Goal: Task Accomplishment & Management: Manage account settings

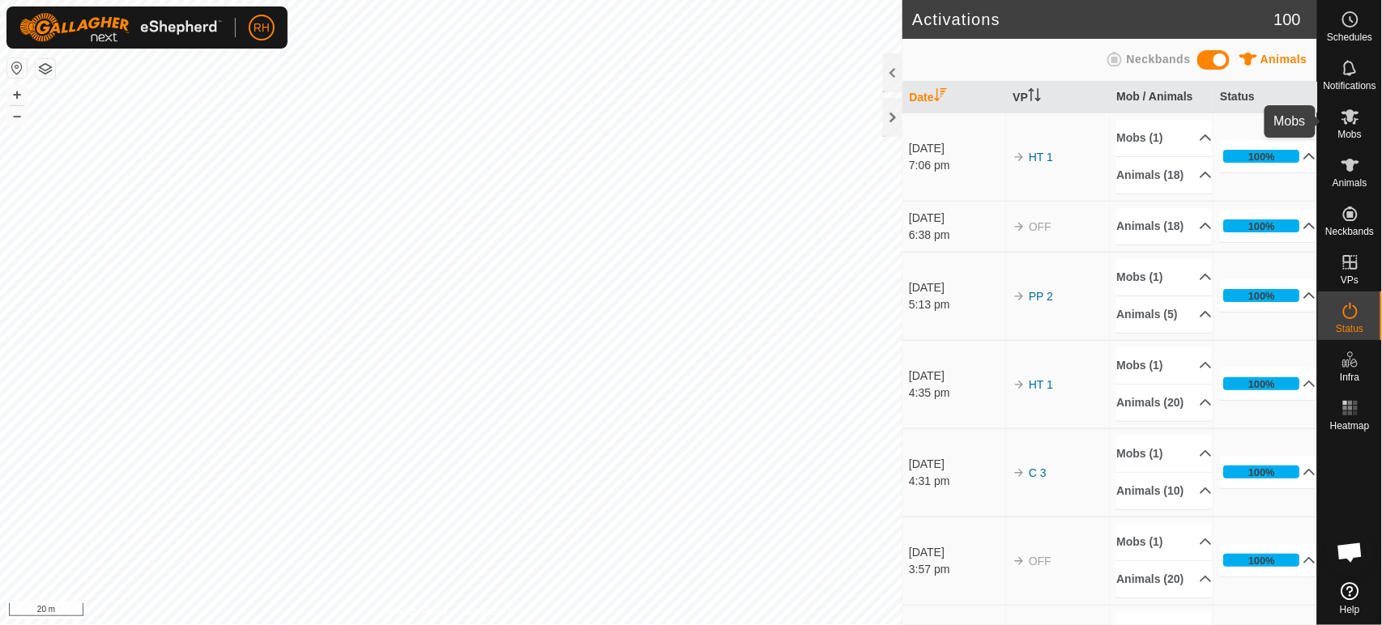
click at [1355, 123] on icon at bounding box center [1350, 116] width 18 height 15
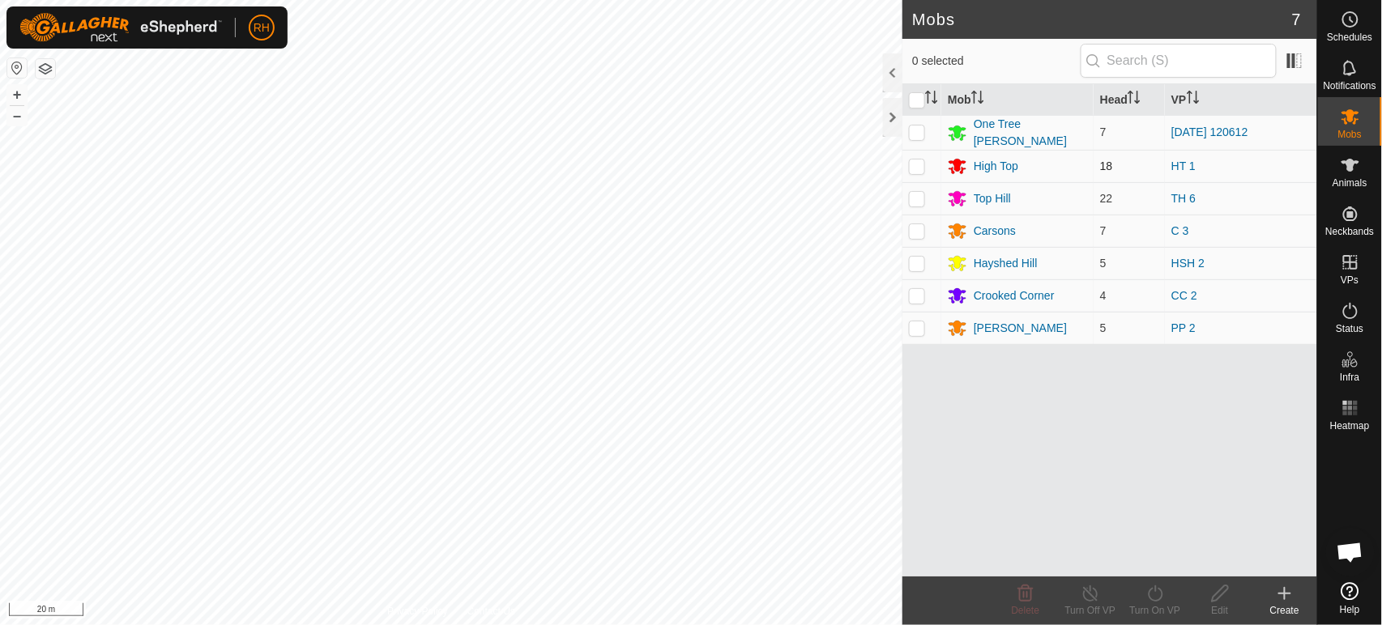
click at [918, 164] on p-checkbox at bounding box center [917, 166] width 16 height 13
checkbox input "true"
click at [1095, 585] on icon at bounding box center [1090, 593] width 20 height 19
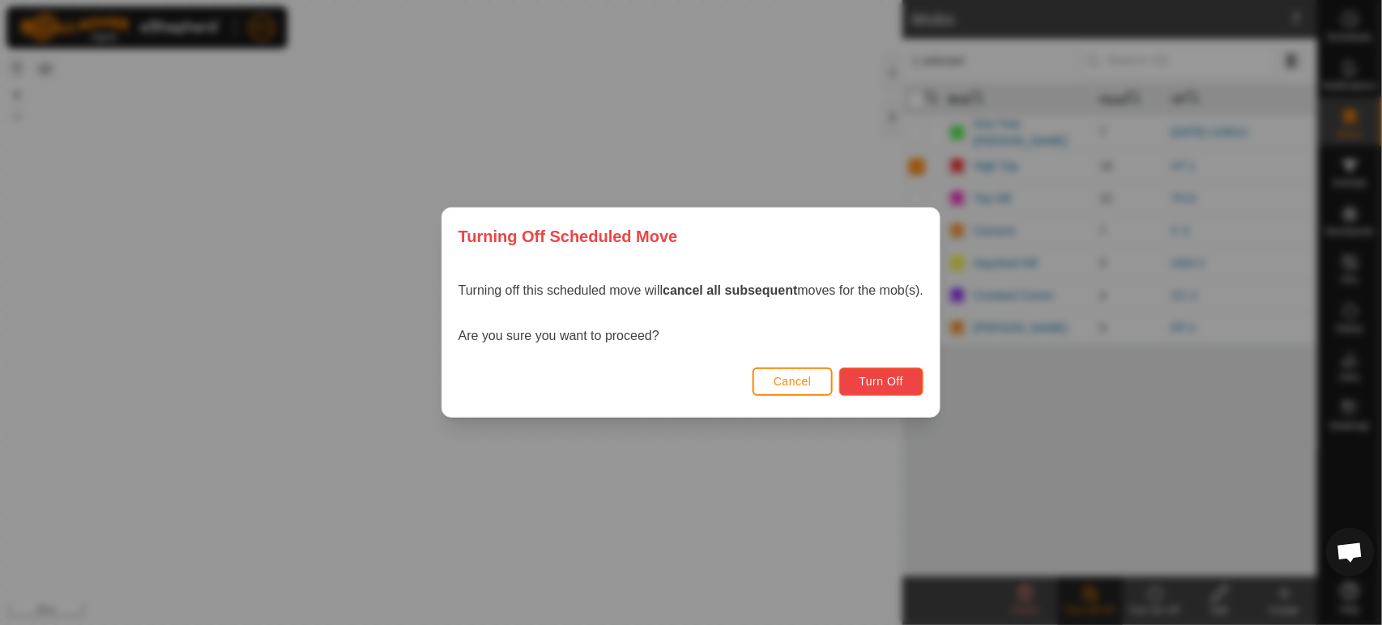
click at [886, 381] on span "Turn Off" at bounding box center [881, 381] width 45 height 13
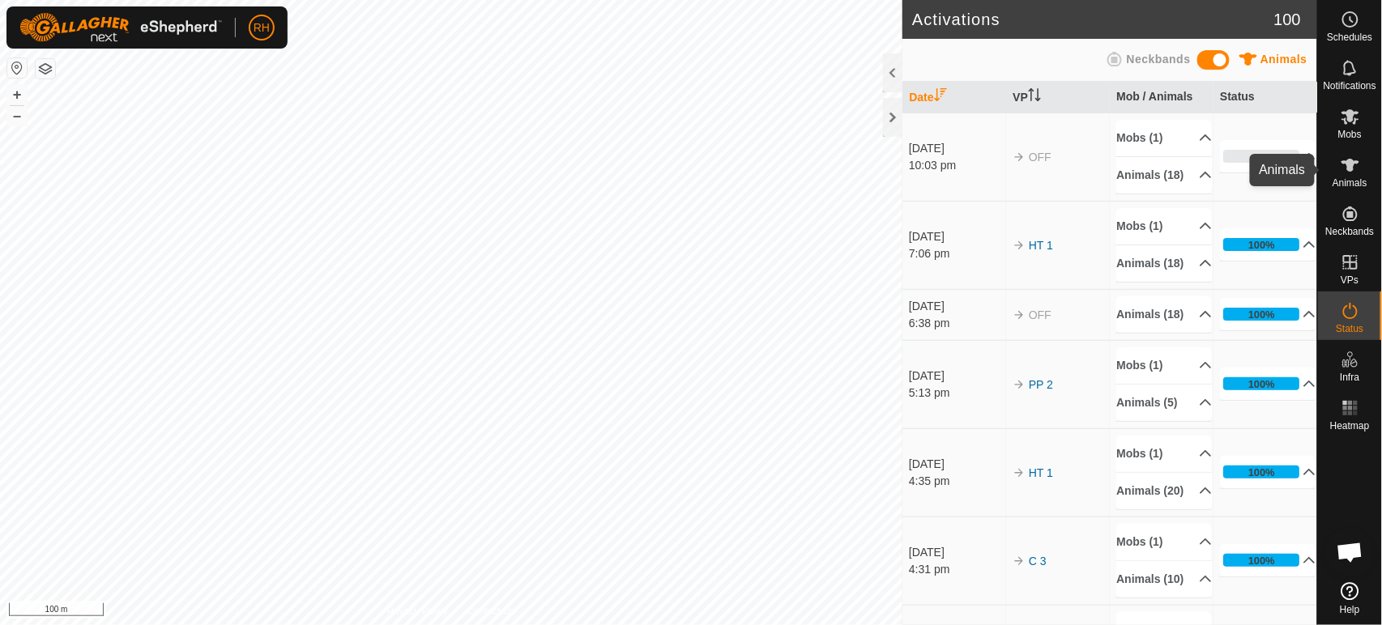
click at [1346, 165] on icon at bounding box center [1349, 165] width 19 height 19
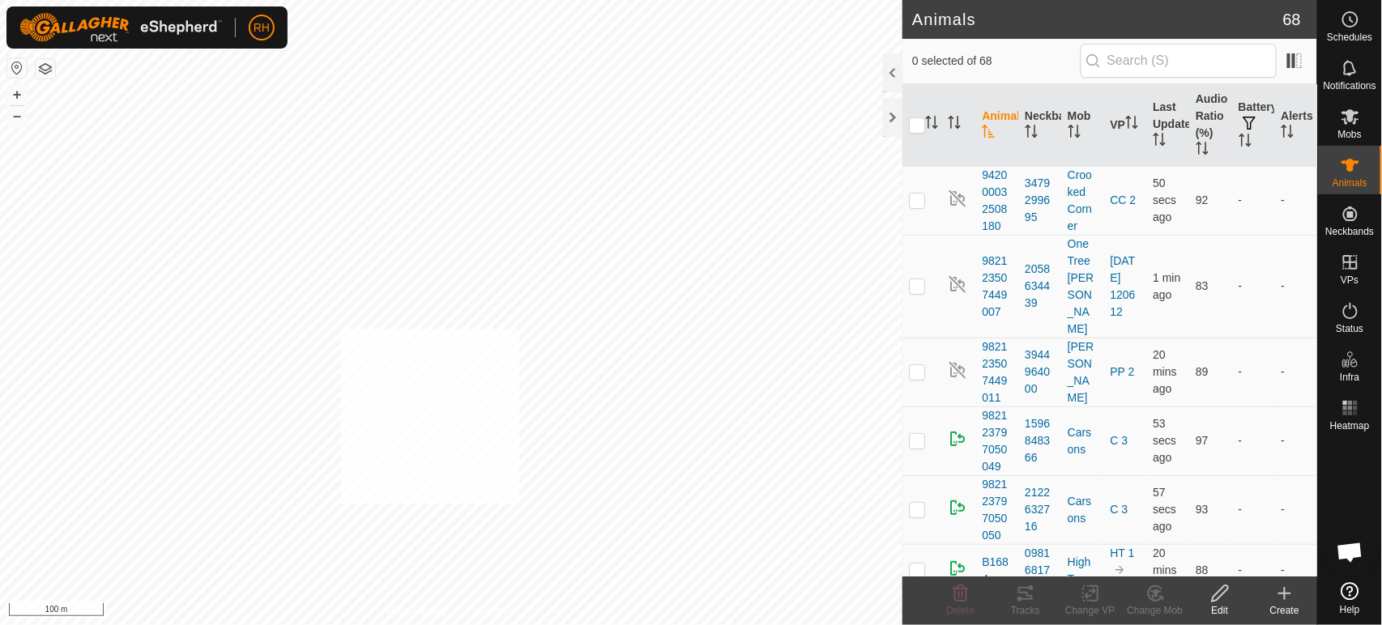
checkbox input "true"
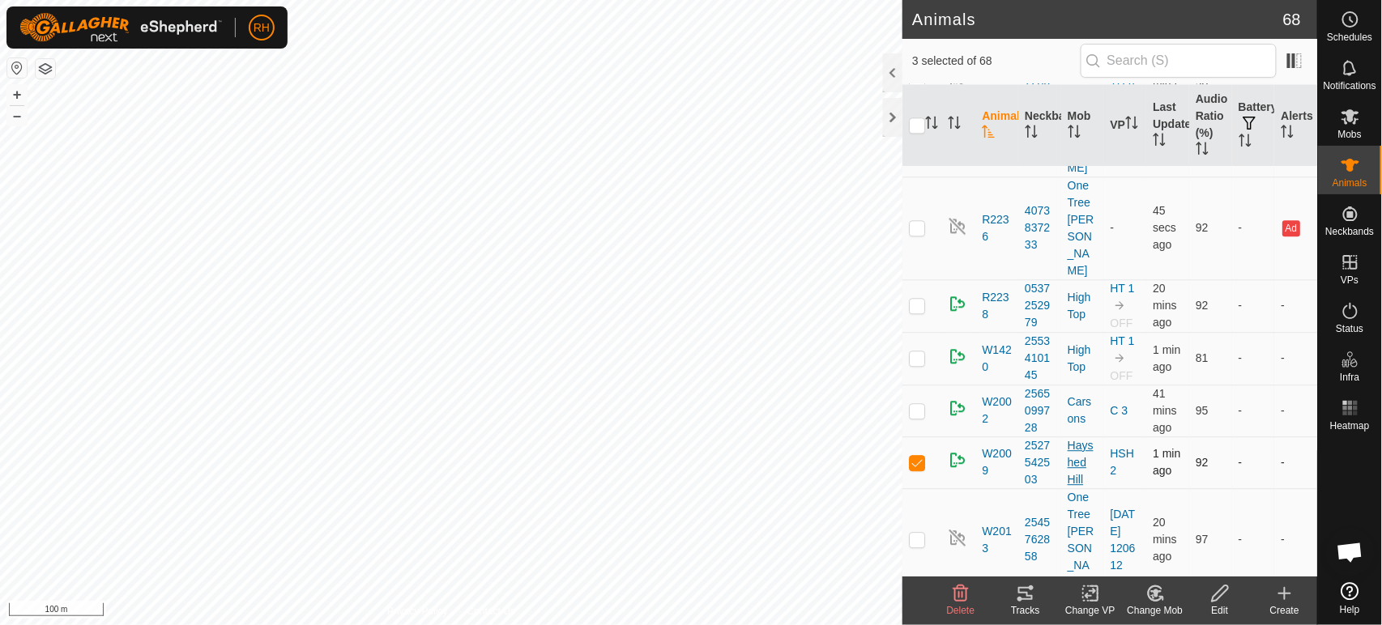
scroll to position [3420, 0]
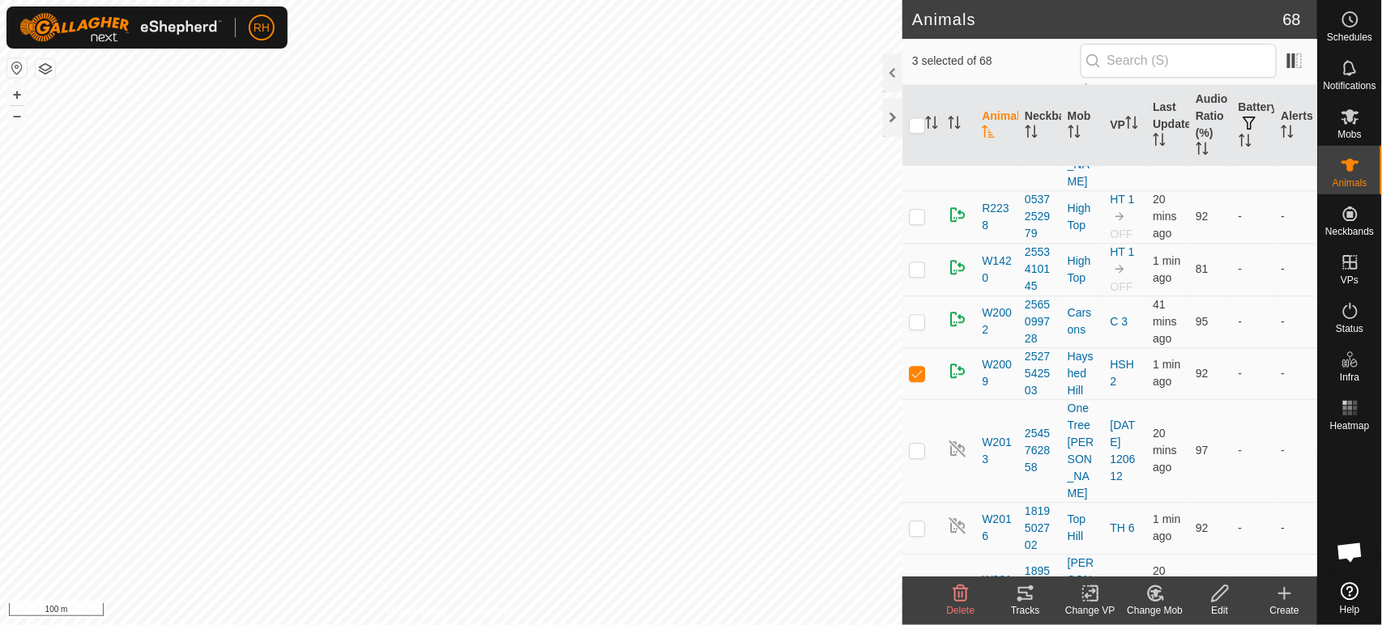
click at [1221, 591] on icon at bounding box center [1220, 593] width 20 height 19
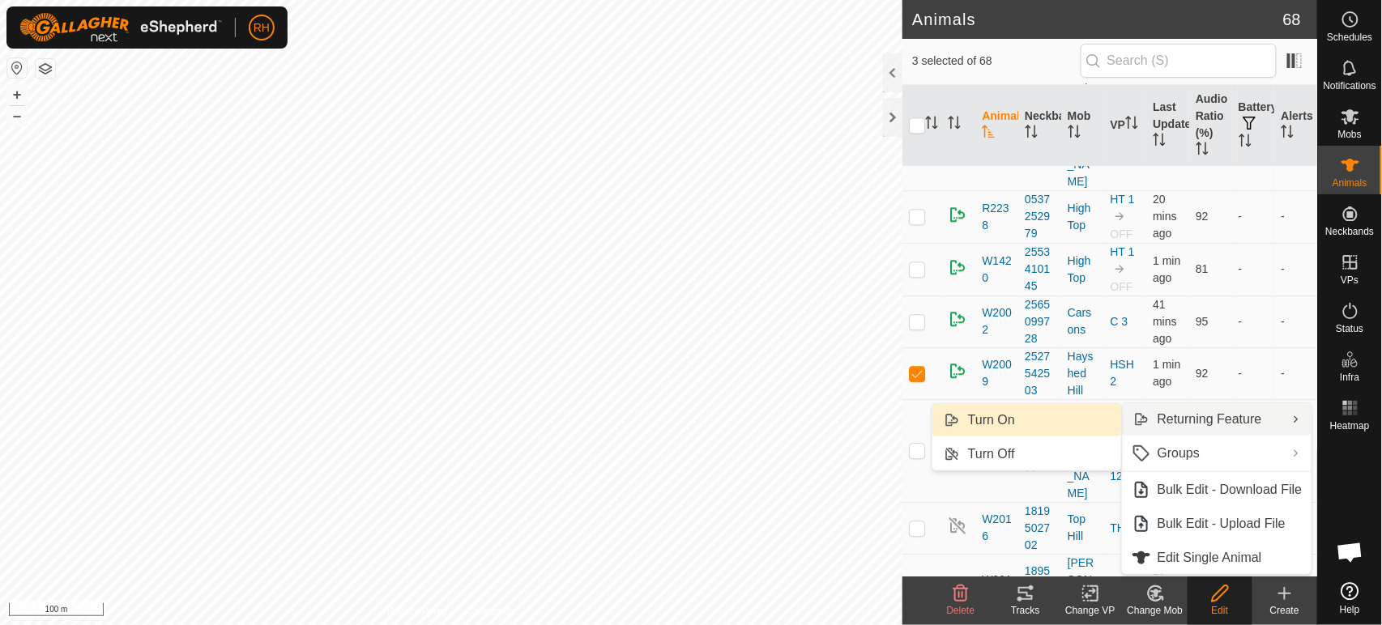
click at [1005, 421] on link "Turn On" at bounding box center [1026, 420] width 189 height 32
checkbox input "false"
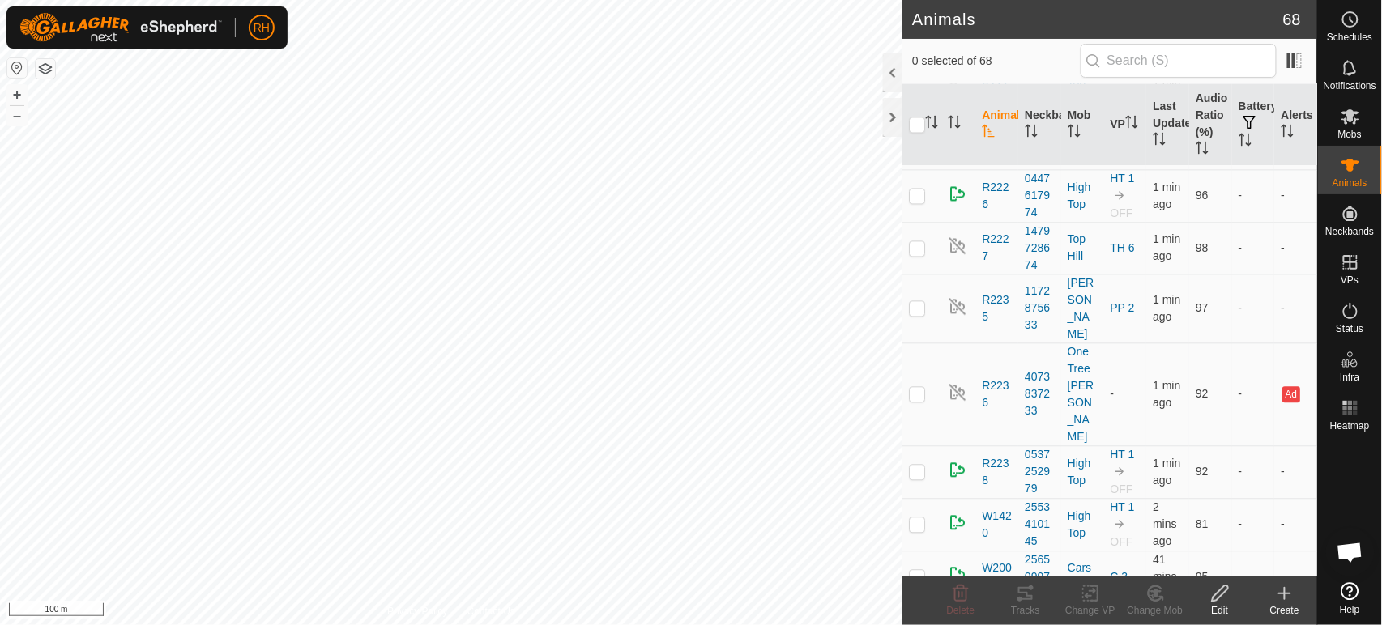
scroll to position [3149, 0]
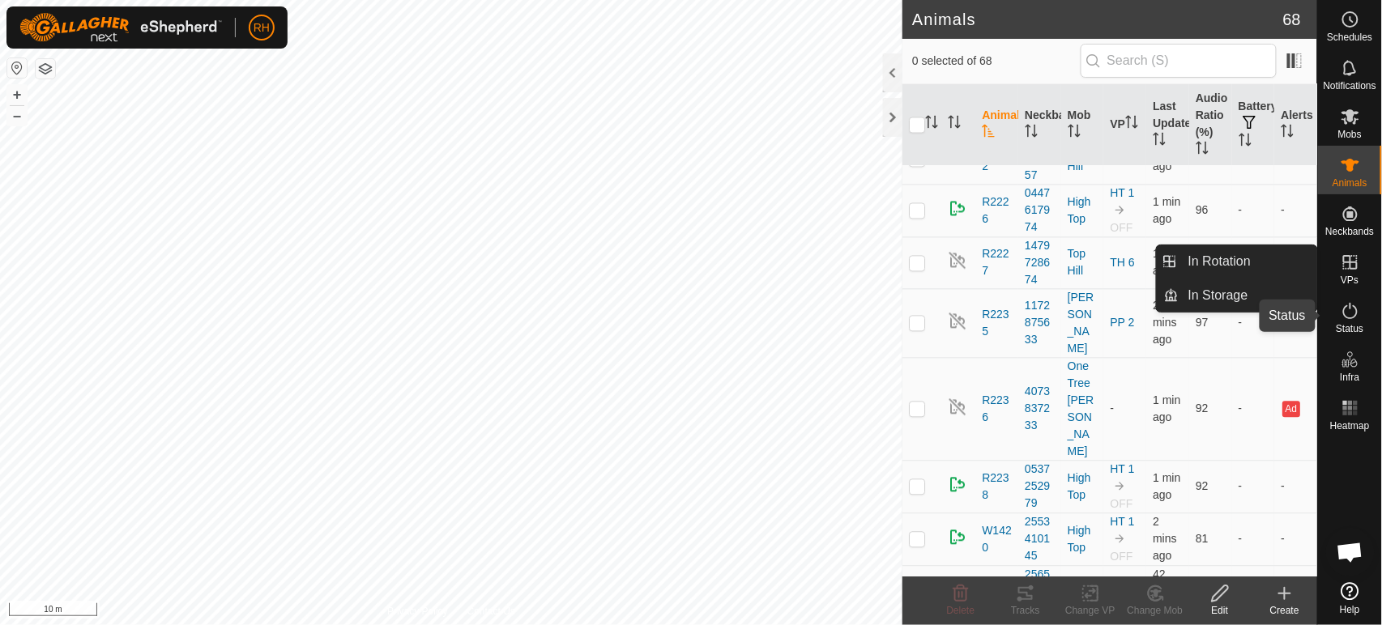
click at [1351, 314] on icon at bounding box center [1349, 310] width 19 height 19
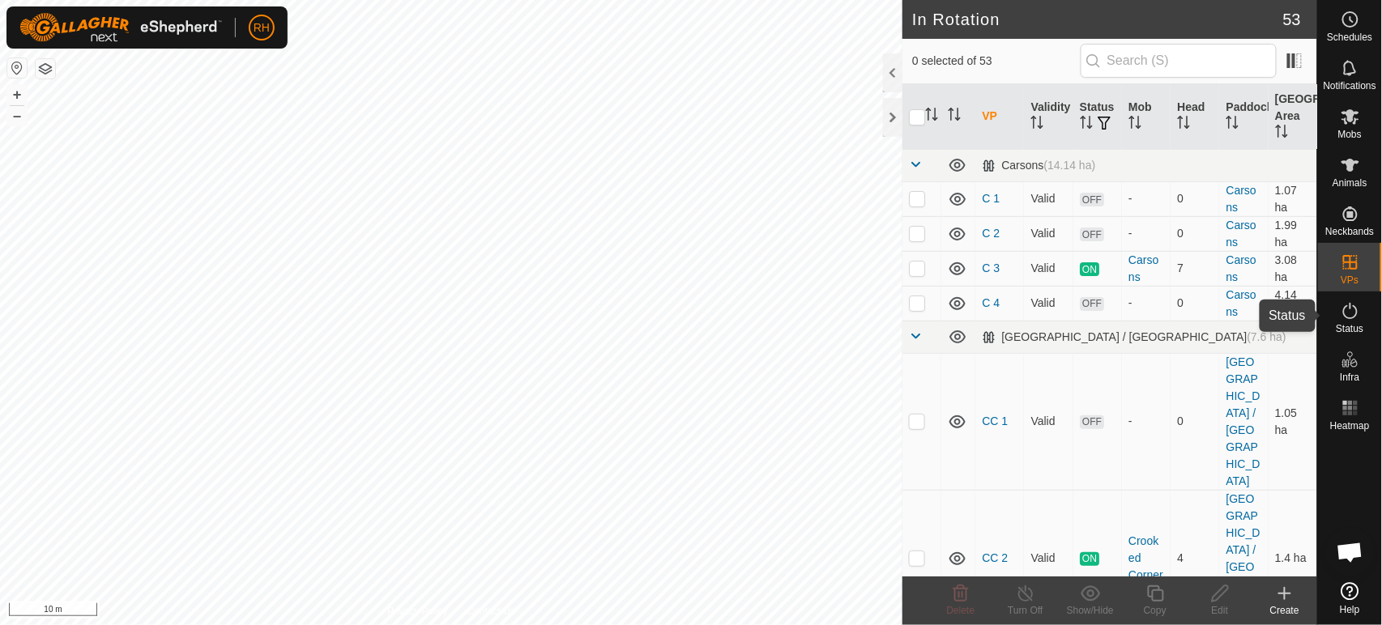
click at [1349, 312] on icon at bounding box center [1349, 310] width 19 height 19
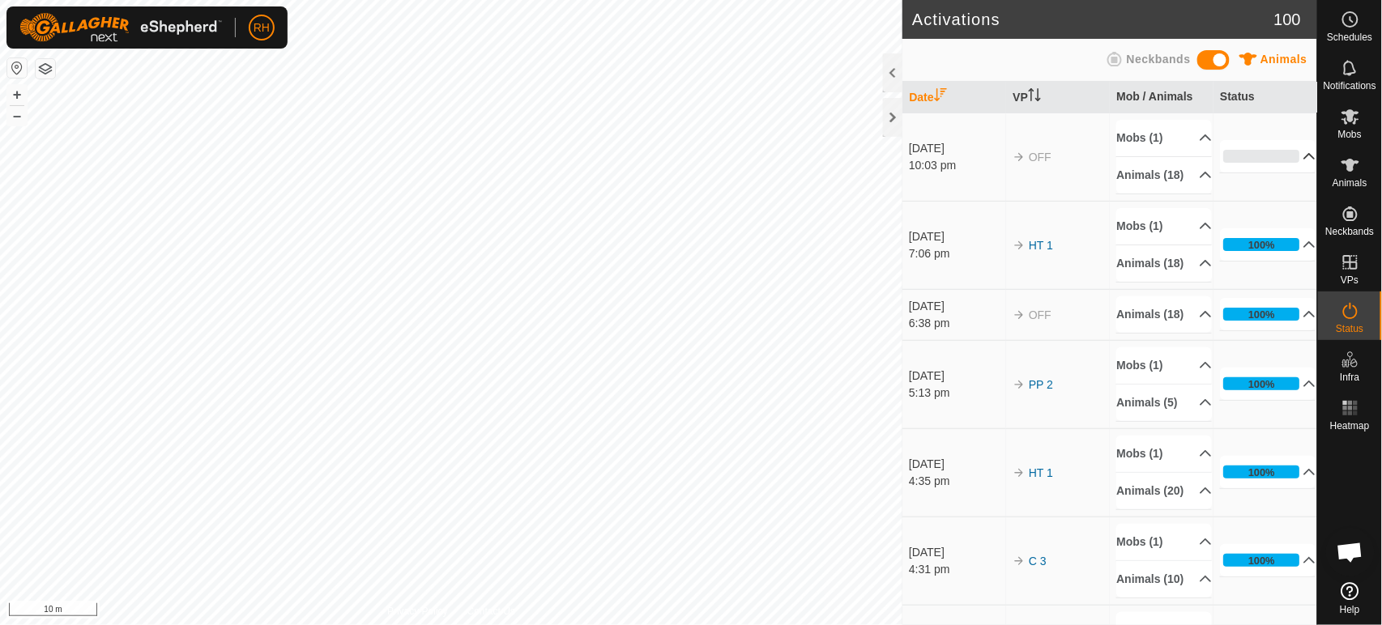
click at [1286, 160] on p-accordion-header "0%" at bounding box center [1268, 156] width 96 height 32
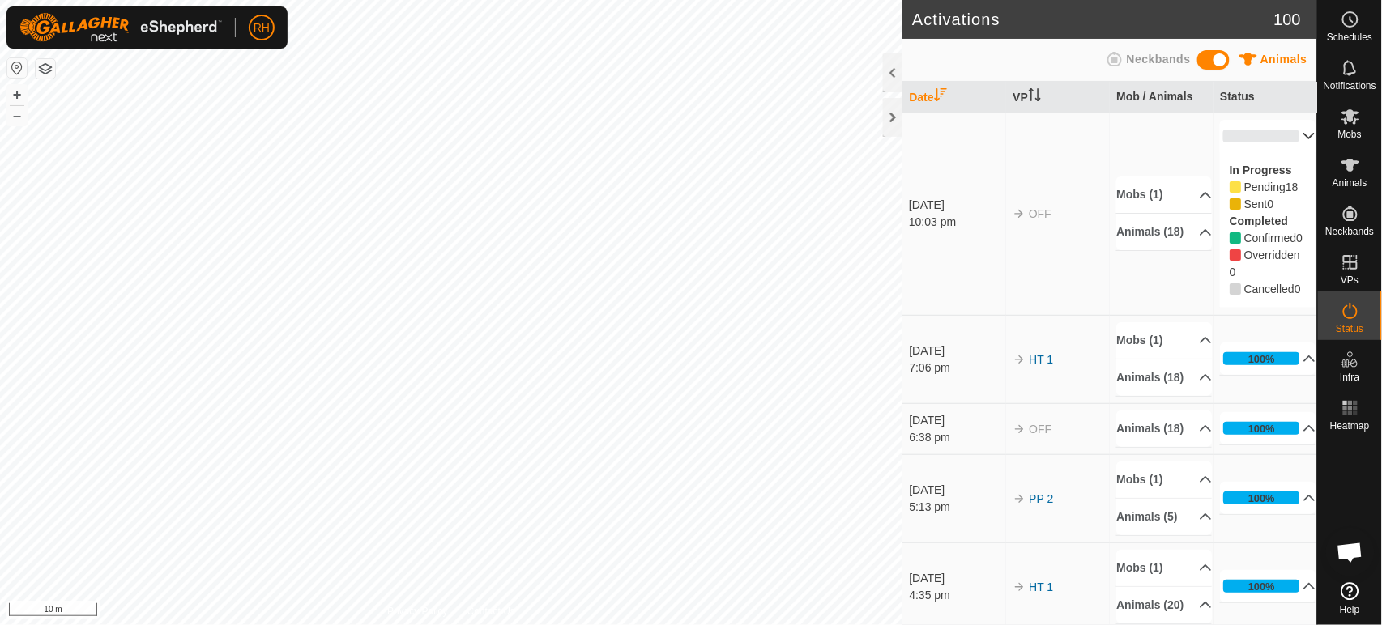
click at [1032, 315] on td "OFF" at bounding box center [1058, 214] width 104 height 202
click at [1344, 23] on circle at bounding box center [1350, 19] width 15 height 15
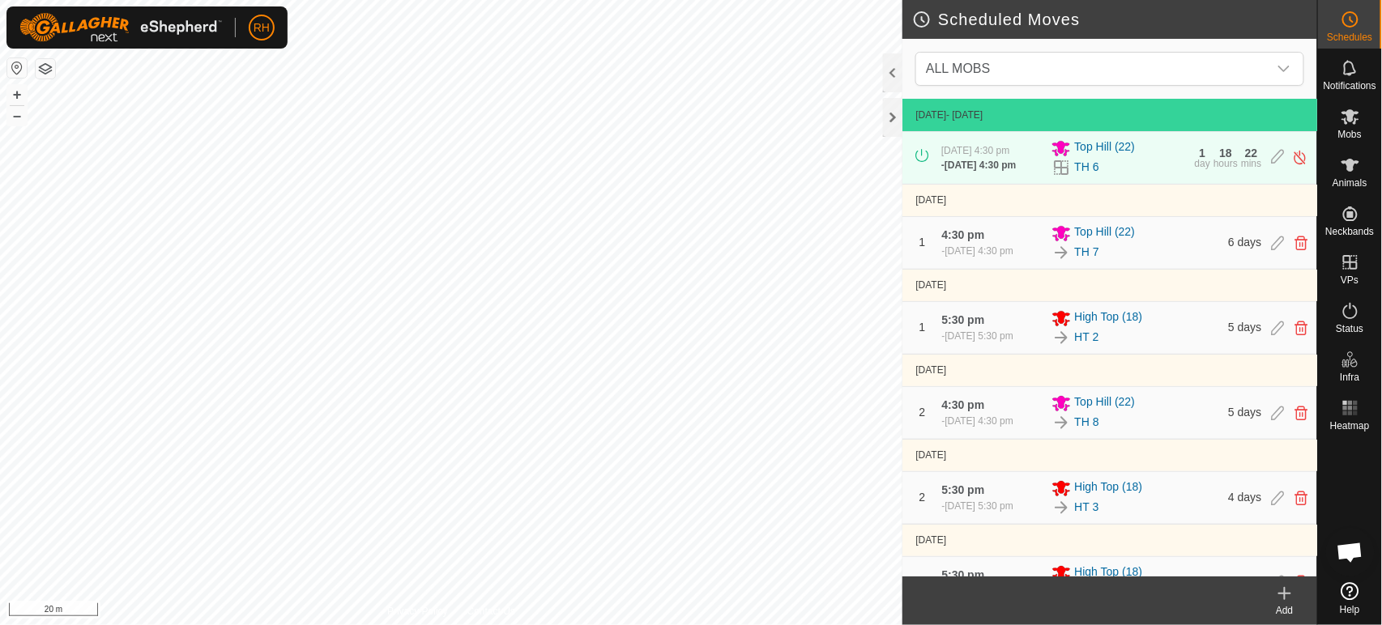
click at [1283, 594] on icon at bounding box center [1284, 594] width 11 height 0
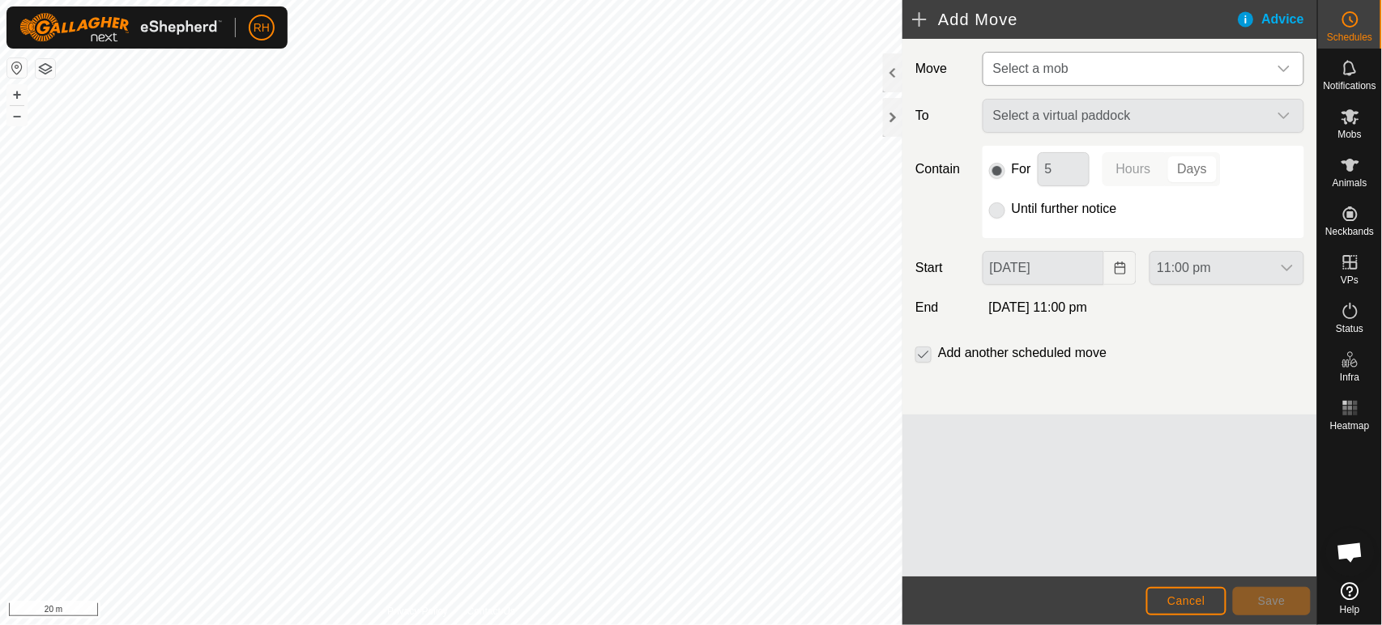
click at [1055, 71] on span "Select a mob" at bounding box center [1030, 69] width 75 height 14
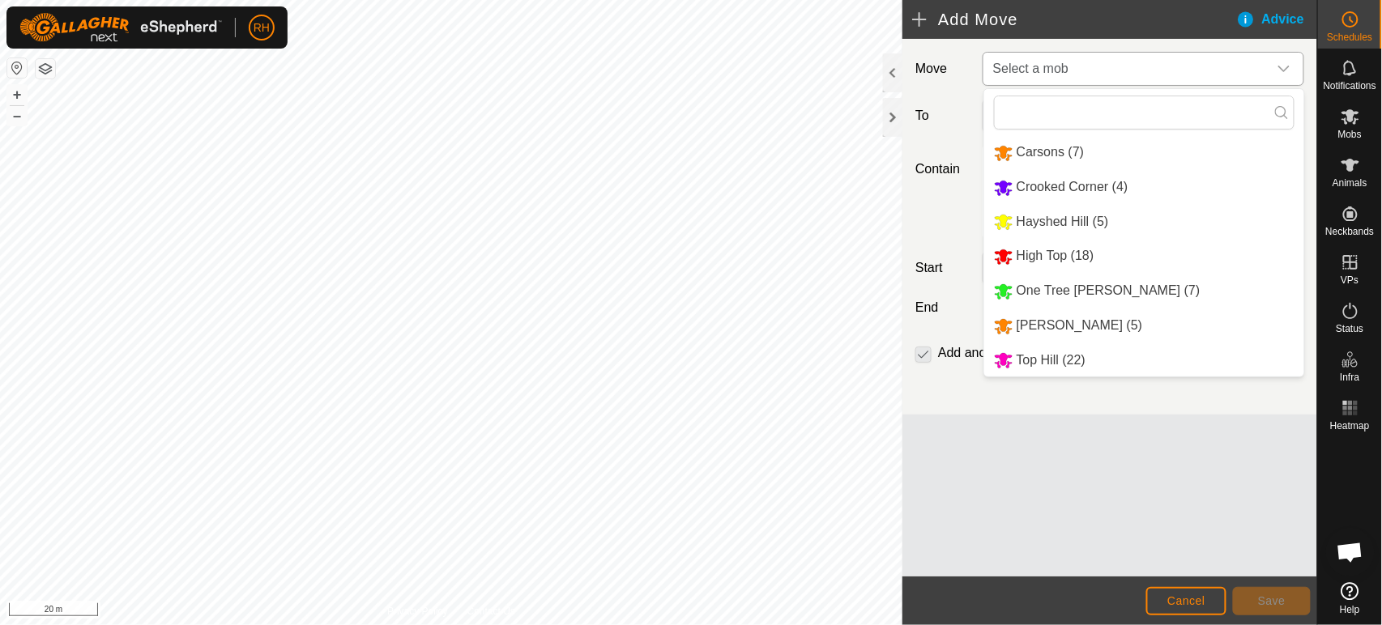
click at [1042, 328] on li "Popa (5)" at bounding box center [1144, 325] width 320 height 33
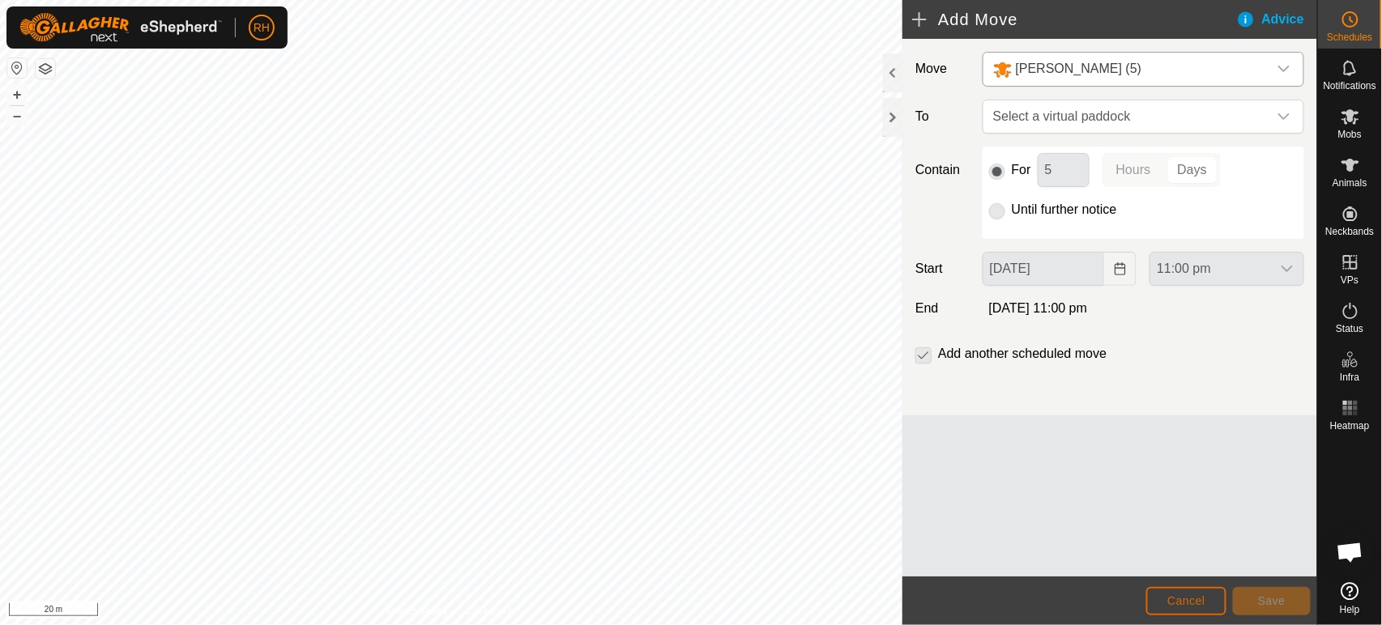
click at [1175, 599] on span "Cancel" at bounding box center [1186, 600] width 38 height 13
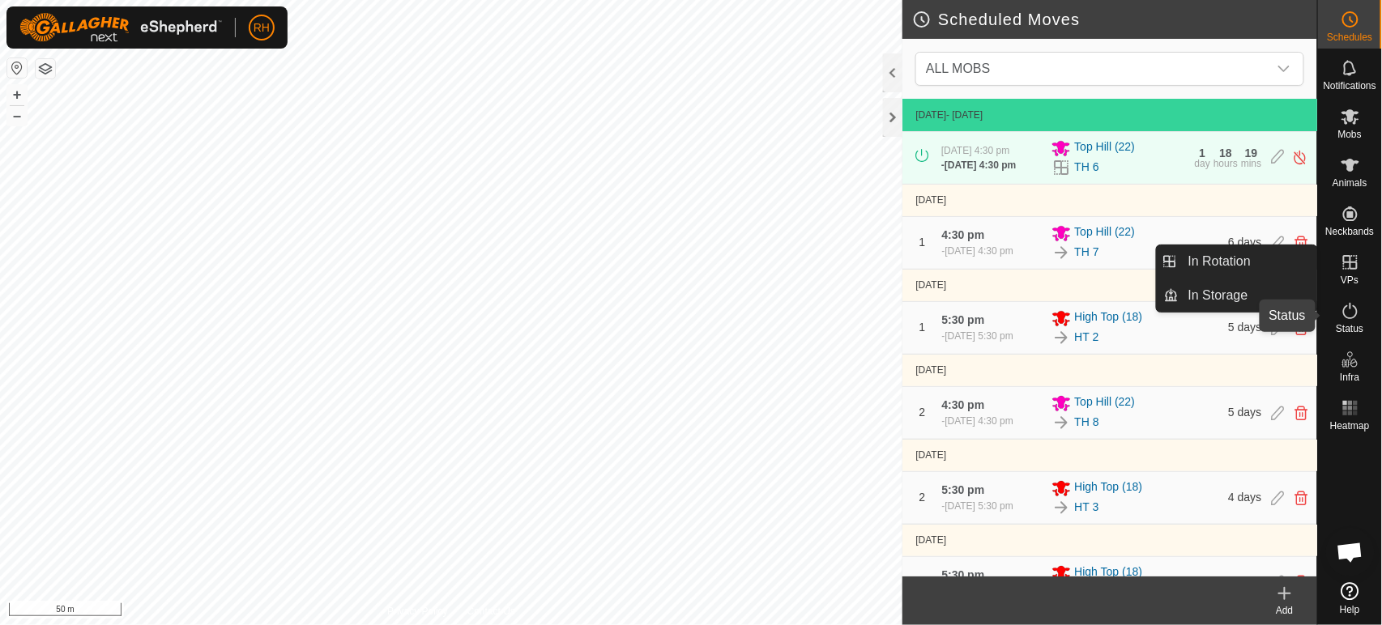
click at [1361, 315] on es-activation-svg-icon at bounding box center [1350, 311] width 29 height 26
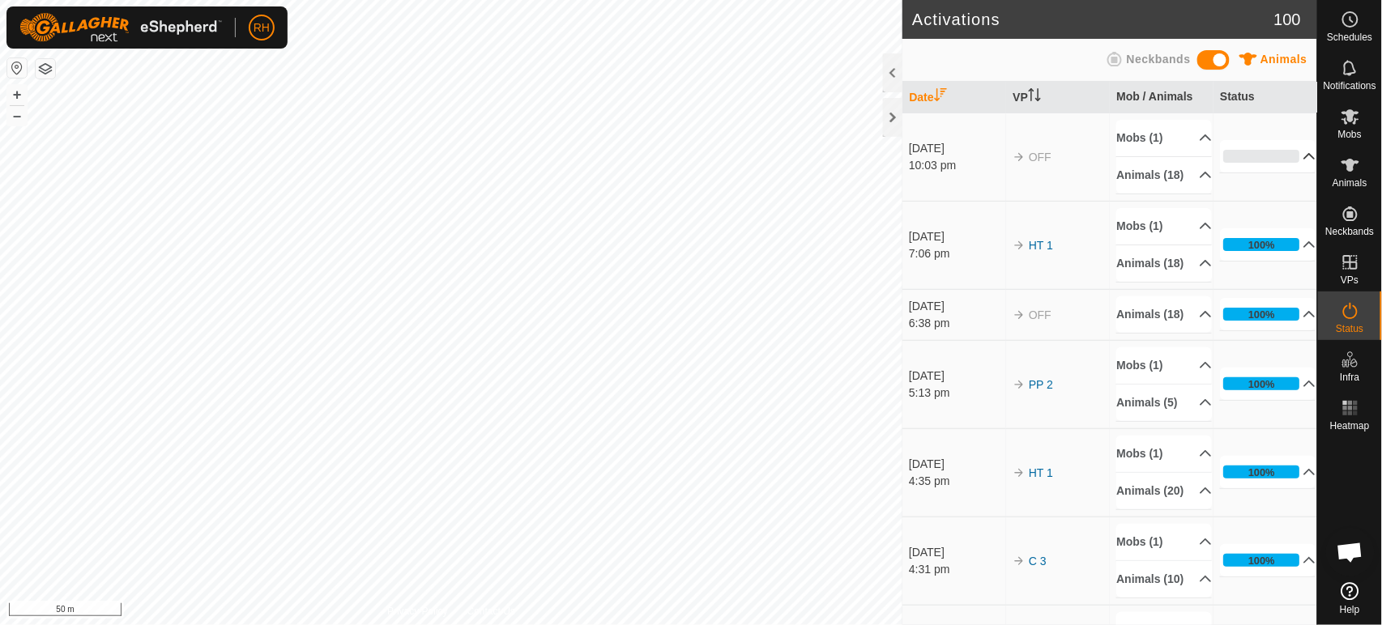
click at [1285, 163] on p-accordion-header "0%" at bounding box center [1268, 156] width 96 height 32
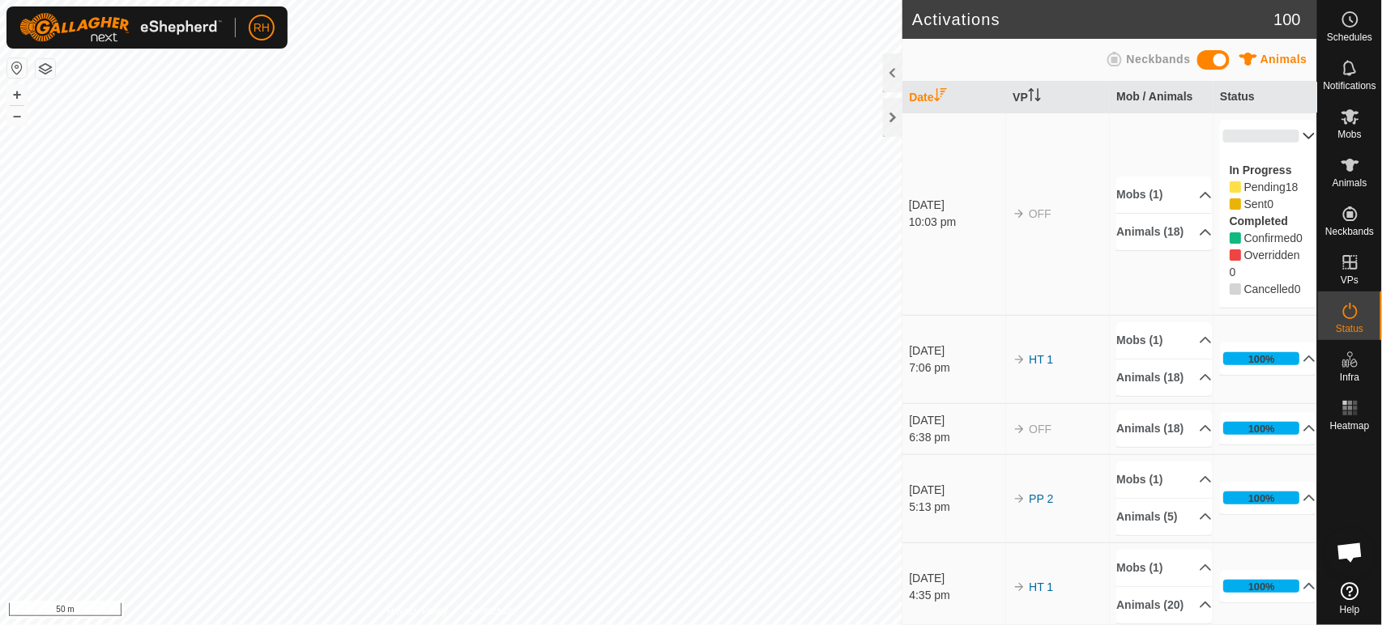
click at [1285, 133] on p-accordion-header "0%" at bounding box center [1268, 136] width 96 height 32
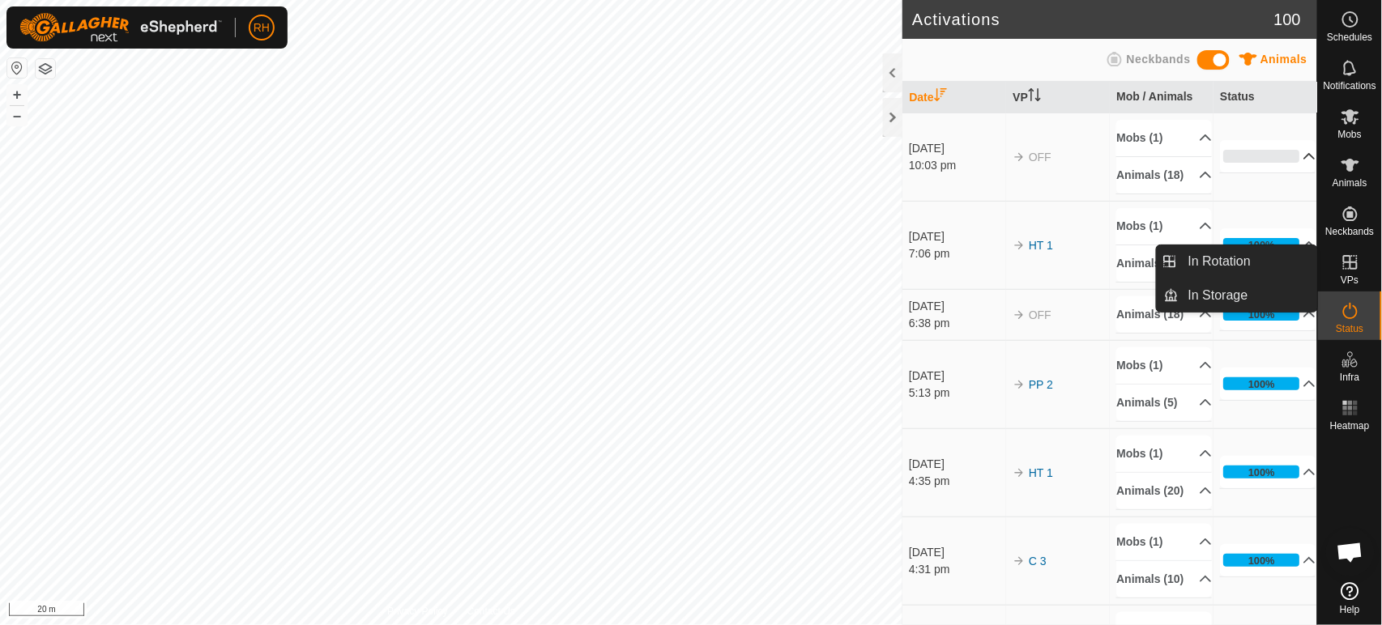
click at [1348, 262] on icon at bounding box center [1350, 262] width 15 height 15
click at [1247, 258] on link "In Rotation" at bounding box center [1247, 261] width 139 height 32
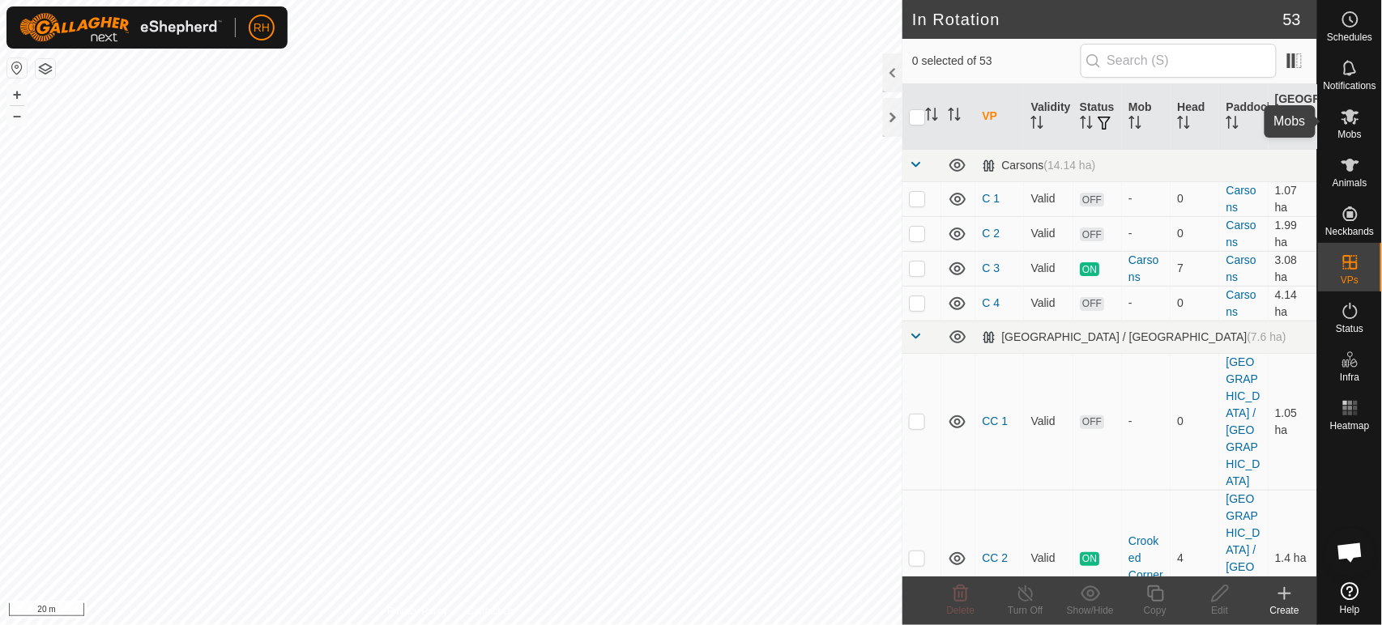
click at [1354, 120] on icon at bounding box center [1350, 116] width 18 height 15
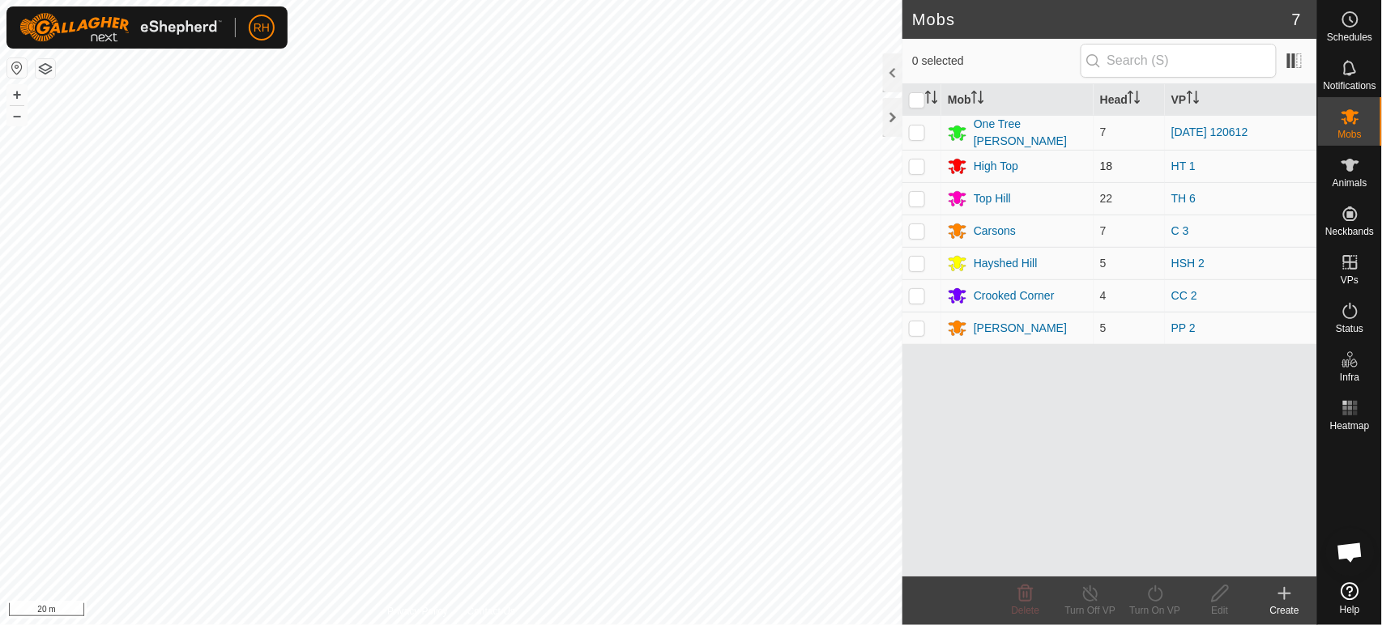
click at [922, 162] on p-checkbox at bounding box center [917, 166] width 16 height 13
checkbox input "true"
click at [1221, 594] on icon at bounding box center [1220, 593] width 20 height 19
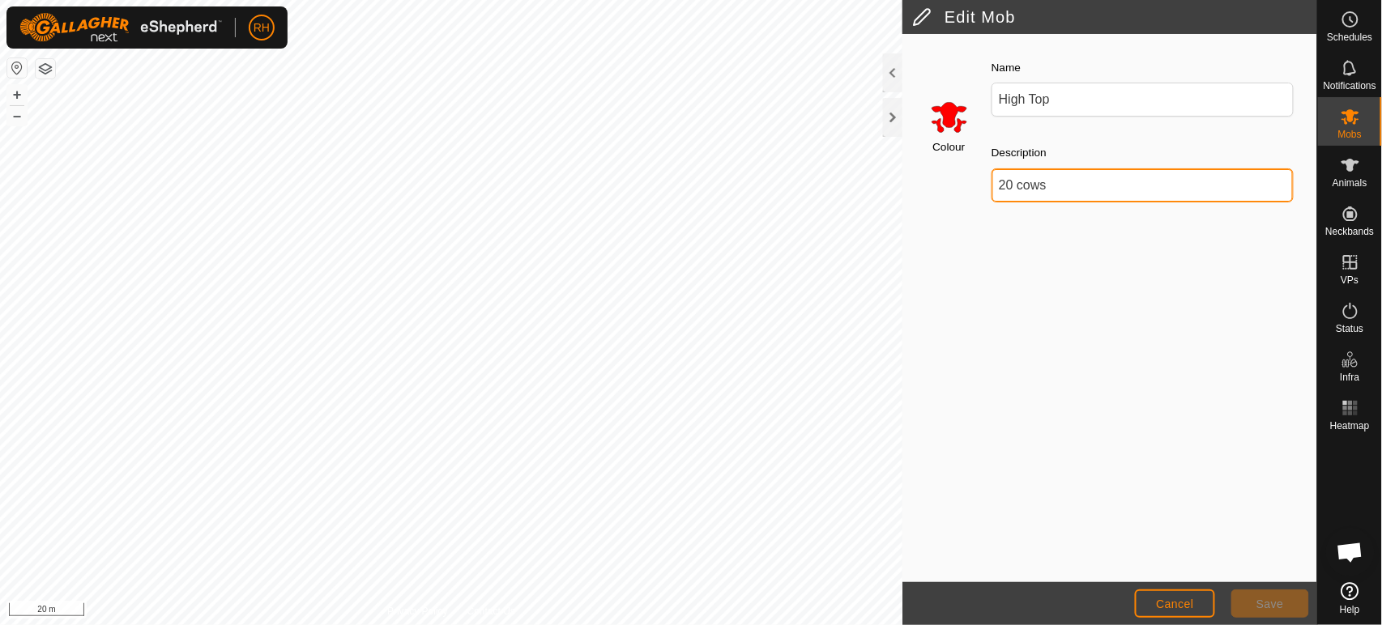
drag, startPoint x: 1012, startPoint y: 185, endPoint x: 975, endPoint y: 178, distance: 37.8
click at [975, 178] on div "Colour Name High Top Description 20 cows" at bounding box center [1110, 137] width 394 height 184
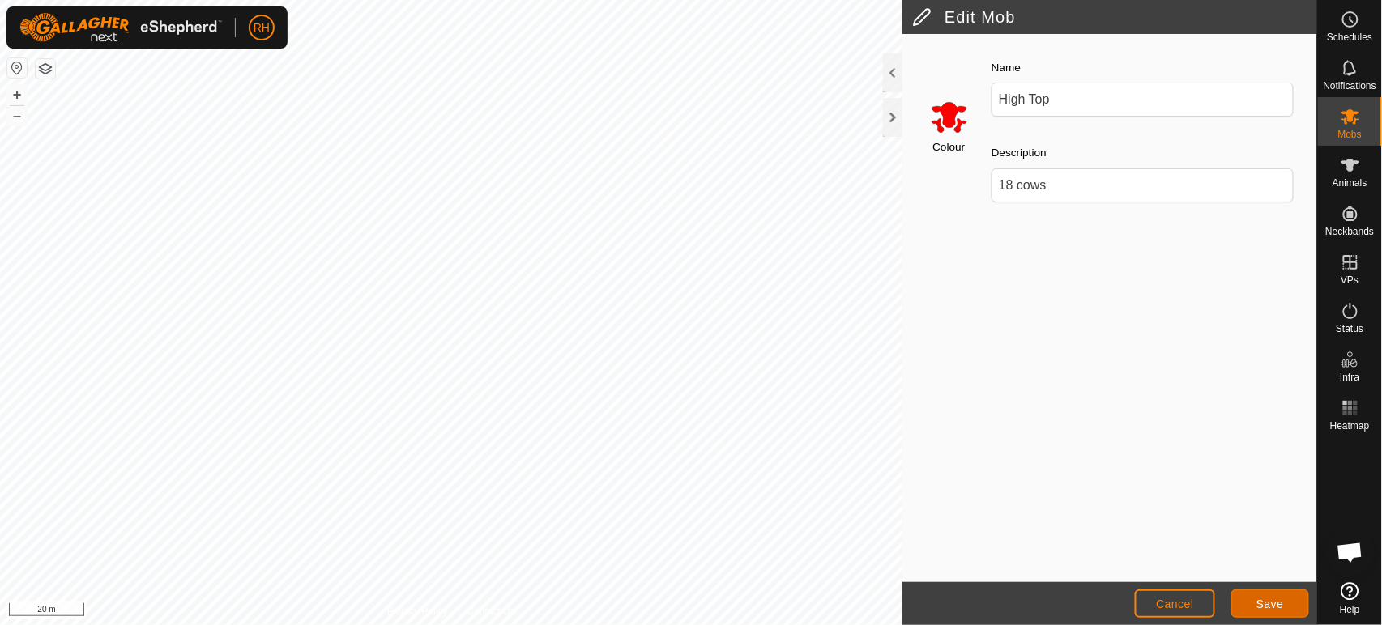
click at [1274, 600] on span "Save" at bounding box center [1270, 604] width 28 height 13
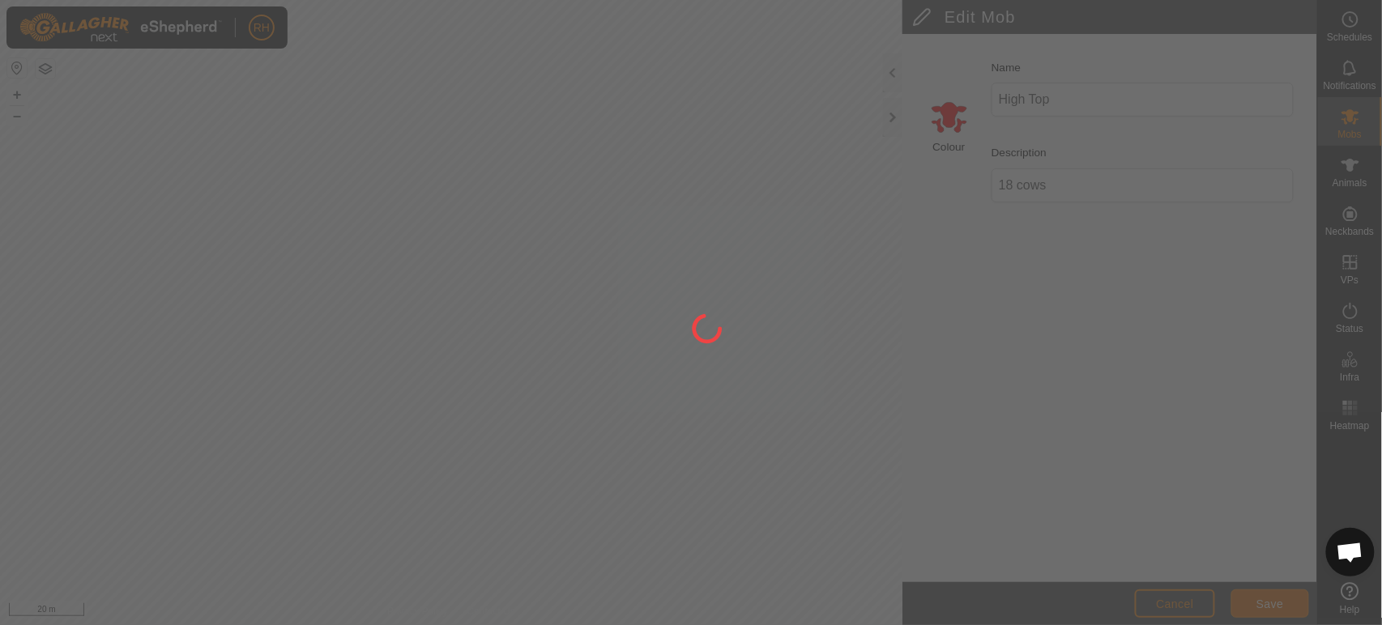
type input "20 cows"
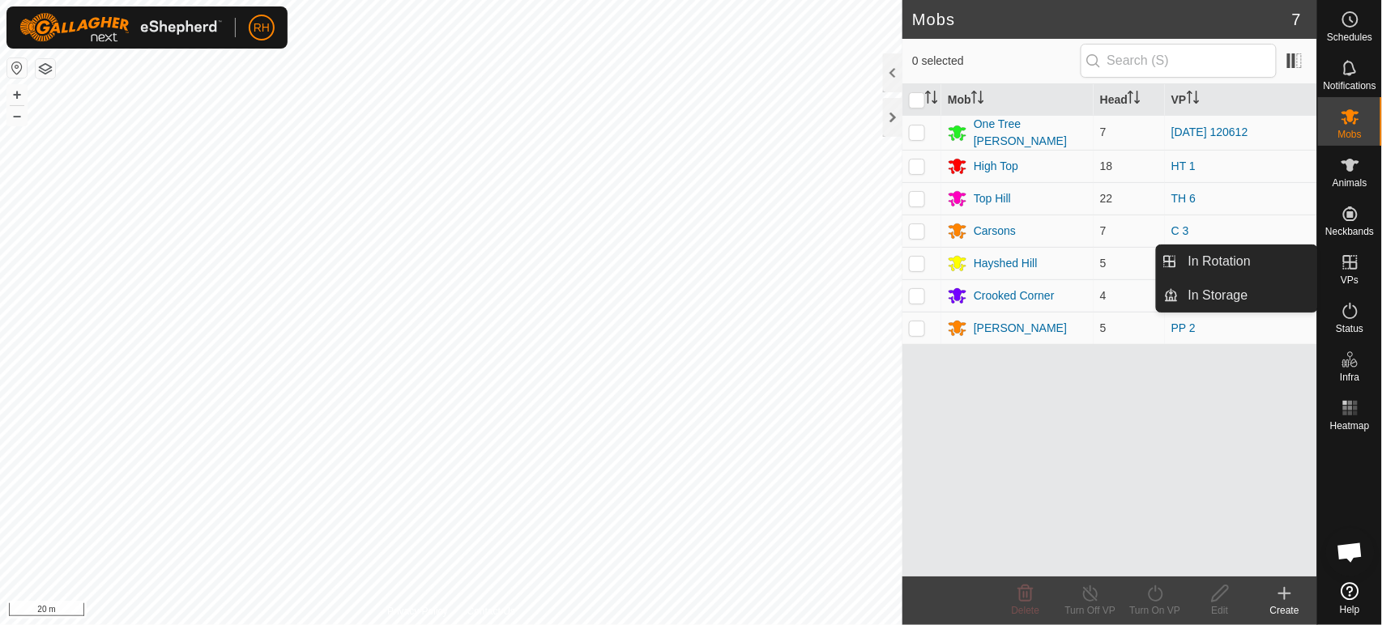
click at [1352, 262] on icon at bounding box center [1350, 262] width 15 height 15
click at [1241, 267] on link "In Rotation" at bounding box center [1247, 261] width 139 height 32
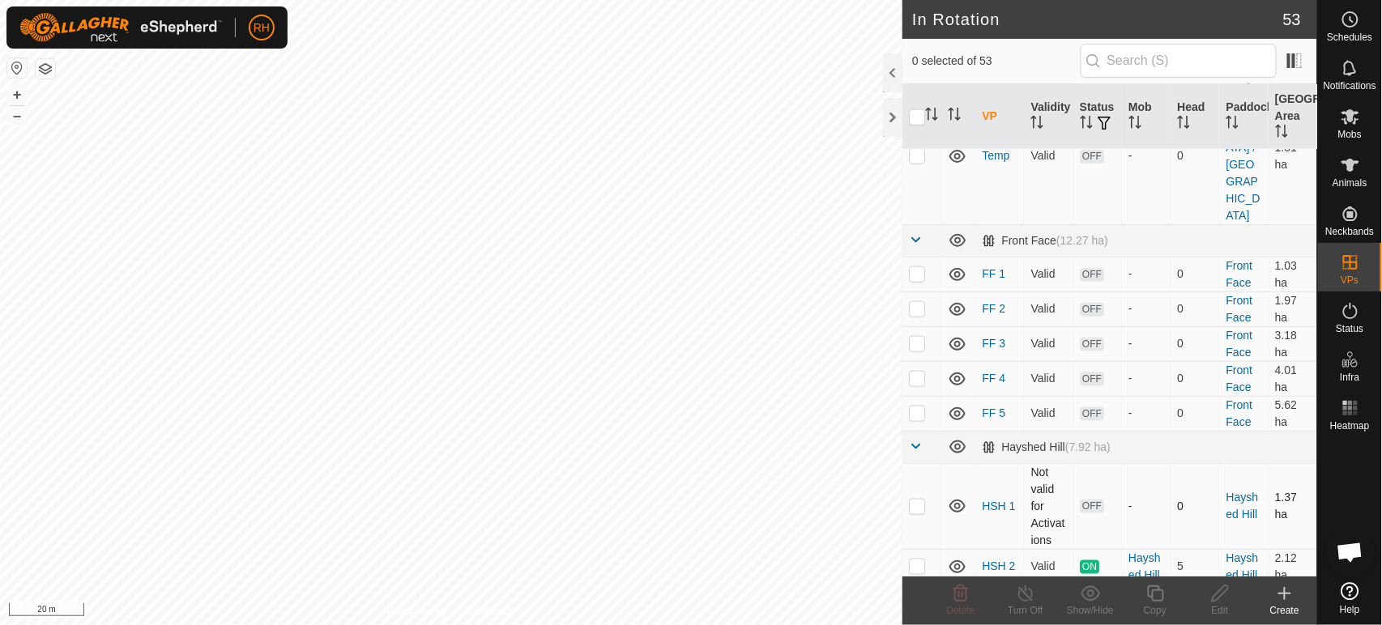
scroll to position [719, 0]
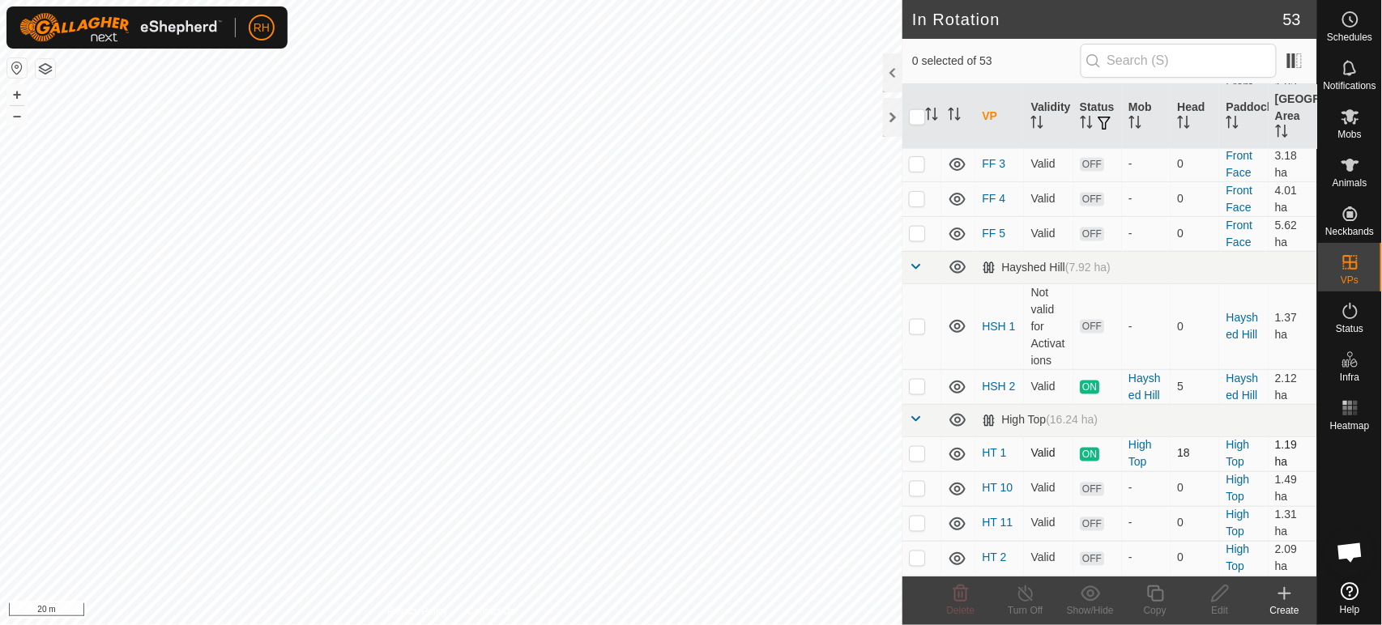
click at [913, 447] on p-checkbox at bounding box center [917, 453] width 16 height 13
checkbox input "true"
click at [1029, 593] on icon at bounding box center [1026, 593] width 20 height 19
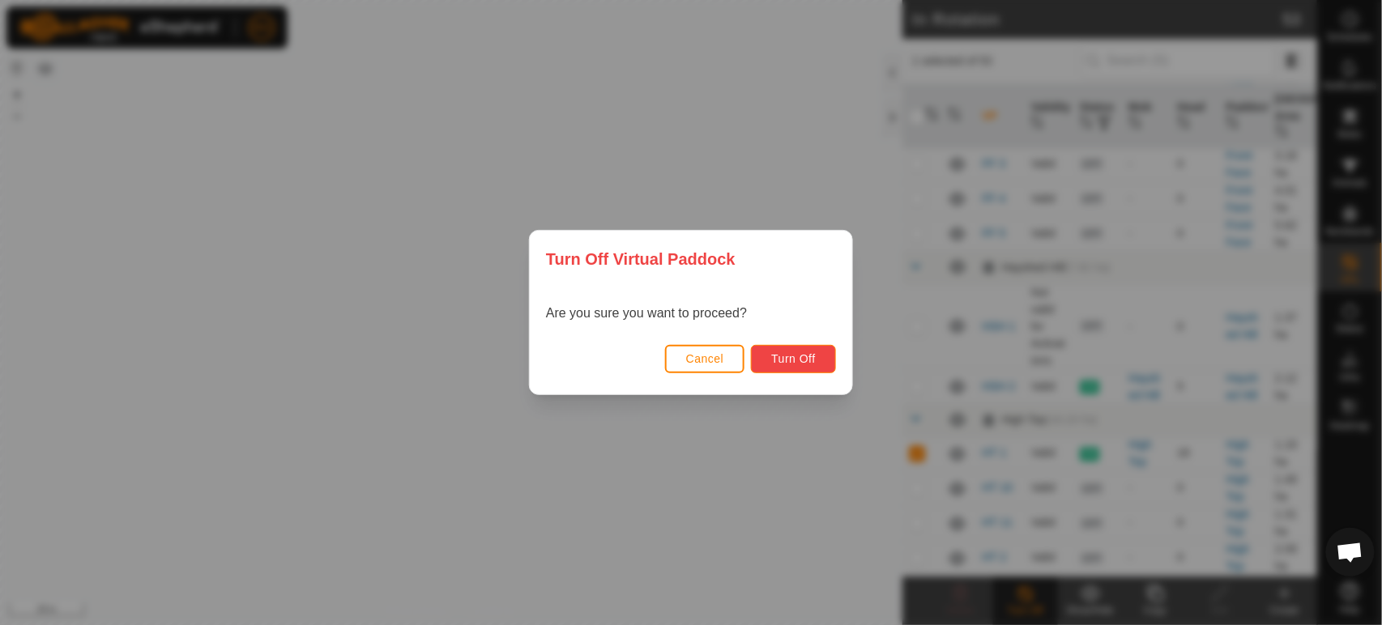
click at [803, 359] on span "Turn Off" at bounding box center [793, 358] width 45 height 13
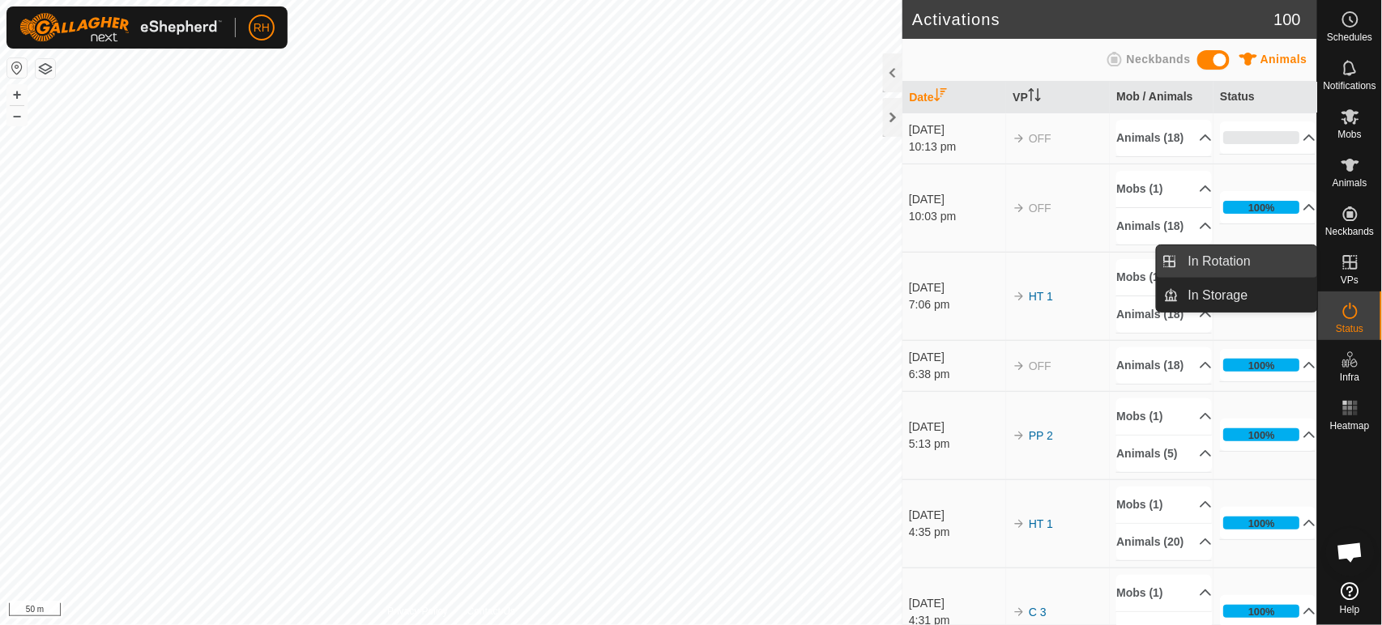
click at [1228, 258] on link "In Rotation" at bounding box center [1247, 261] width 139 height 32
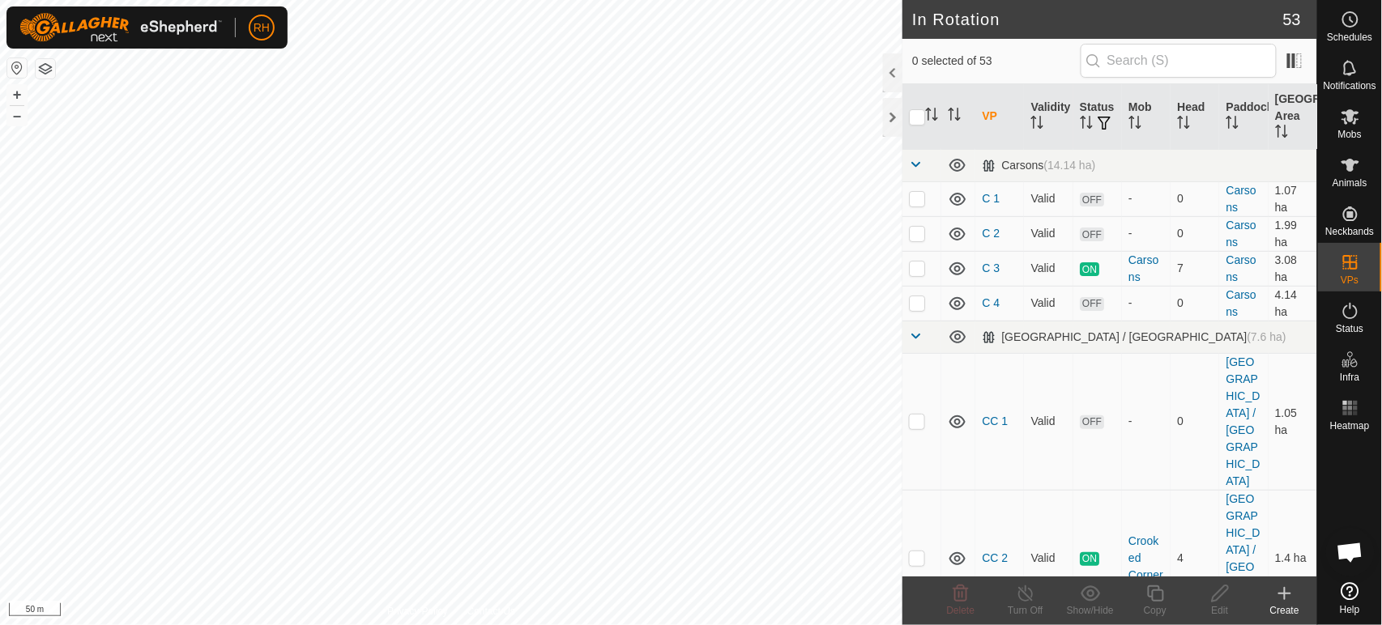
click at [1286, 594] on icon at bounding box center [1284, 594] width 11 height 0
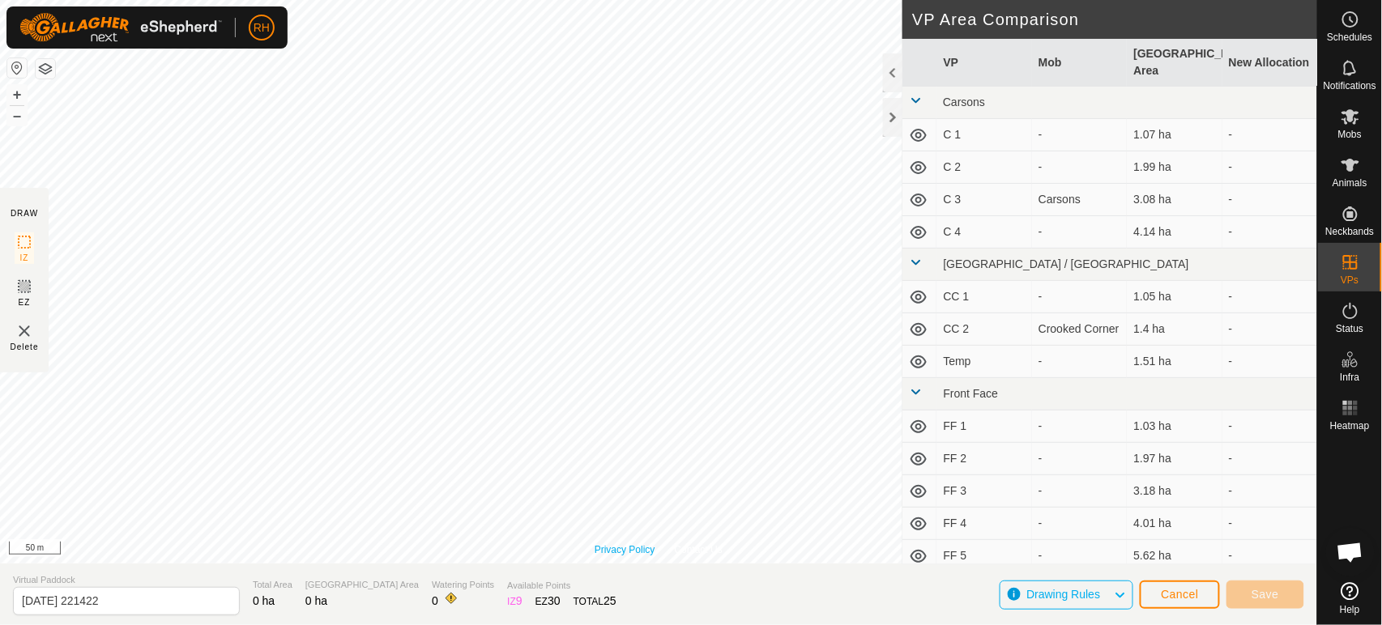
click at [601, 545] on div "Privacy Policy Contact Us + – ⇧ i 50 m" at bounding box center [658, 282] width 1317 height 564
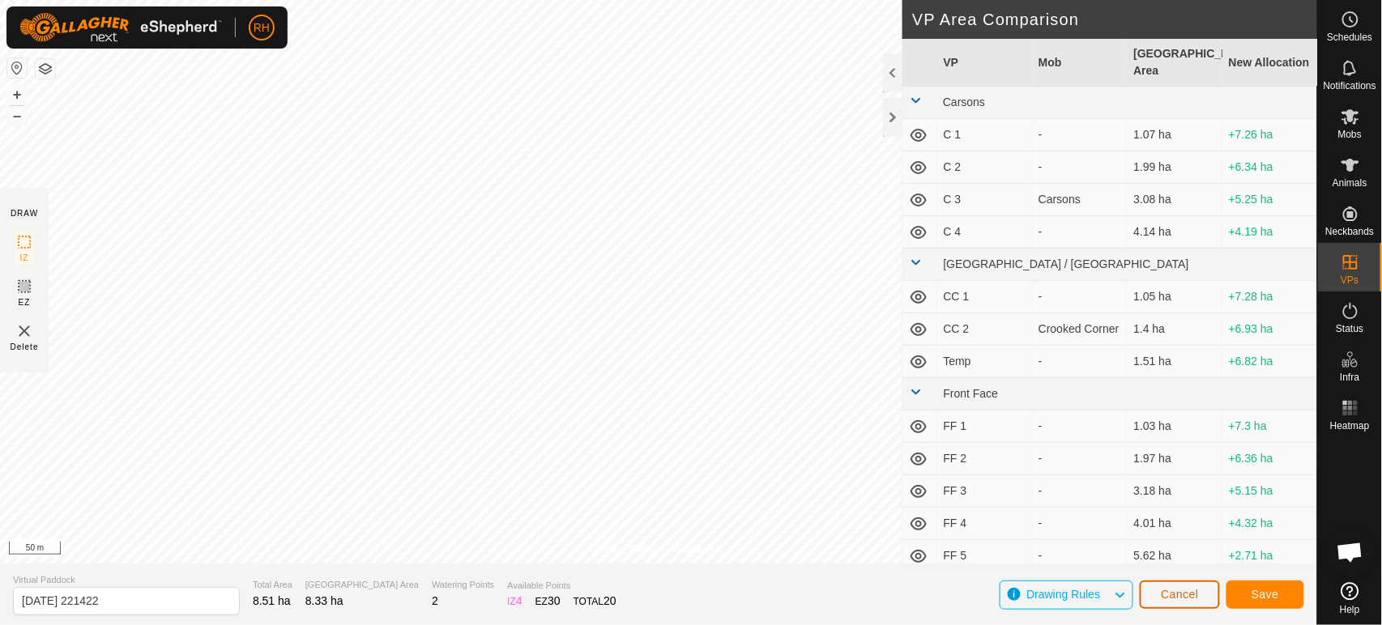
click at [1191, 591] on span "Cancel" at bounding box center [1180, 594] width 38 height 13
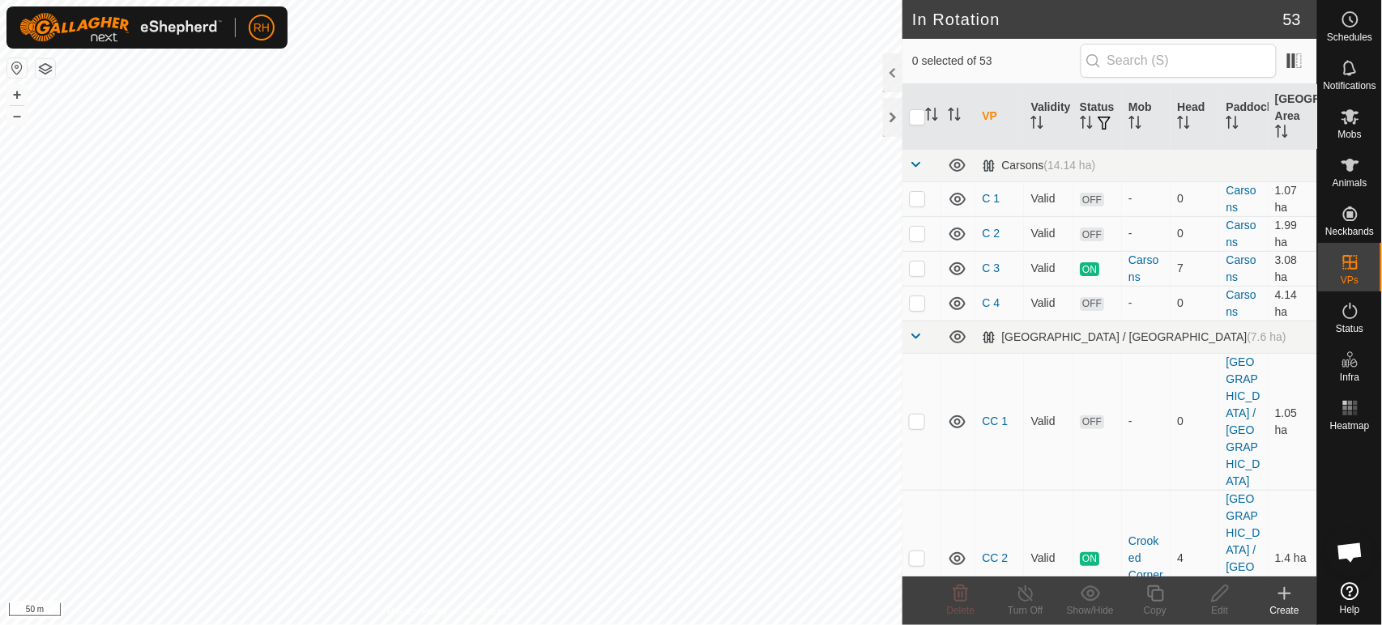
click at [923, 624] on html "RH Schedules Notifications Mobs Animals Neckbands VPs Status Infra Heatmap Help…" at bounding box center [691, 312] width 1382 height 625
click at [1352, 120] on icon at bounding box center [1350, 116] width 18 height 15
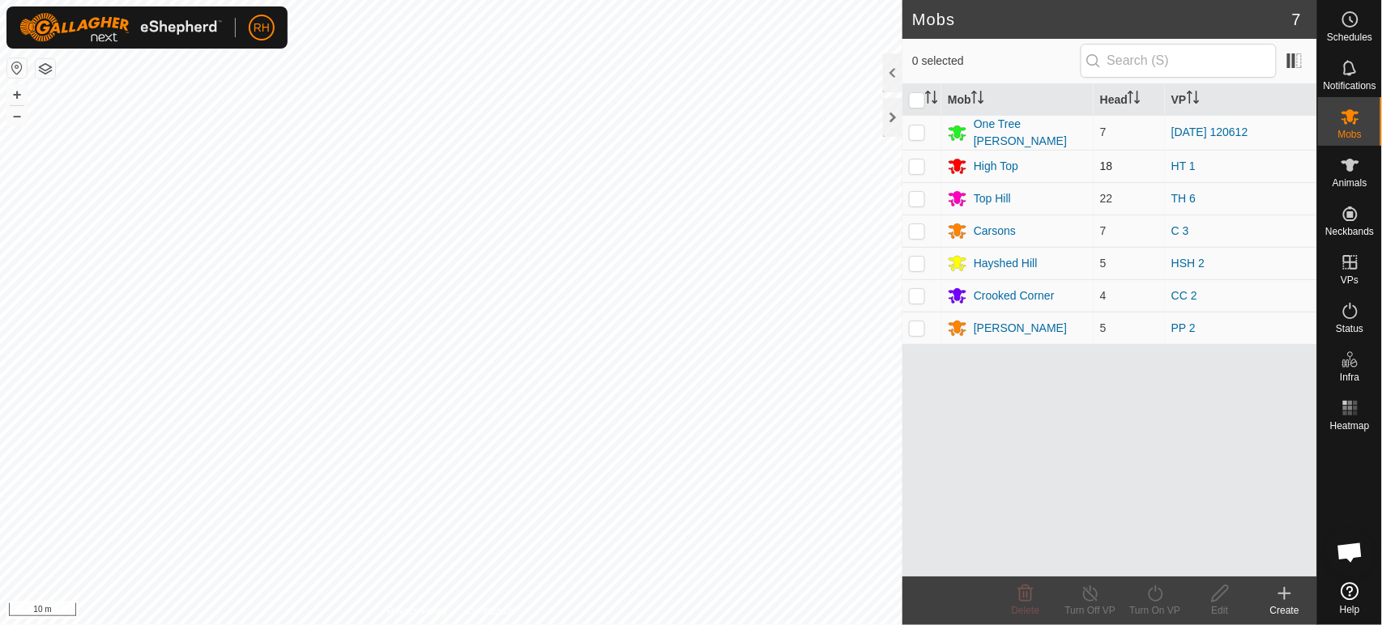
click at [914, 160] on p-checkbox at bounding box center [917, 166] width 16 height 13
click at [914, 164] on p-checkbox at bounding box center [917, 166] width 16 height 13
checkbox input "true"
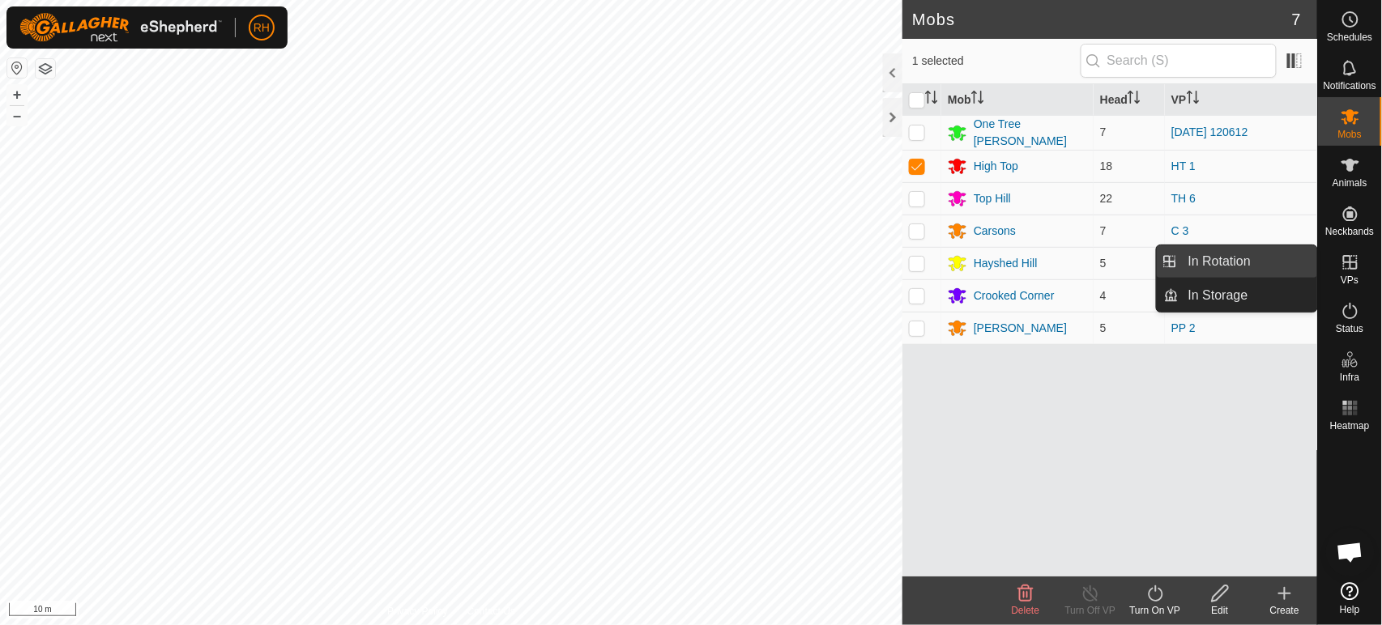
click at [1265, 261] on link "In Rotation" at bounding box center [1247, 261] width 139 height 32
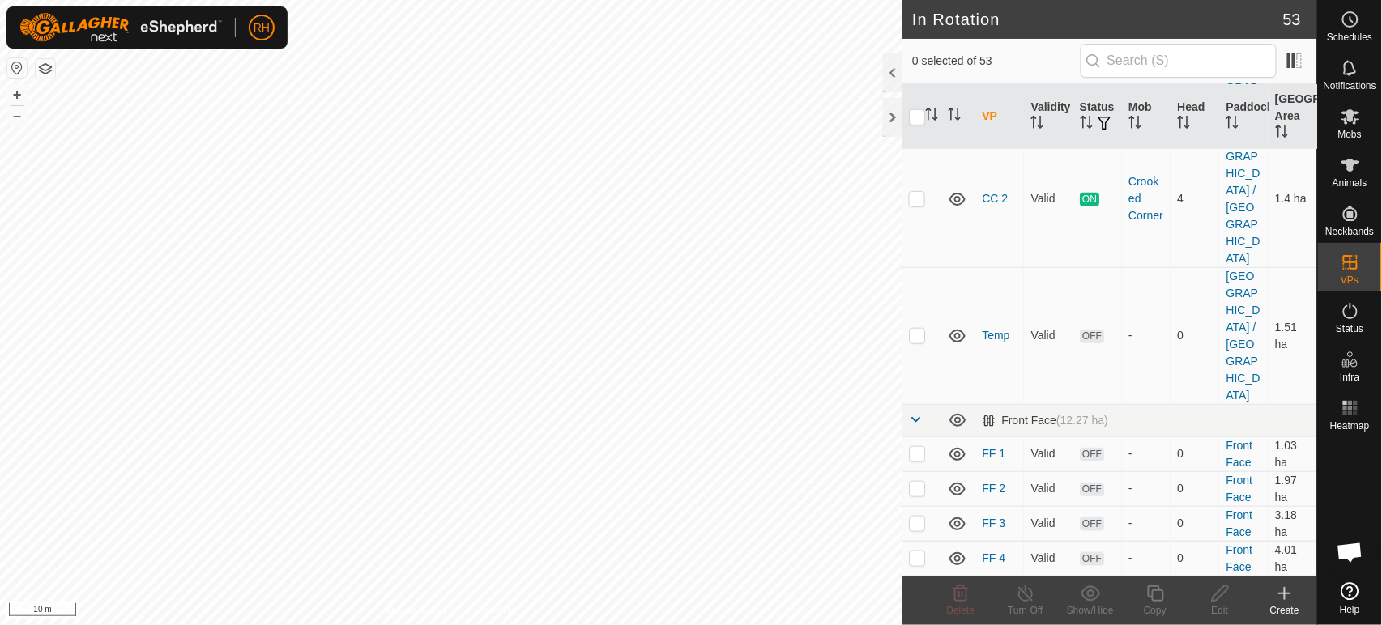
scroll to position [810, 0]
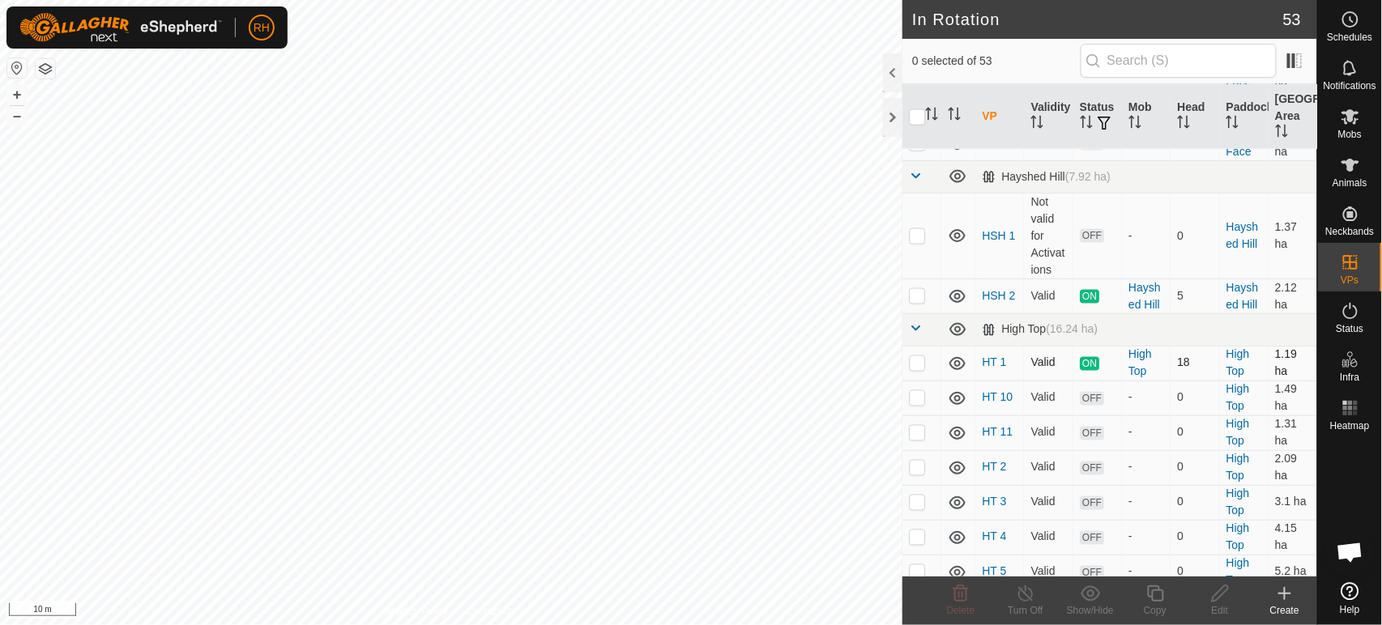
click at [915, 356] on p-checkbox at bounding box center [917, 362] width 16 height 13
checkbox input "true"
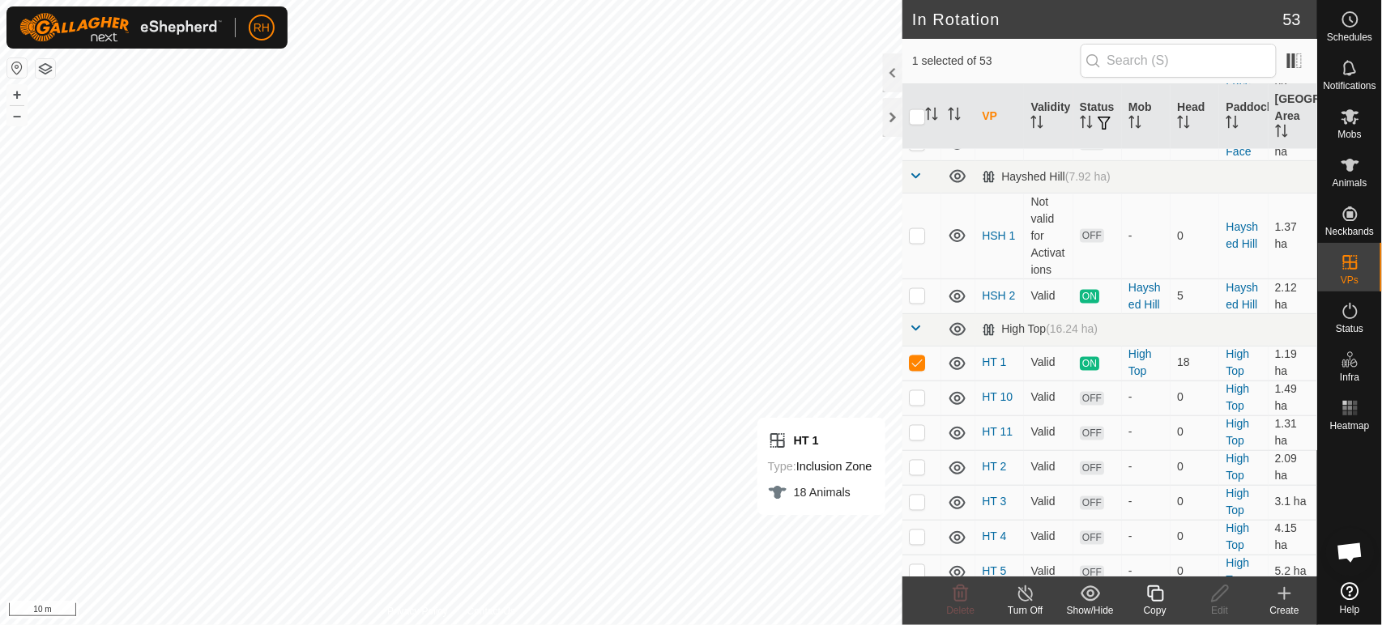
click at [1022, 594] on icon at bounding box center [1026, 593] width 20 height 19
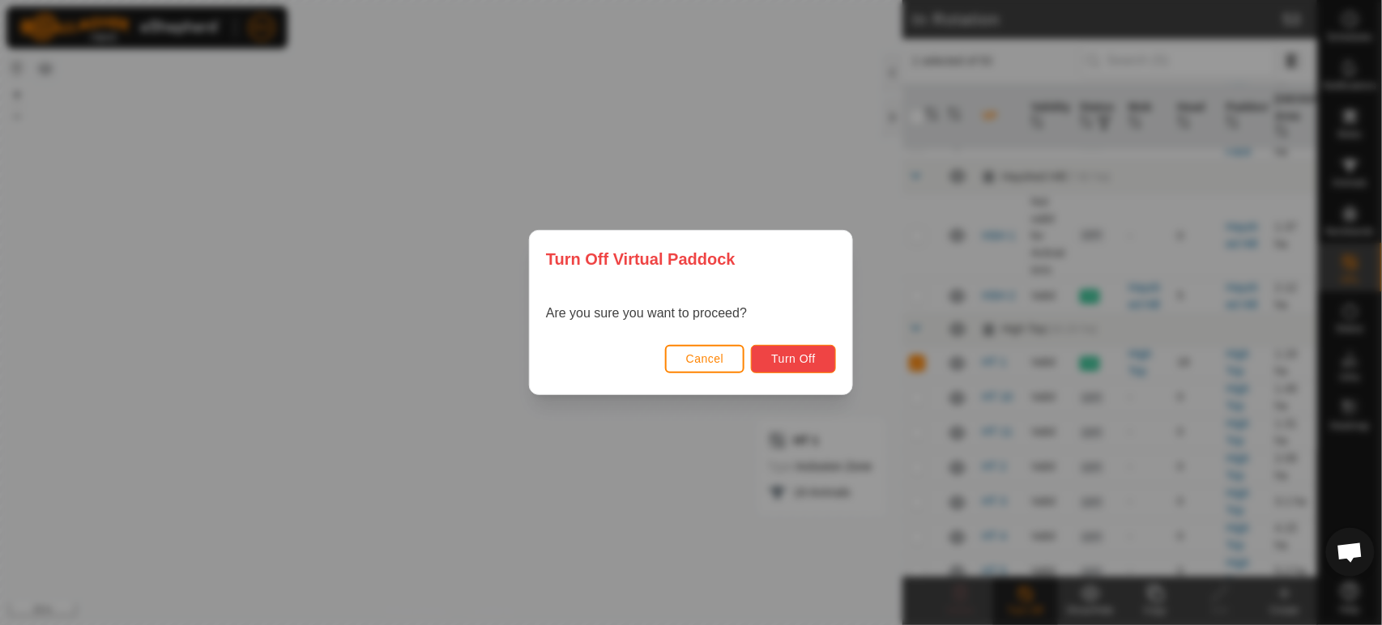
click at [799, 360] on span "Turn Off" at bounding box center [793, 358] width 45 height 13
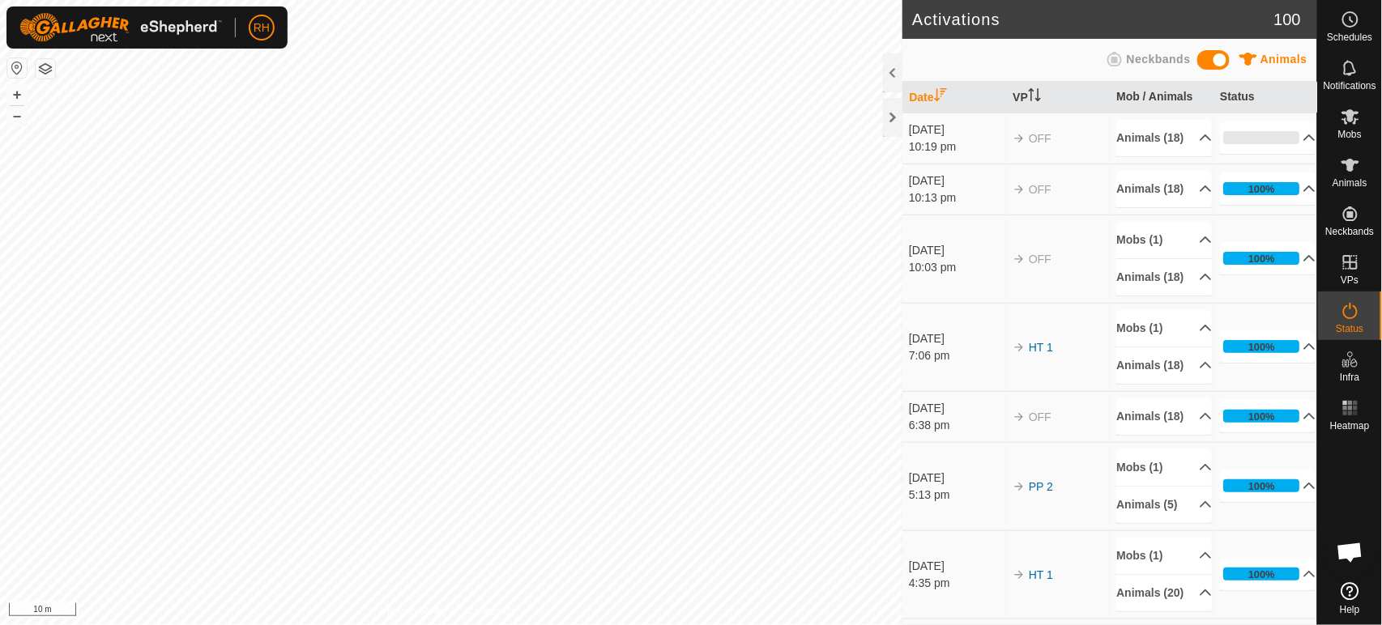
click at [979, 207] on div "10:13 pm" at bounding box center [957, 198] width 96 height 17
click at [1345, 124] on icon at bounding box center [1349, 116] width 19 height 19
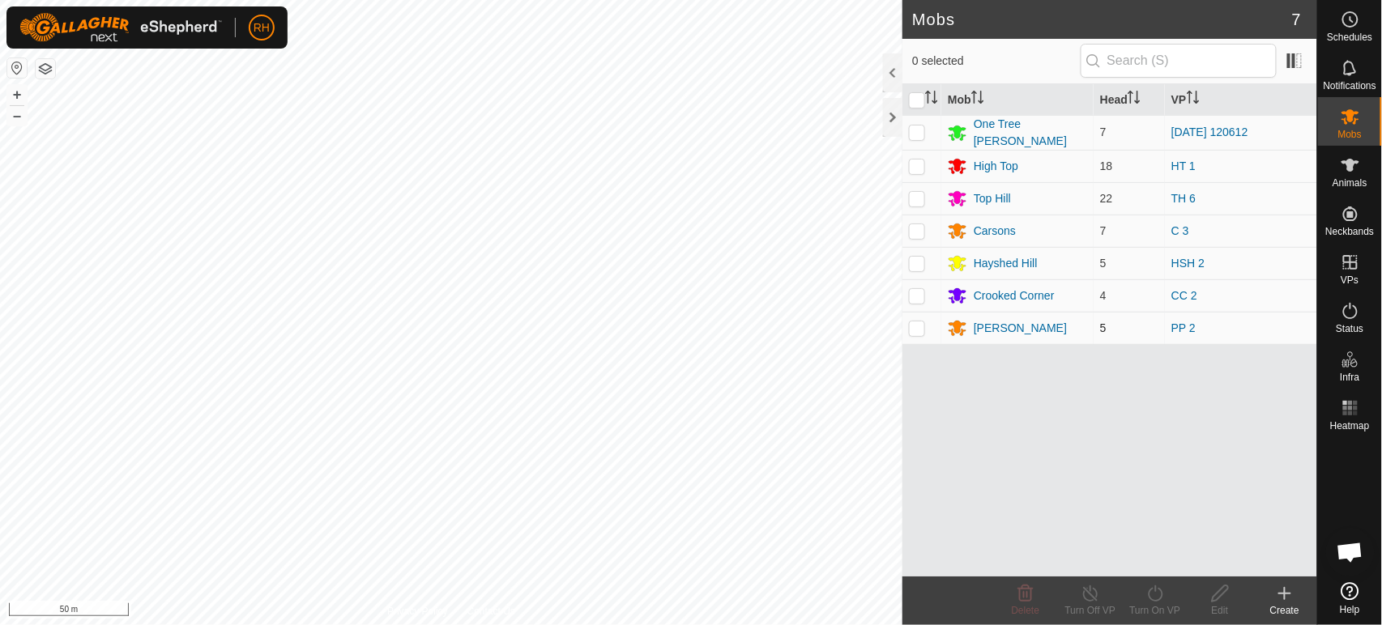
click at [916, 328] on p-checkbox at bounding box center [917, 328] width 16 height 13
checkbox input "true"
click at [1214, 592] on icon at bounding box center [1220, 593] width 20 height 19
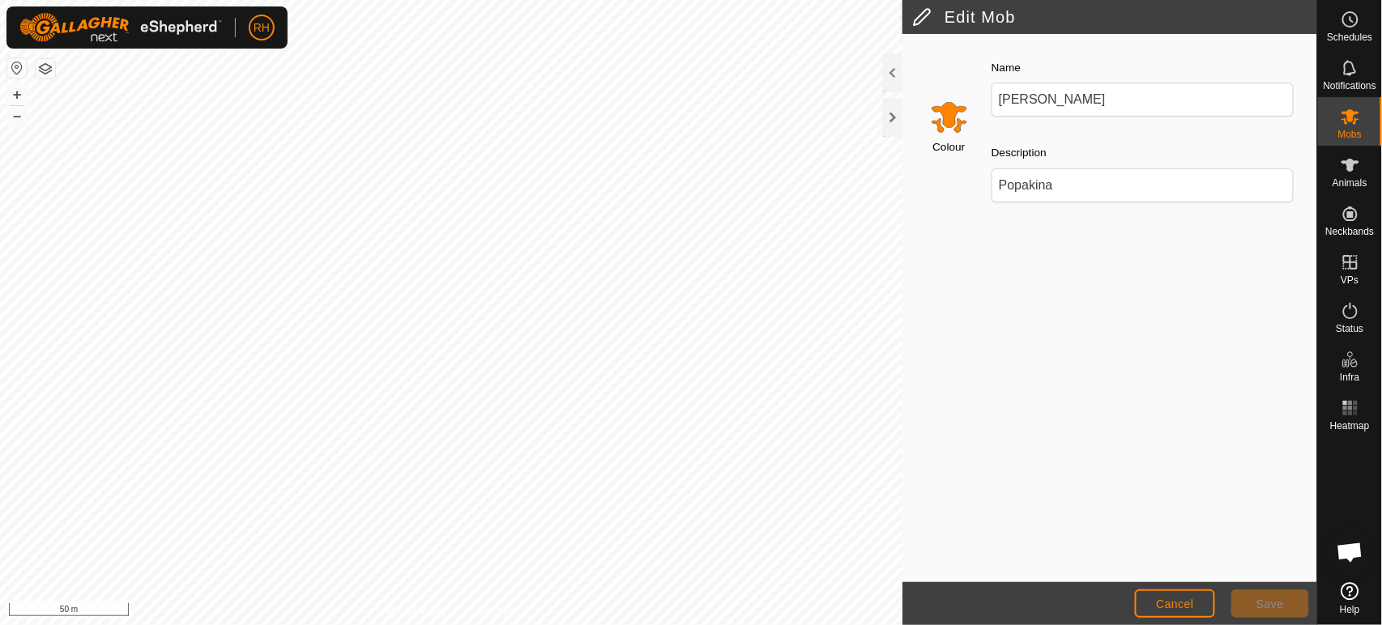
click at [944, 112] on input "Select a color" at bounding box center [949, 116] width 39 height 39
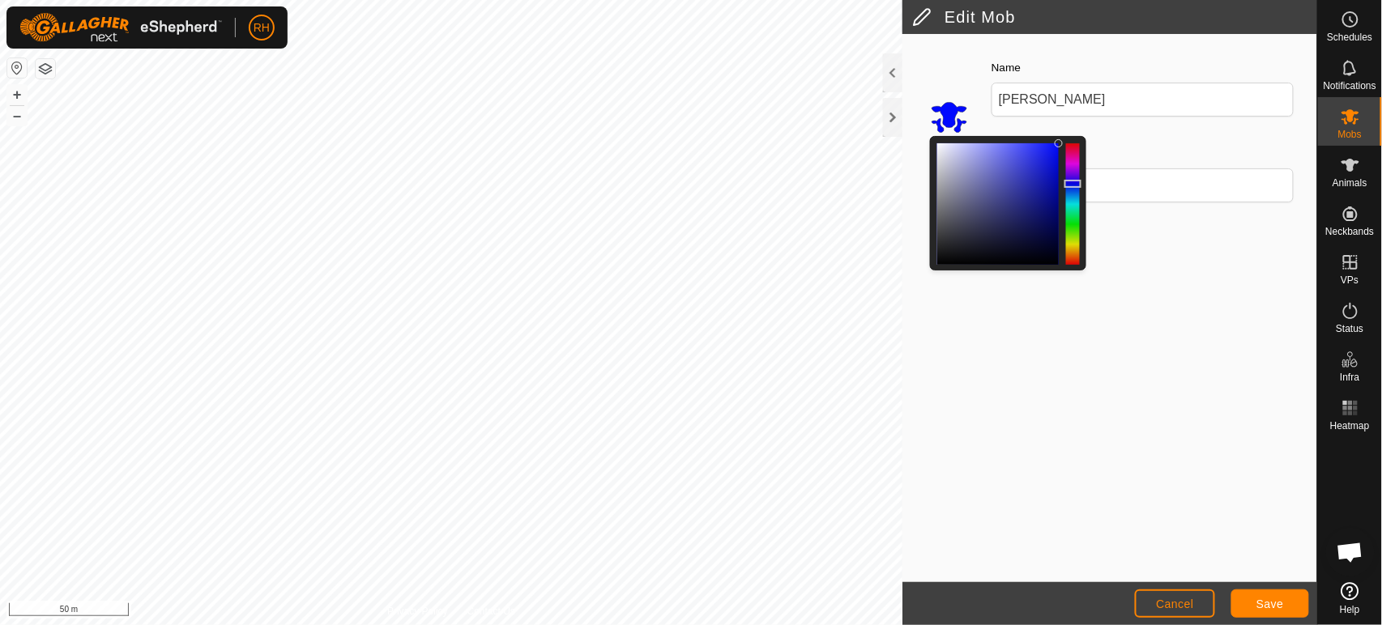
click at [1072, 184] on div at bounding box center [1073, 203] width 14 height 121
click at [1281, 602] on span "Save" at bounding box center [1270, 604] width 28 height 13
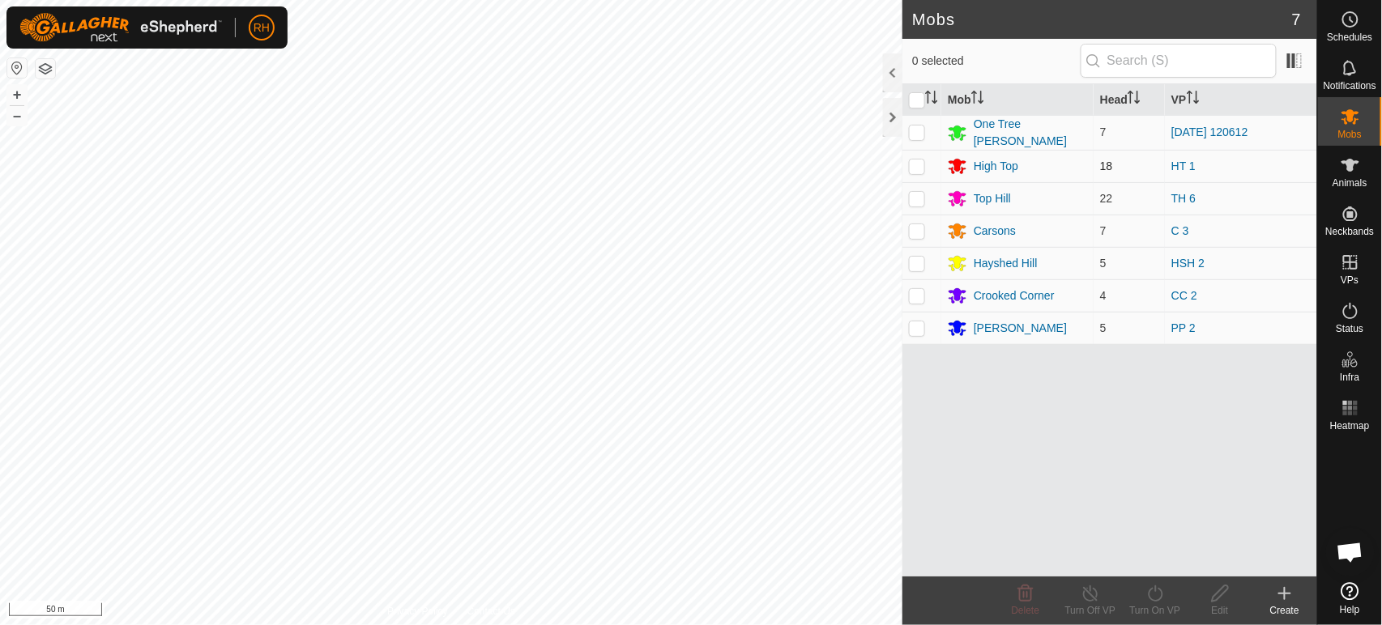
click at [917, 162] on p-checkbox at bounding box center [917, 166] width 16 height 13
checkbox input "true"
click at [1157, 590] on icon at bounding box center [1155, 593] width 20 height 19
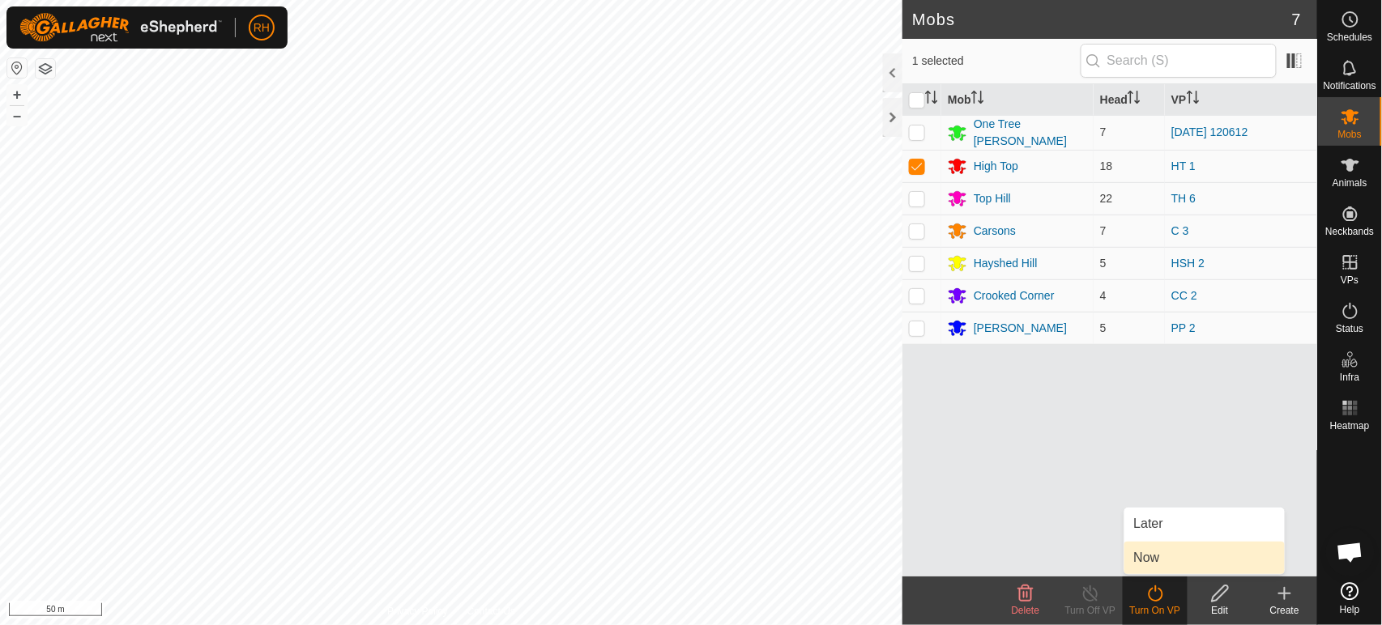
click at [1148, 557] on link "Now" at bounding box center [1204, 558] width 160 height 32
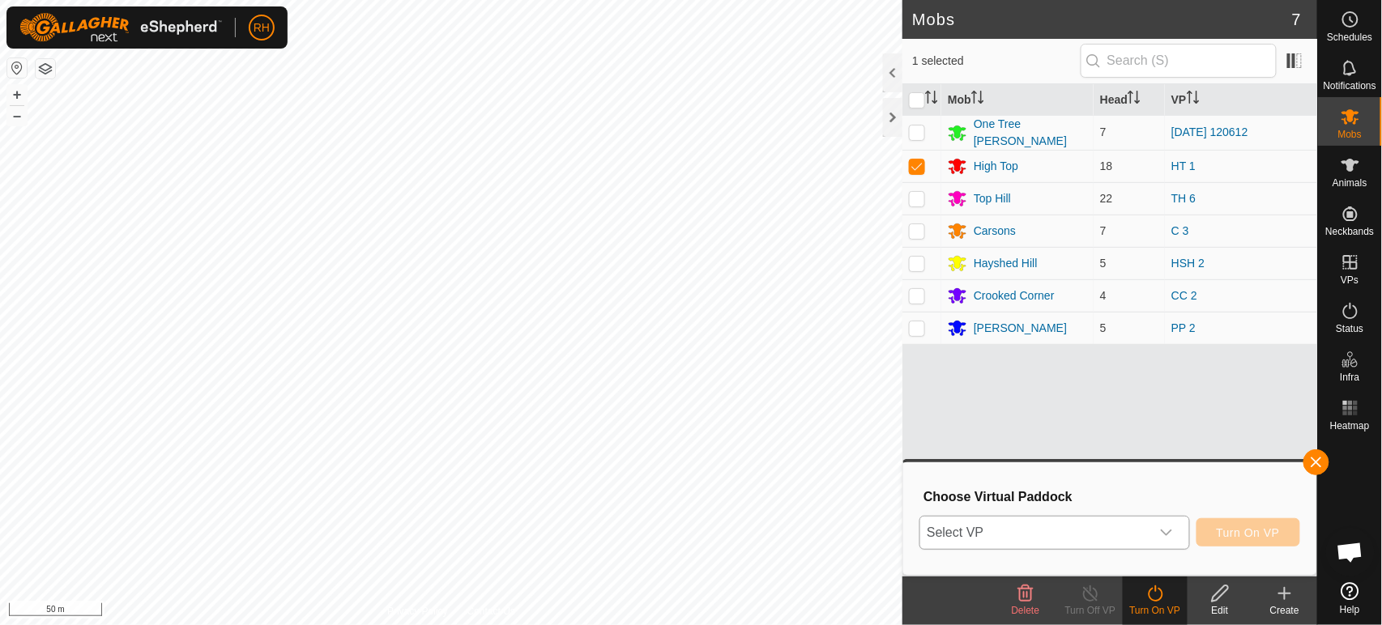
click at [1033, 527] on span "Select VP" at bounding box center [1034, 533] width 229 height 32
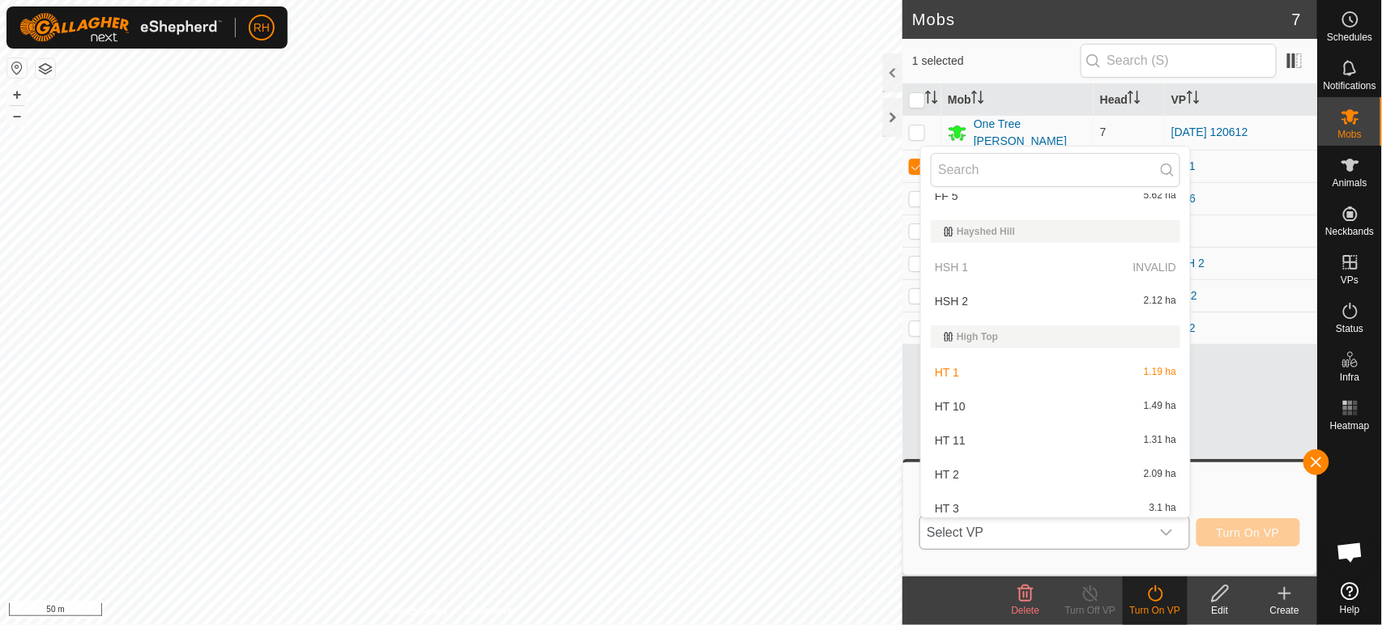
scroll to position [539, 0]
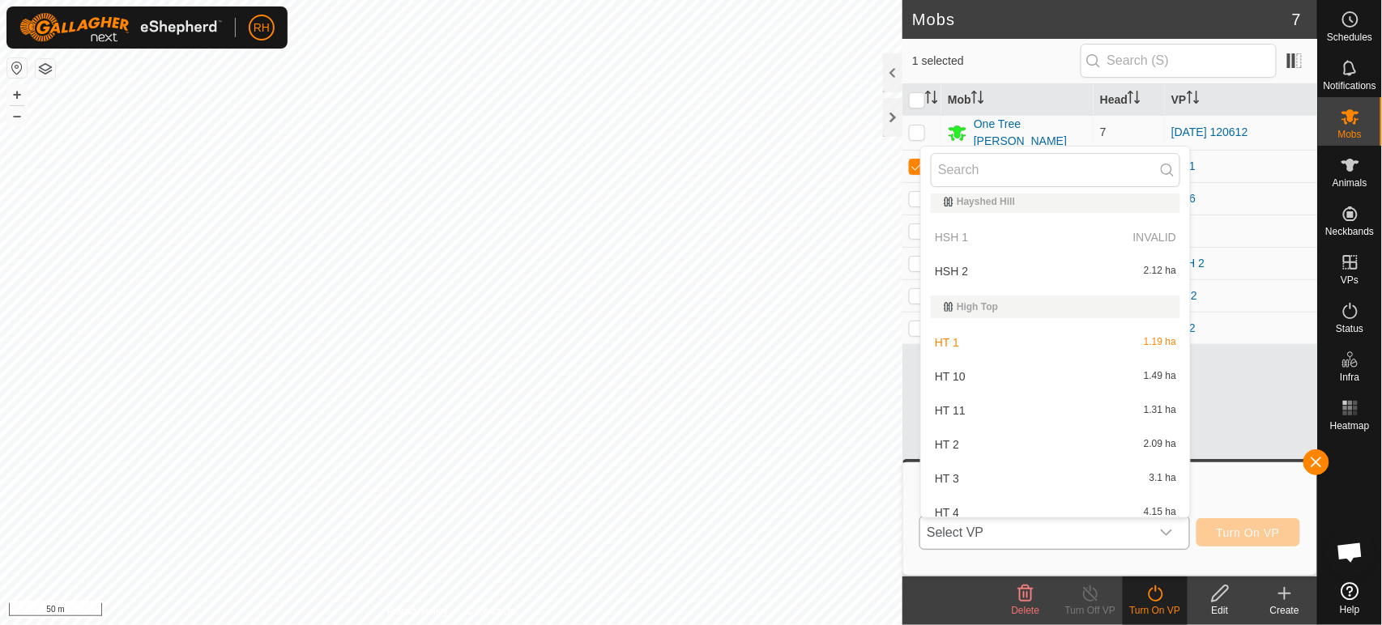
click at [995, 327] on li "HT 1 1.19 ha" at bounding box center [1055, 342] width 269 height 32
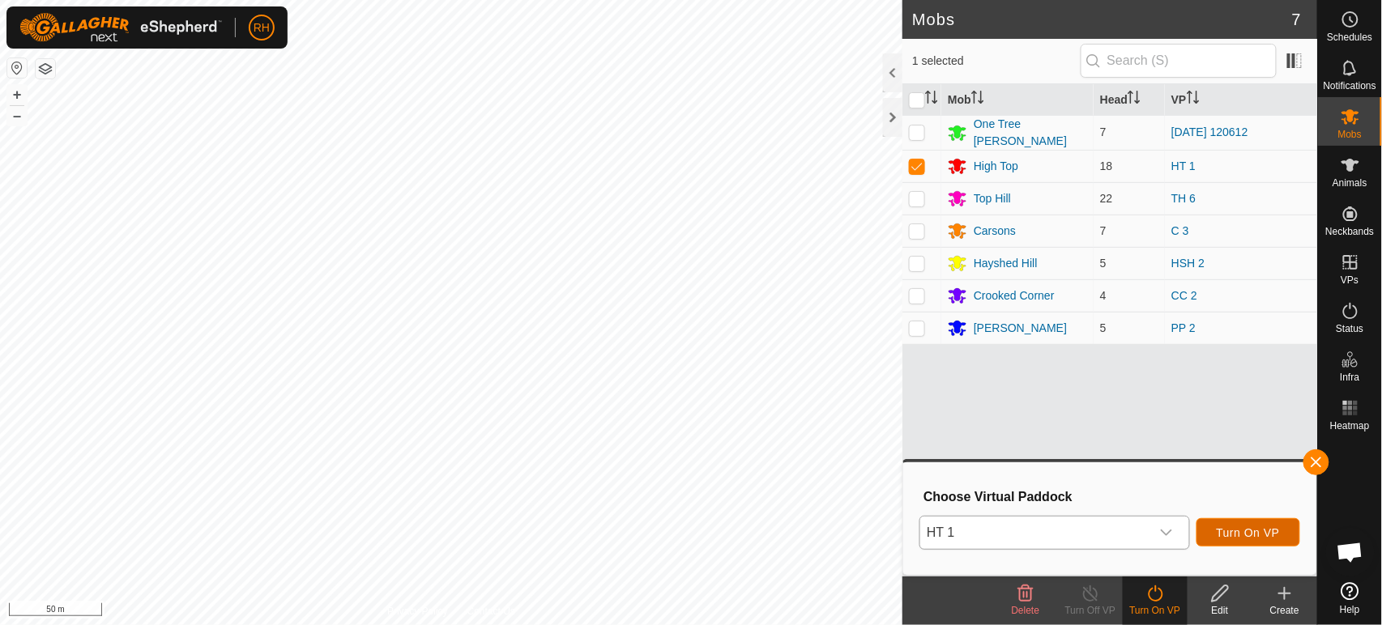
click at [1273, 536] on span "Turn On VP" at bounding box center [1248, 532] width 63 height 13
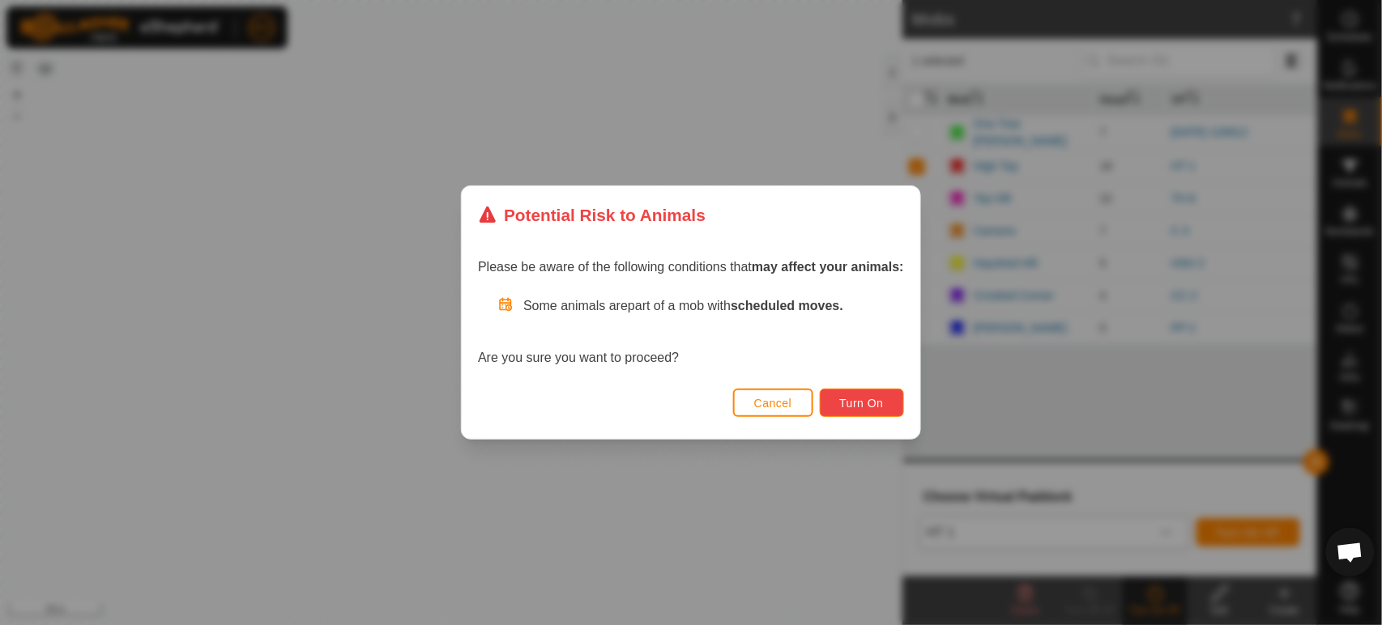
click at [855, 394] on button "Turn On" at bounding box center [862, 403] width 84 height 28
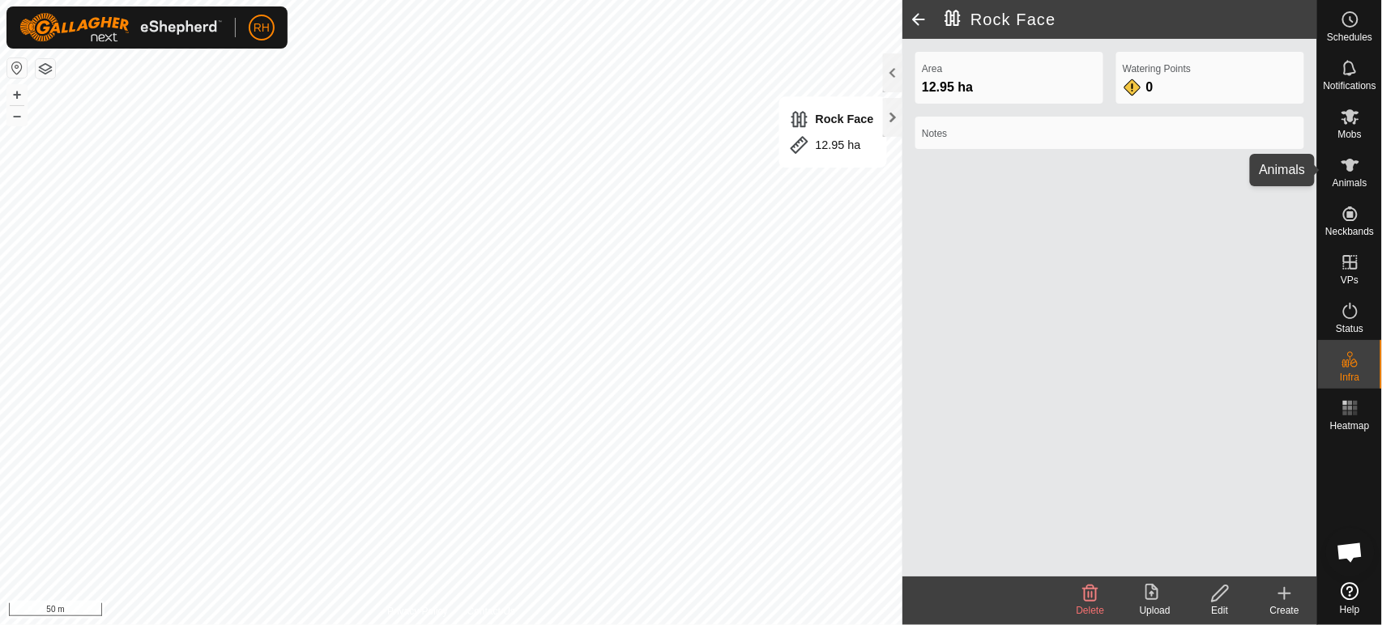
click at [1348, 164] on icon at bounding box center [1350, 165] width 18 height 13
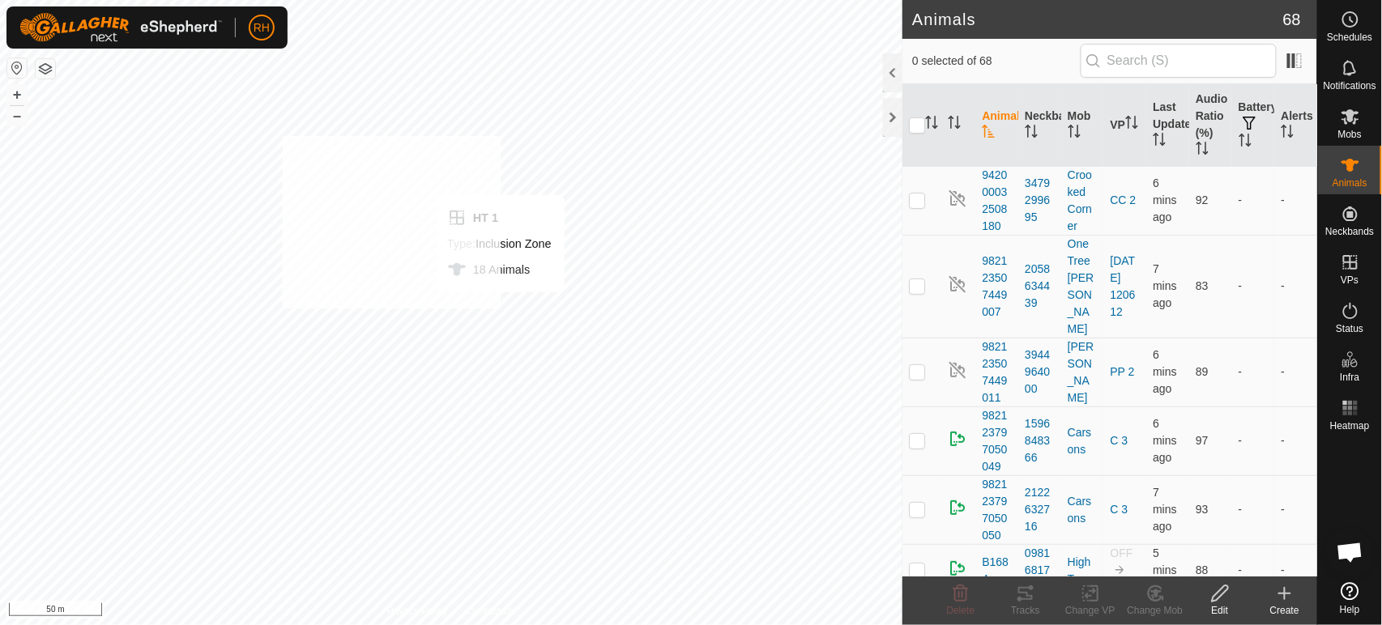
checkbox input "true"
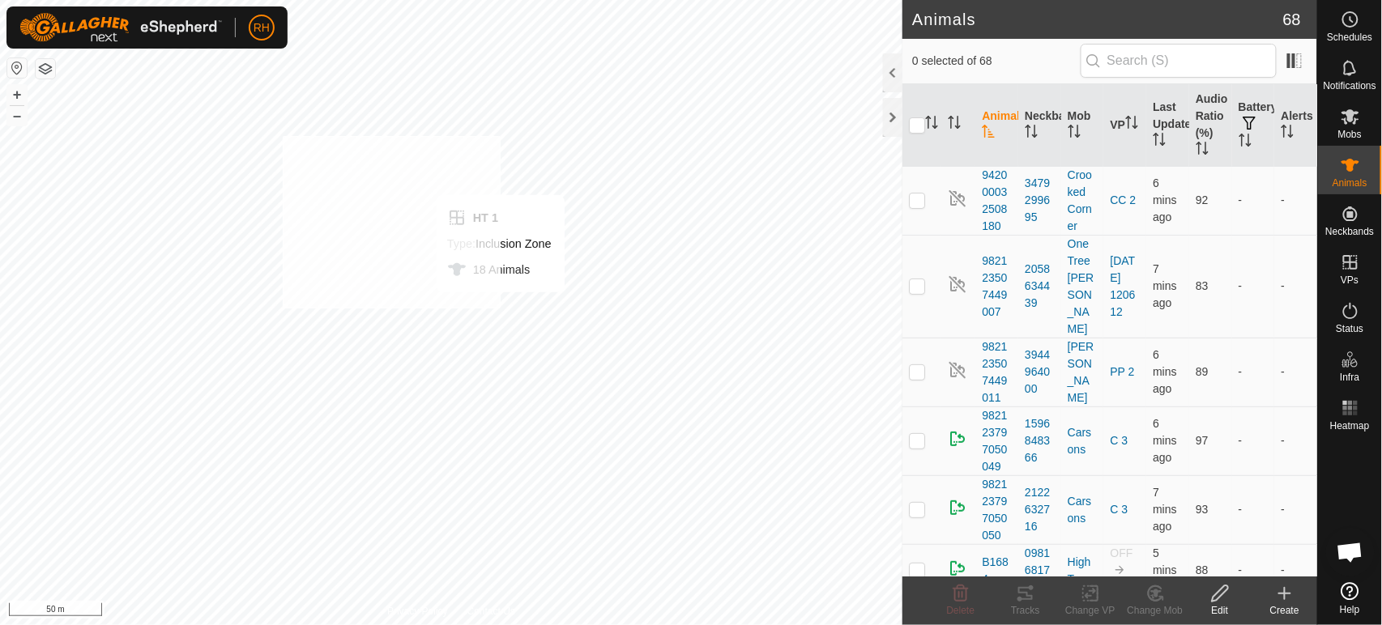
checkbox input "true"
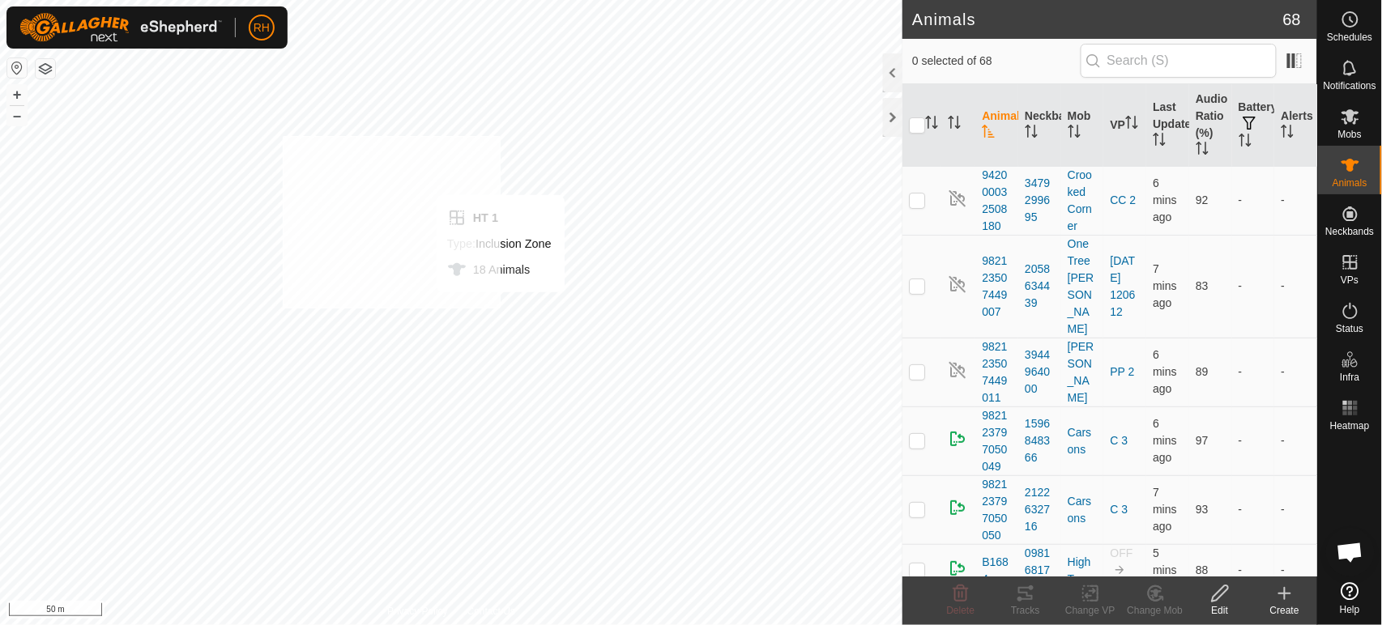
checkbox input "true"
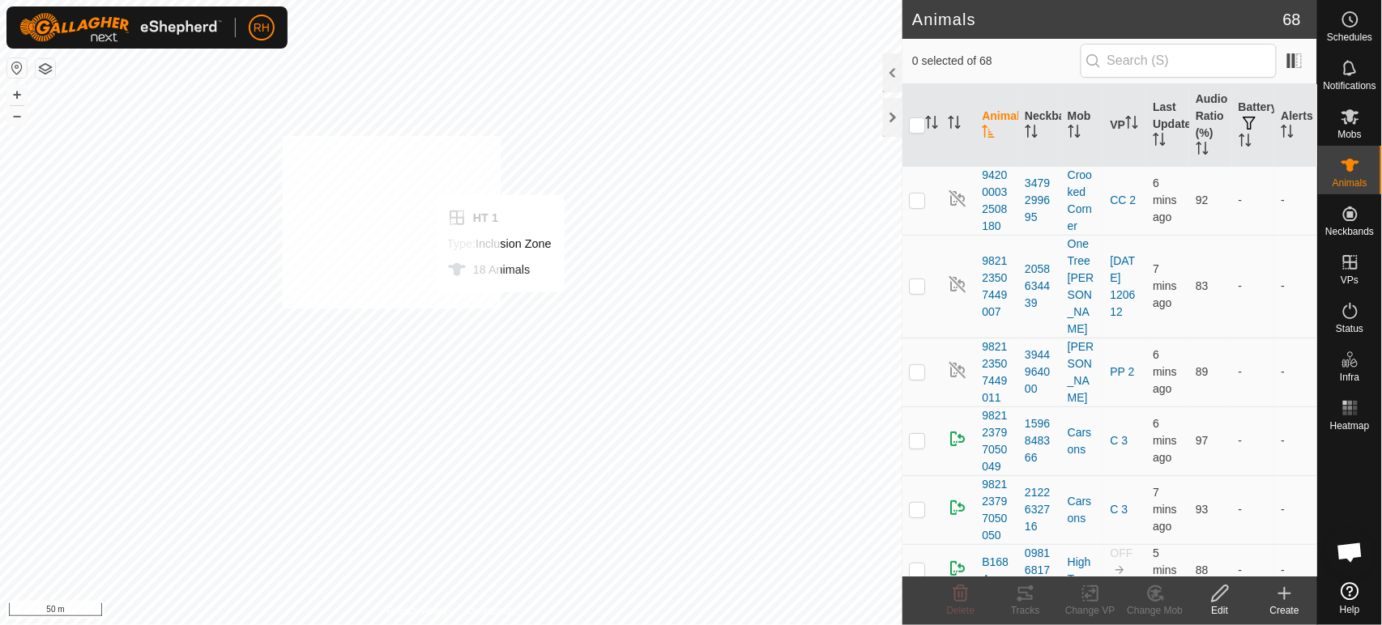
checkbox input "true"
click at [1160, 591] on icon at bounding box center [1155, 594] width 11 height 8
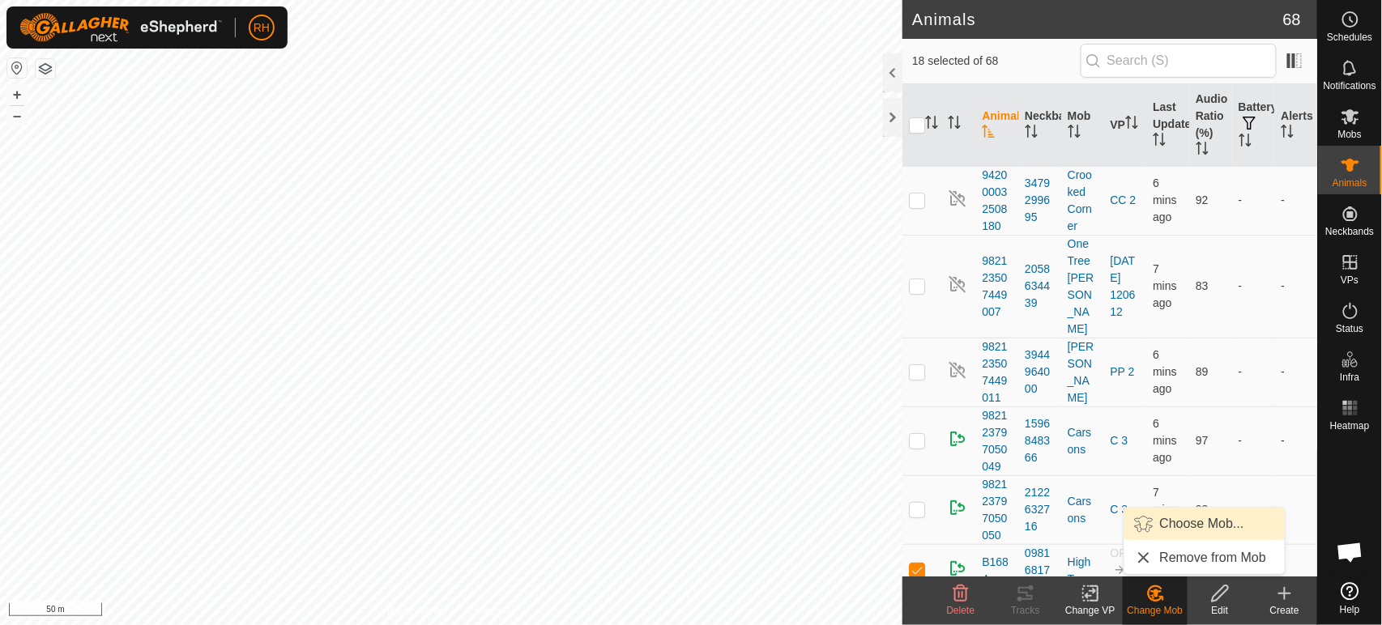
click at [1176, 519] on link "Choose Mob..." at bounding box center [1204, 524] width 160 height 32
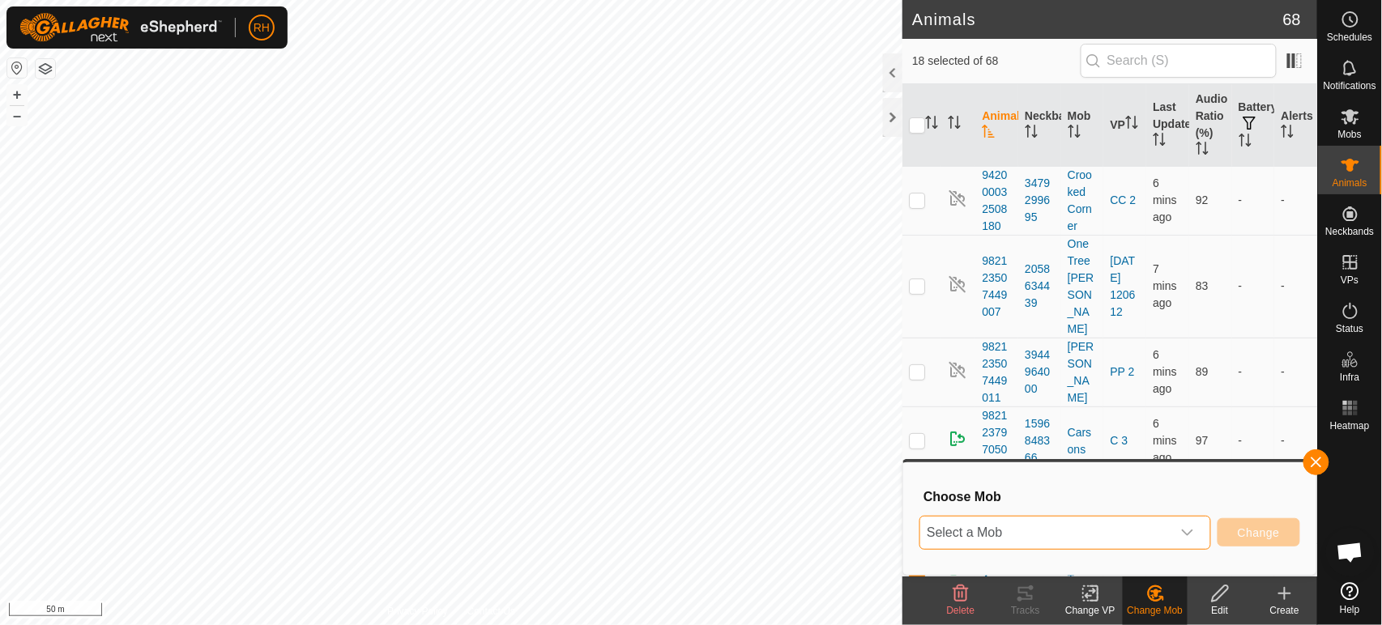
click at [1140, 538] on span "Select a Mob" at bounding box center [1045, 533] width 251 height 32
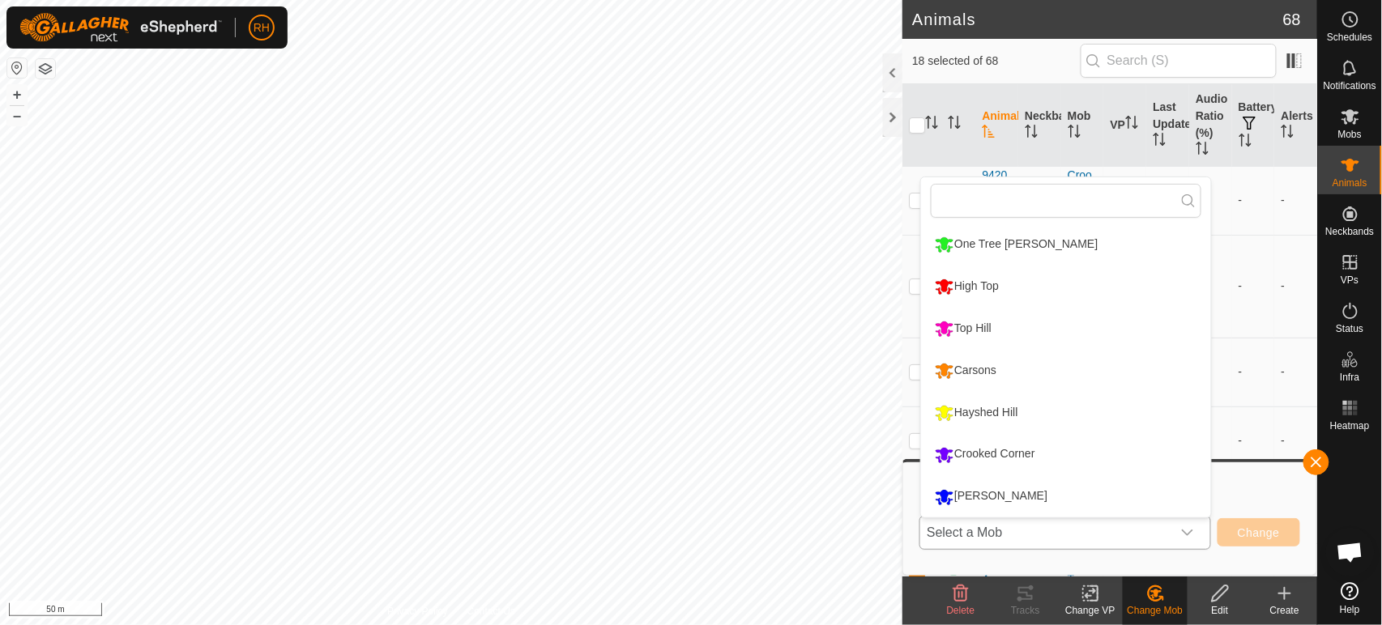
click at [967, 287] on li "High Top" at bounding box center [1066, 286] width 290 height 40
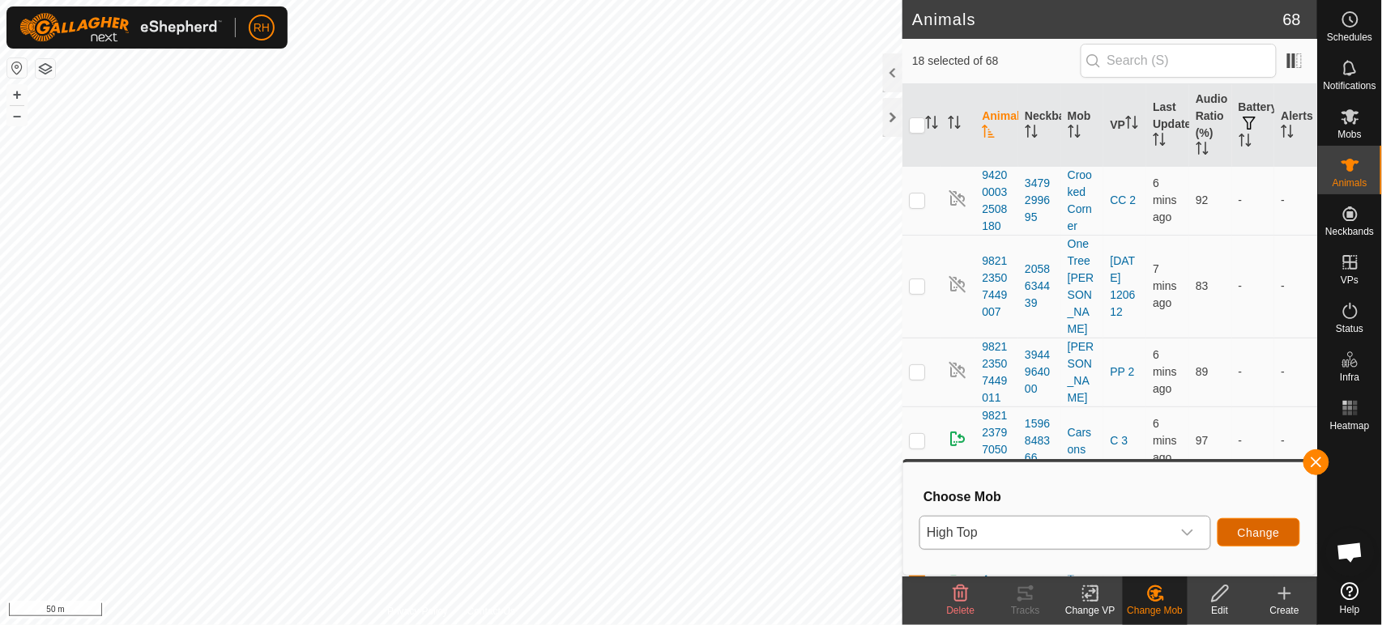
click at [1257, 536] on span "Change" at bounding box center [1259, 532] width 42 height 13
checkbox input "false"
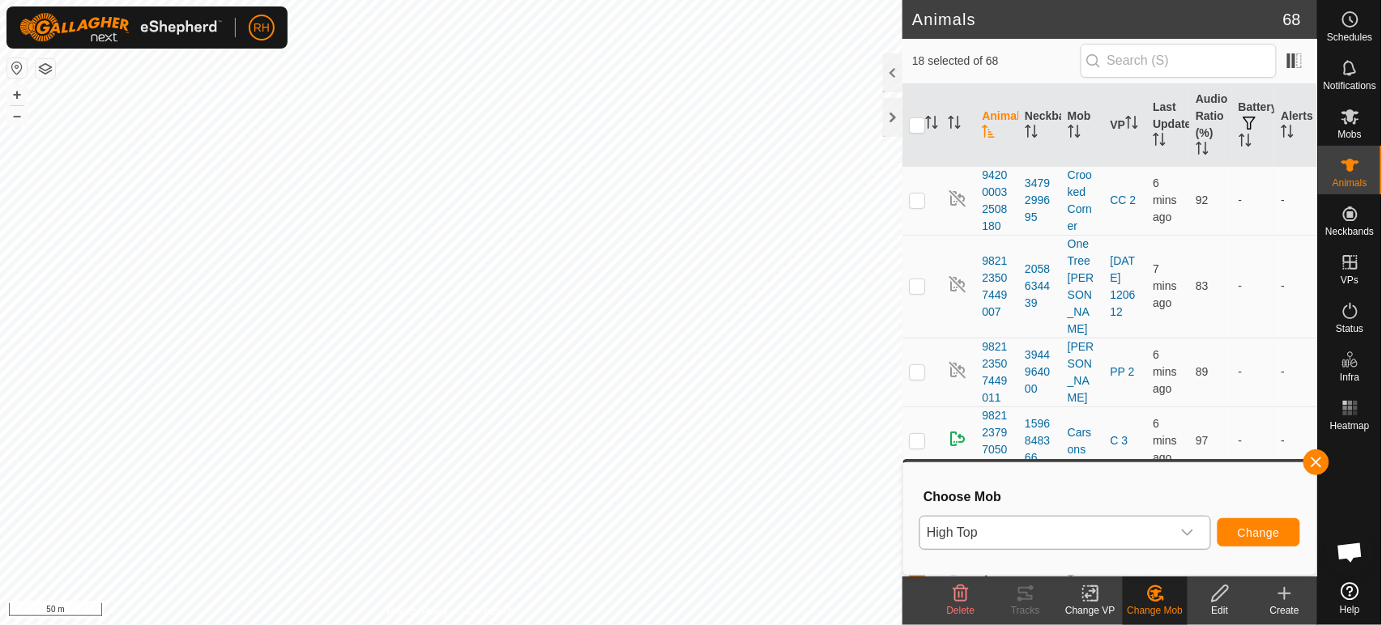
checkbox input "false"
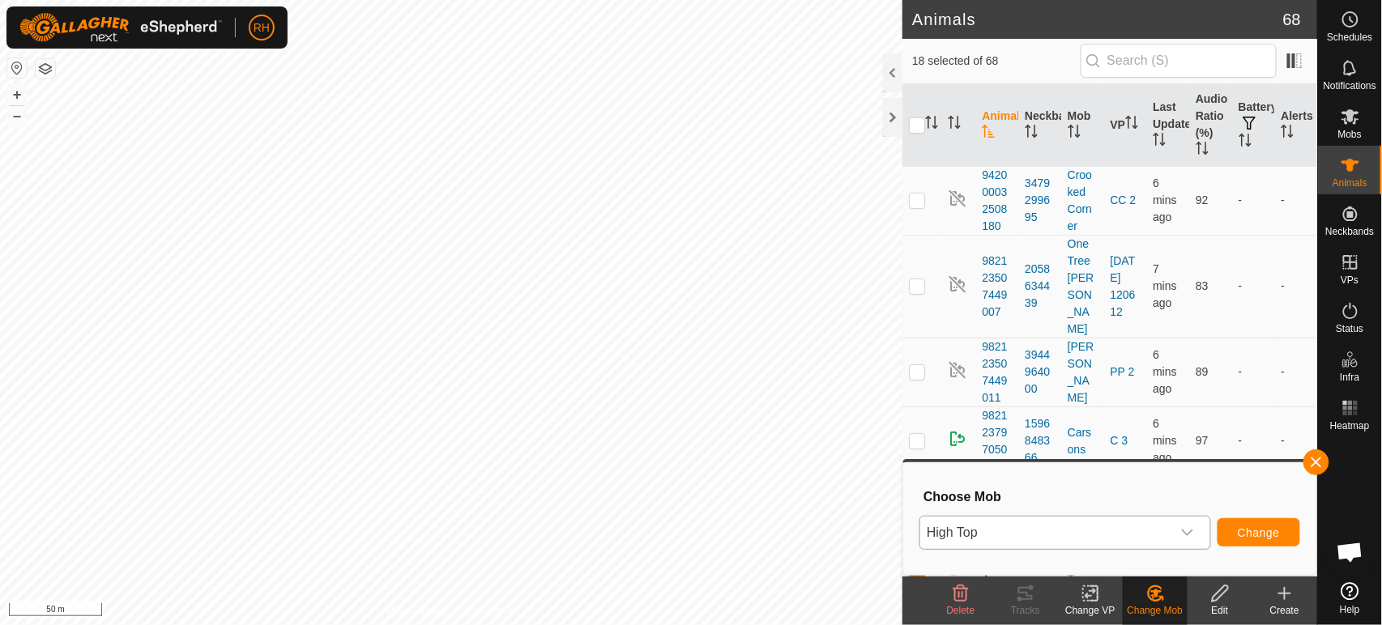
checkbox input "false"
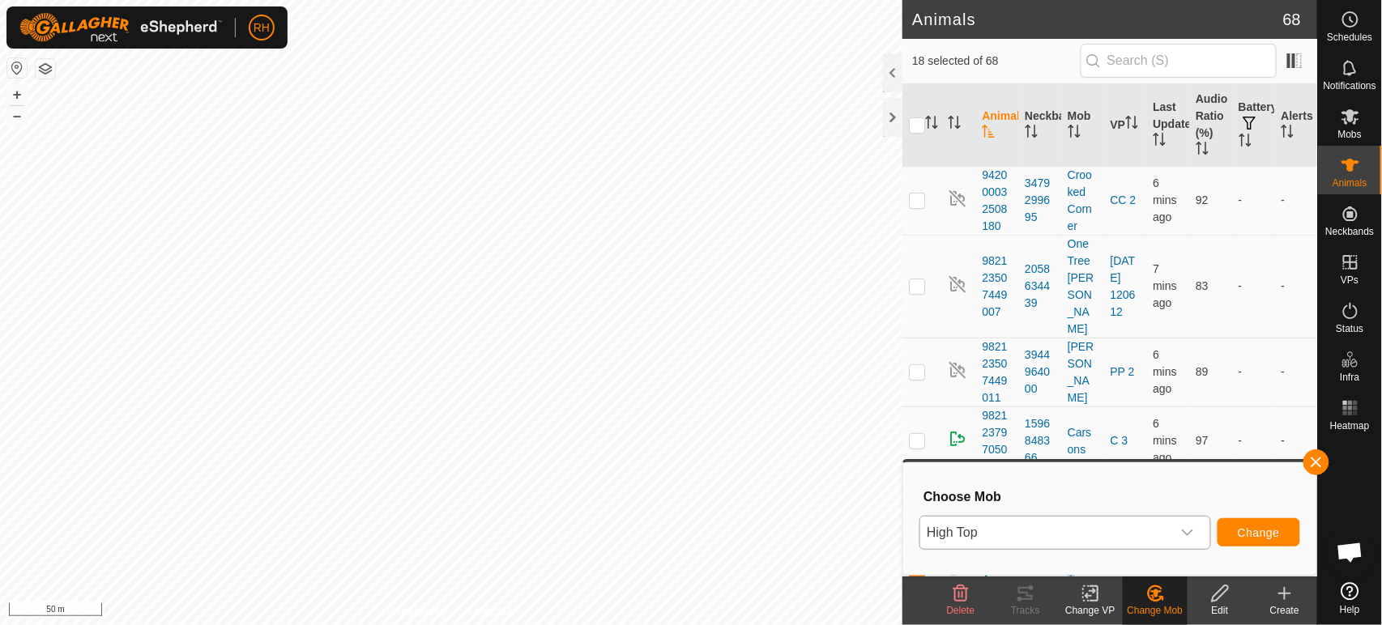
checkbox input "false"
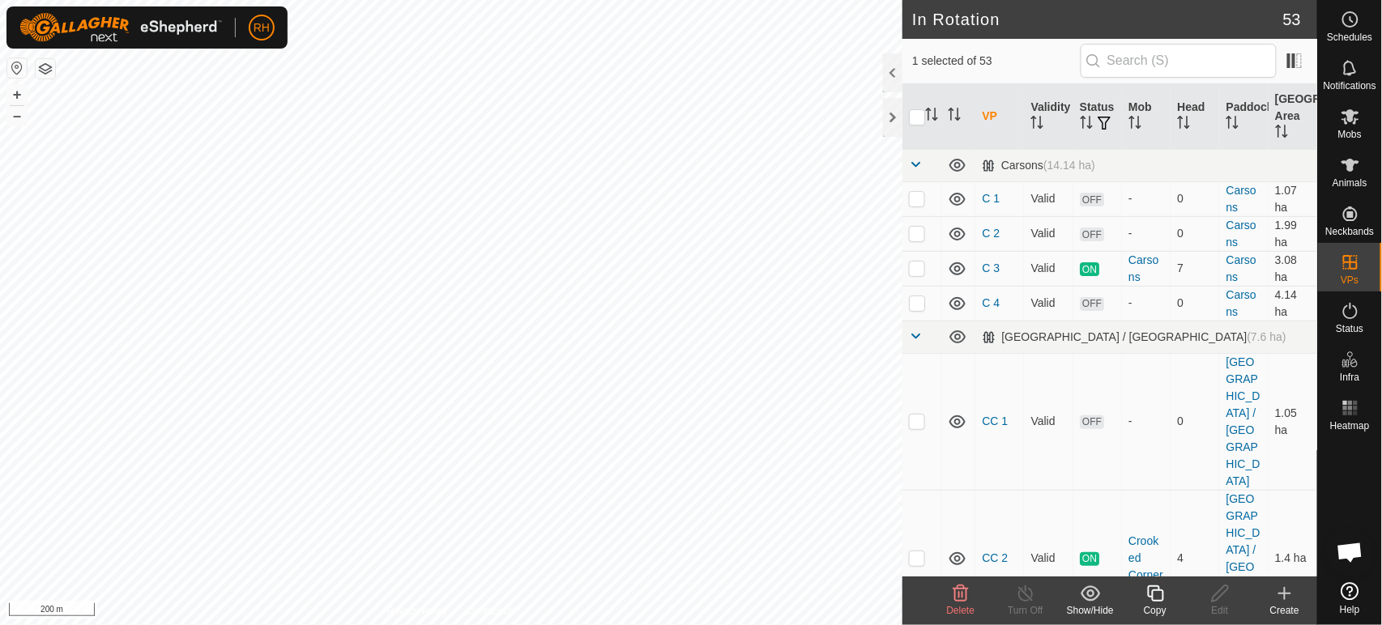
checkbox input "false"
click at [1346, 28] on icon at bounding box center [1349, 19] width 19 height 19
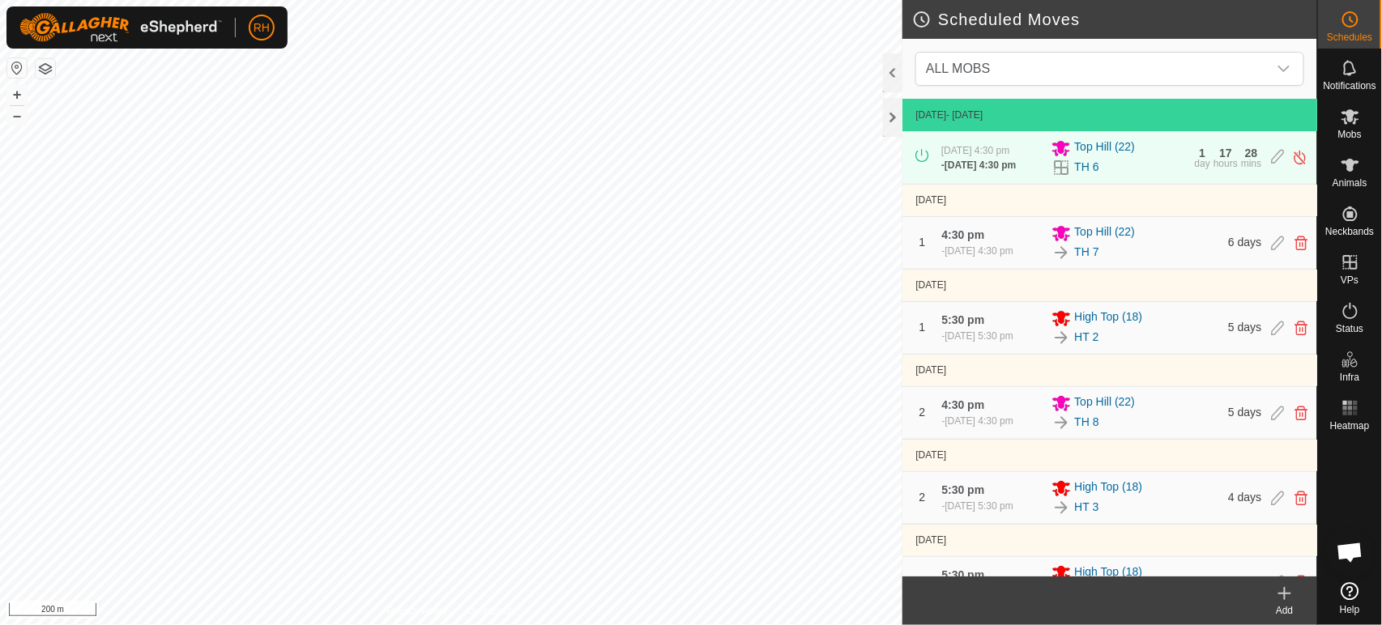
click at [1285, 594] on icon at bounding box center [1284, 594] width 11 height 0
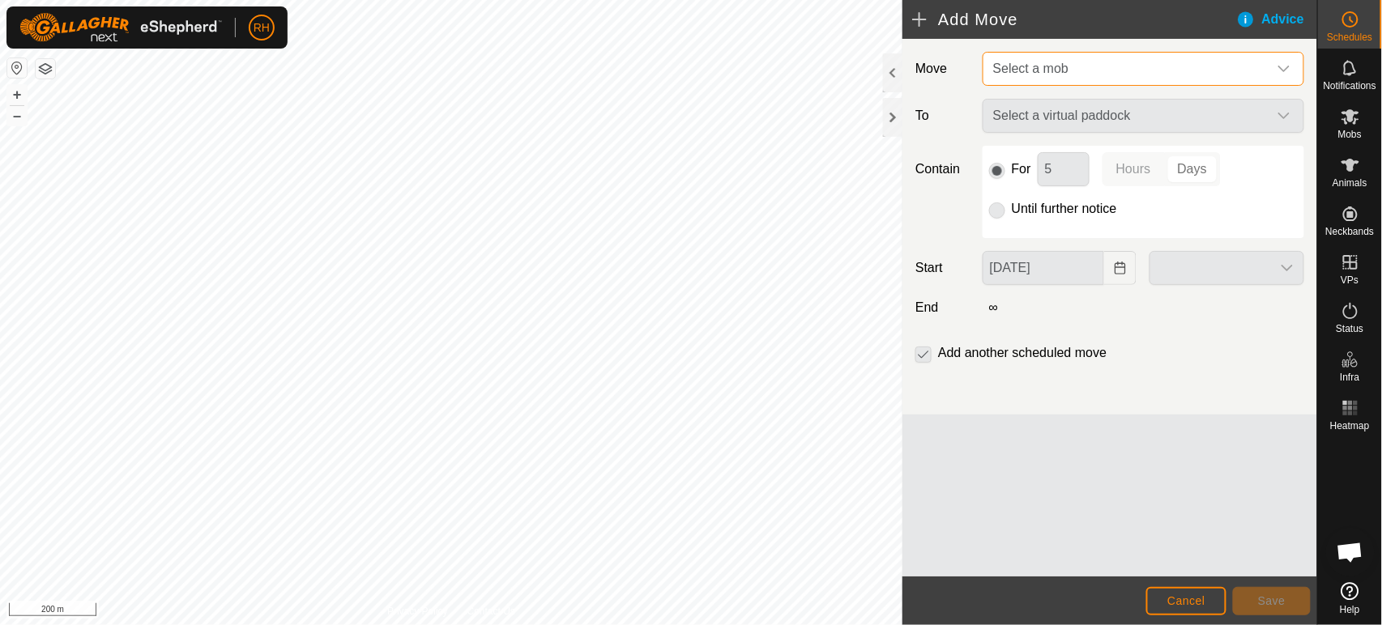
click at [1081, 66] on span "Select a mob" at bounding box center [1127, 69] width 281 height 32
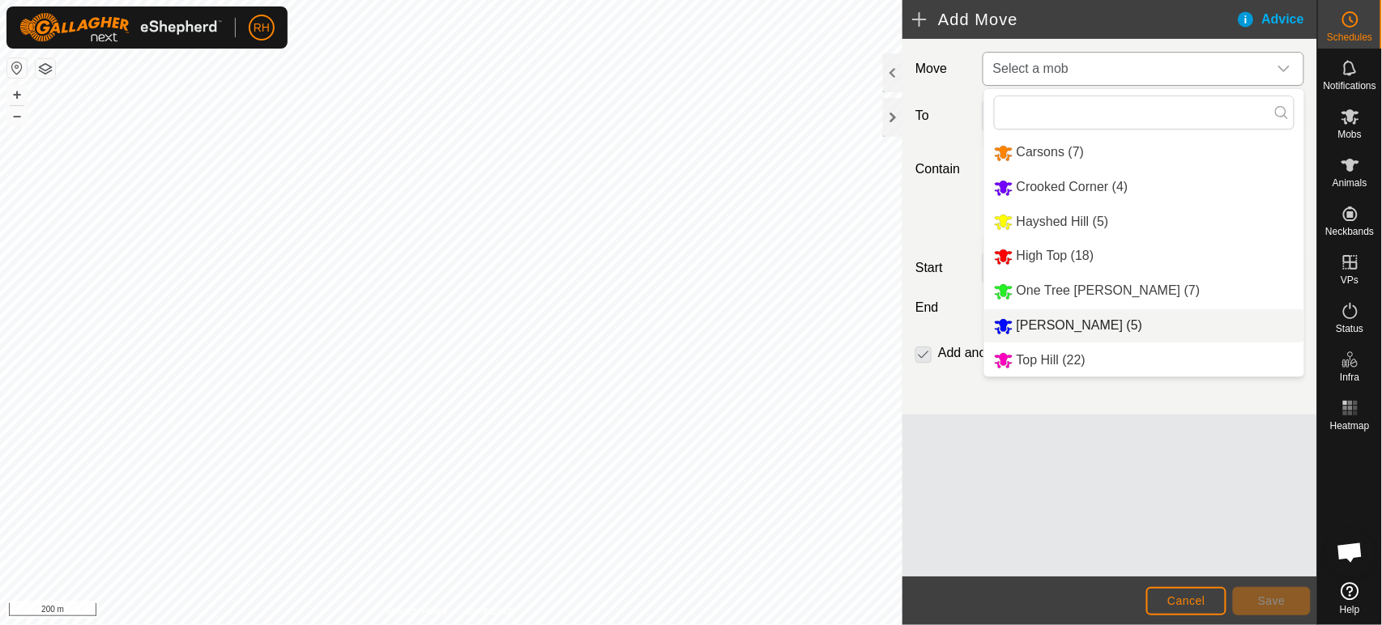
click at [1036, 329] on li "[PERSON_NAME] (5)" at bounding box center [1144, 325] width 320 height 33
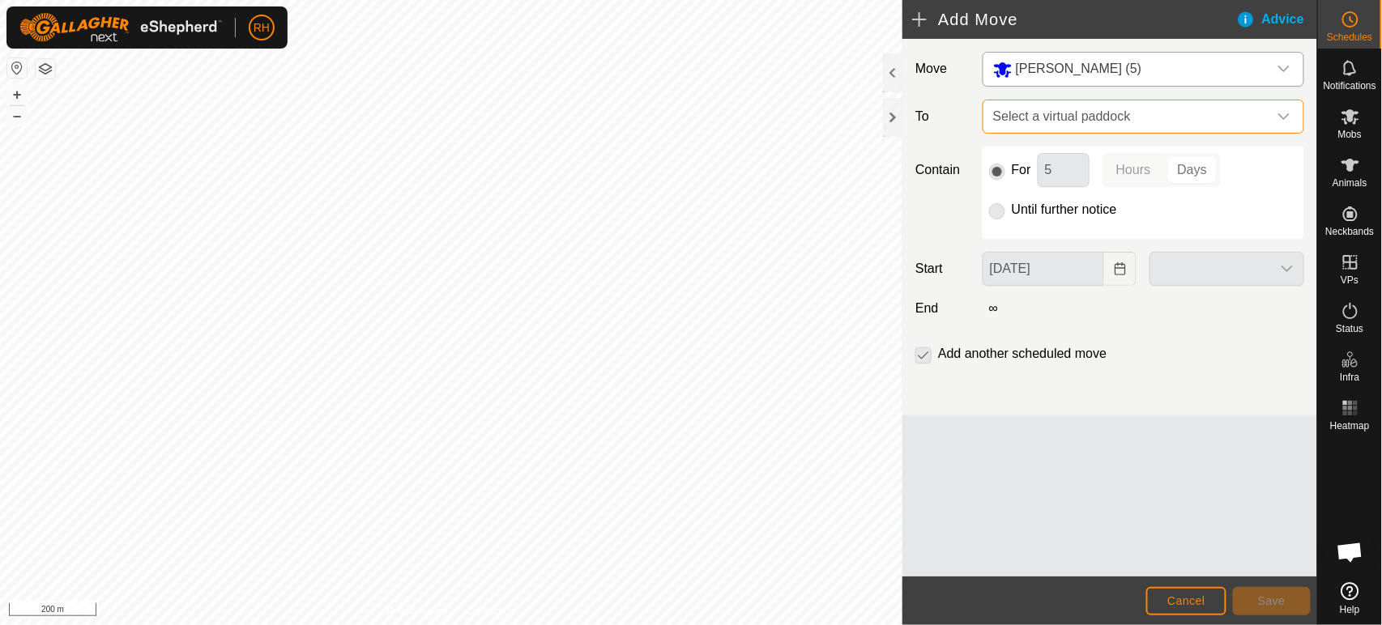
click at [1123, 108] on span "Select a virtual paddock" at bounding box center [1127, 116] width 281 height 32
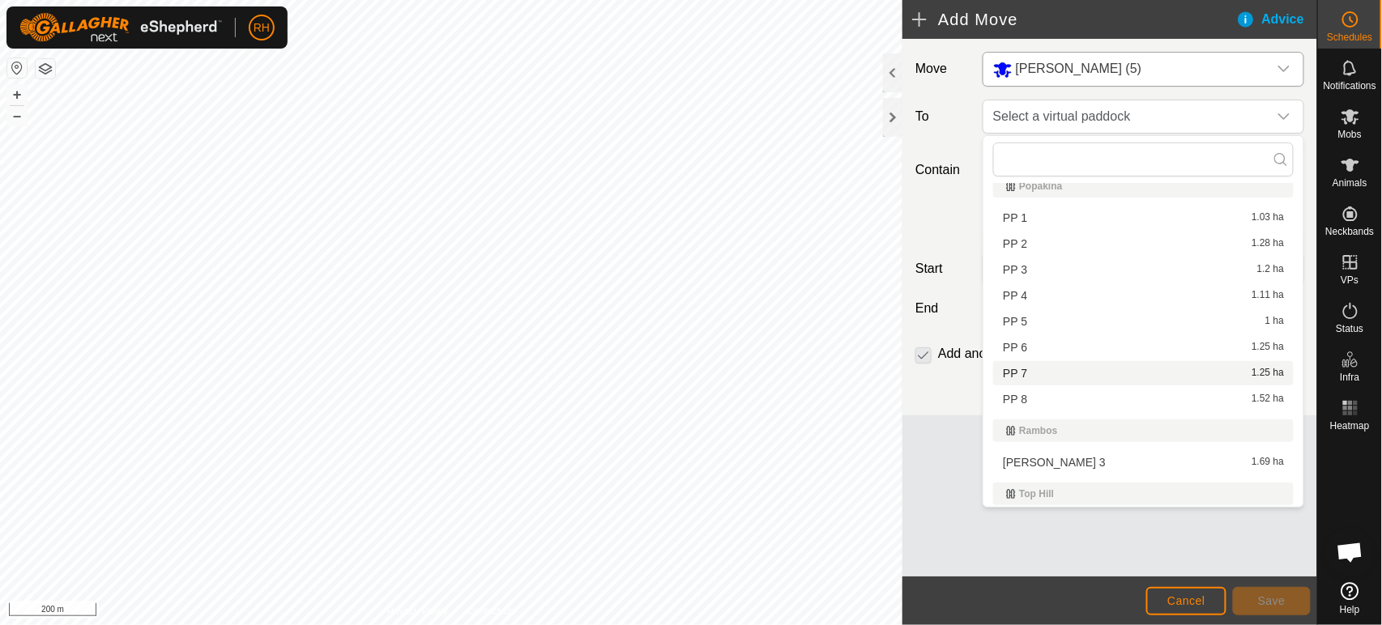
scroll to position [1170, 0]
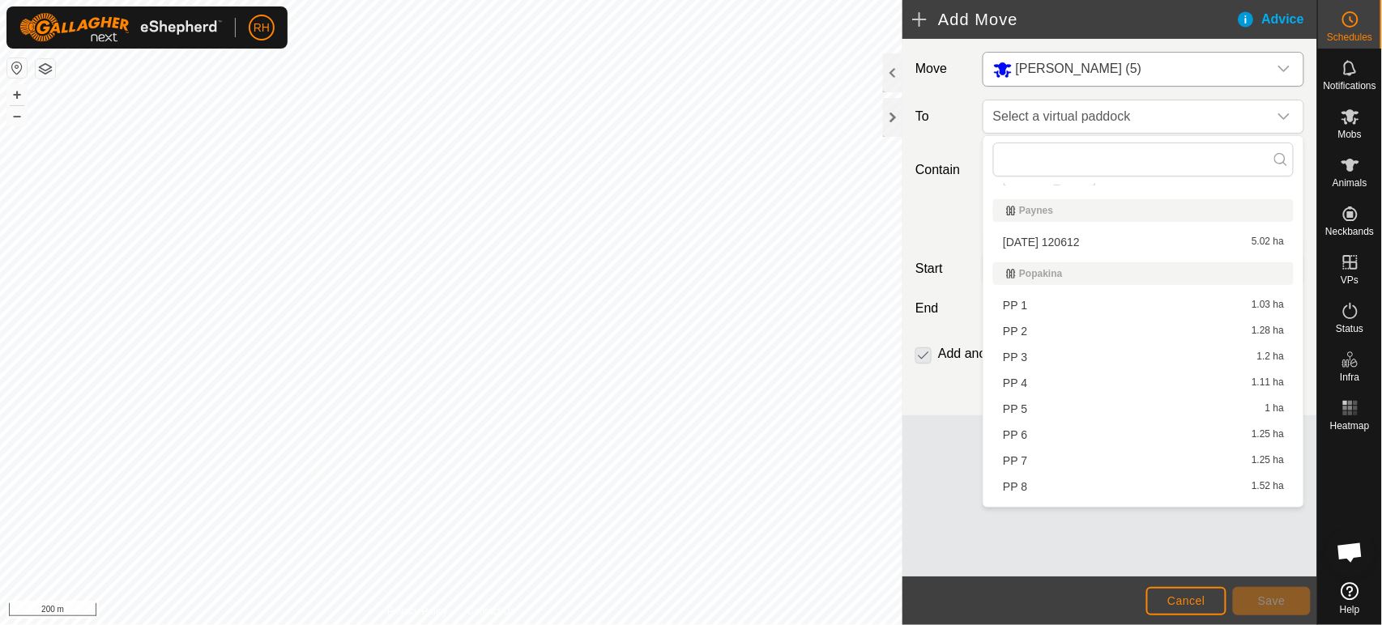
click at [1020, 300] on li "PP 1 1.03 ha" at bounding box center [1143, 305] width 300 height 24
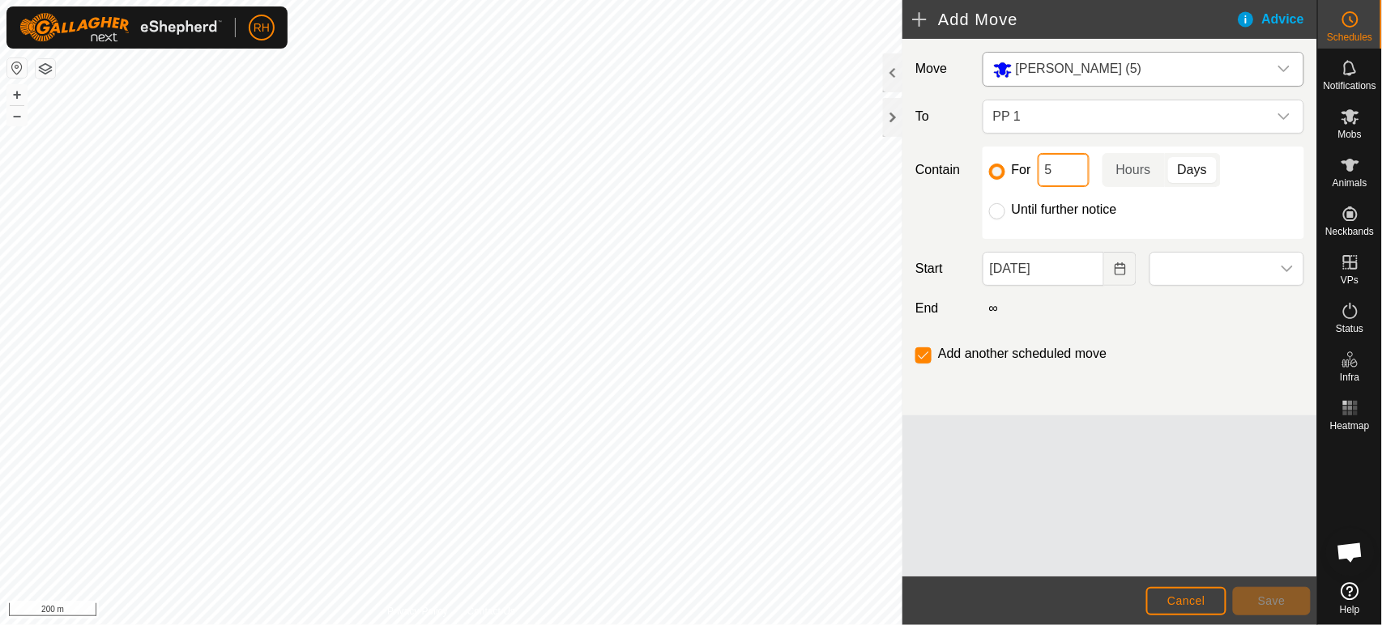
drag, startPoint x: 1059, startPoint y: 167, endPoint x: 1038, endPoint y: 172, distance: 20.8
click at [1038, 172] on input "5" at bounding box center [1064, 170] width 52 height 34
click at [1060, 168] on input "5" at bounding box center [1064, 170] width 52 height 34
click at [1217, 270] on span at bounding box center [1210, 269] width 121 height 32
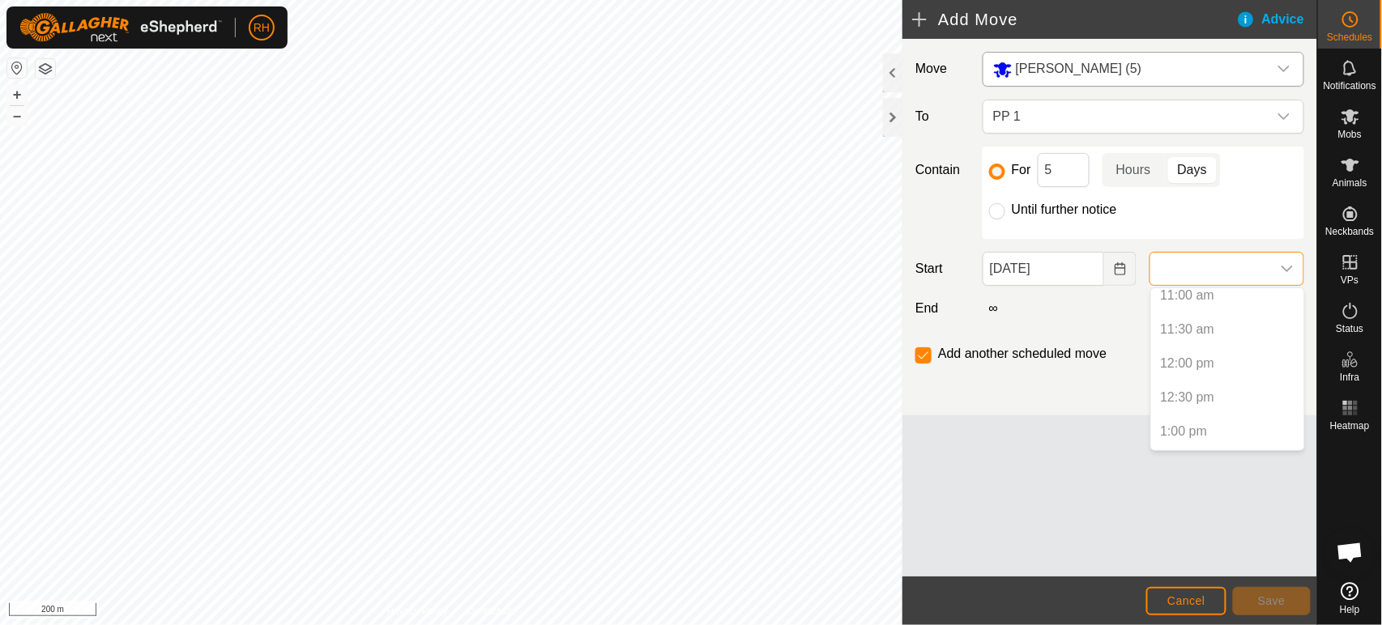
scroll to position [810, 0]
click at [1184, 305] on p-selectitem "12:00 pm" at bounding box center [1227, 311] width 153 height 32
click at [1118, 265] on icon "Choose Date" at bounding box center [1119, 268] width 11 height 13
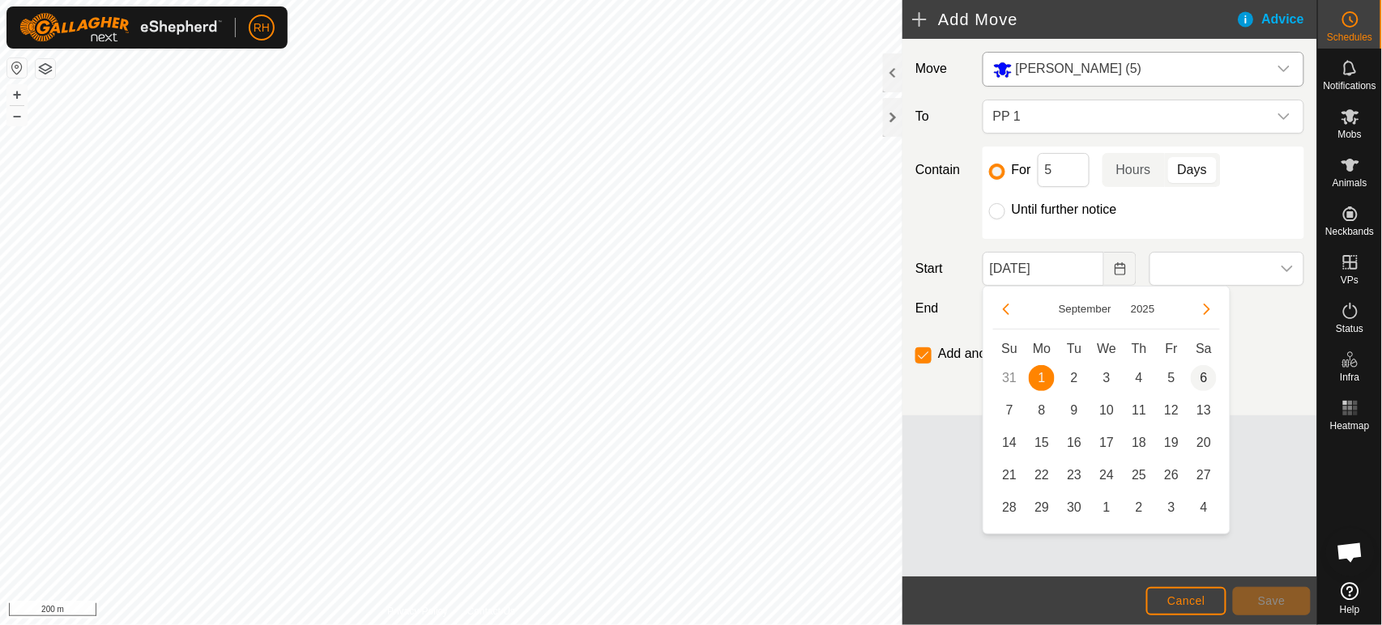
click at [1205, 379] on span "6" at bounding box center [1204, 378] width 26 height 26
type input "[DATE]"
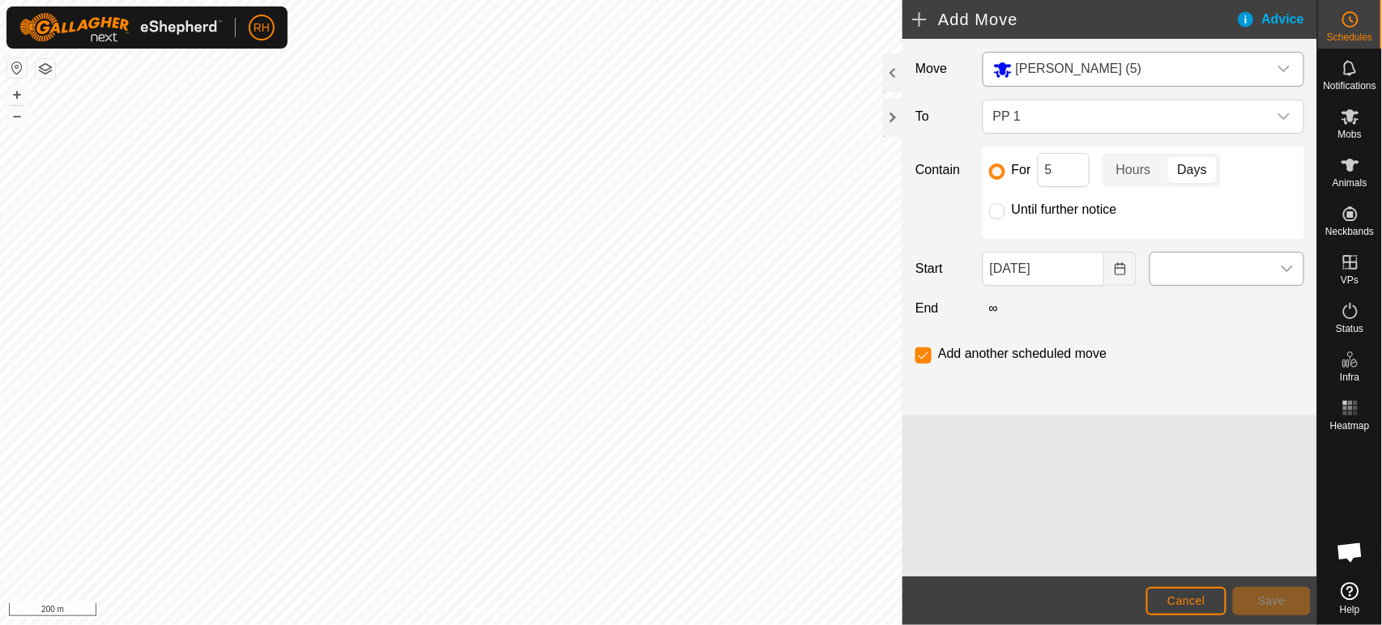
click at [1287, 263] on icon "dropdown trigger" at bounding box center [1287, 268] width 13 height 13
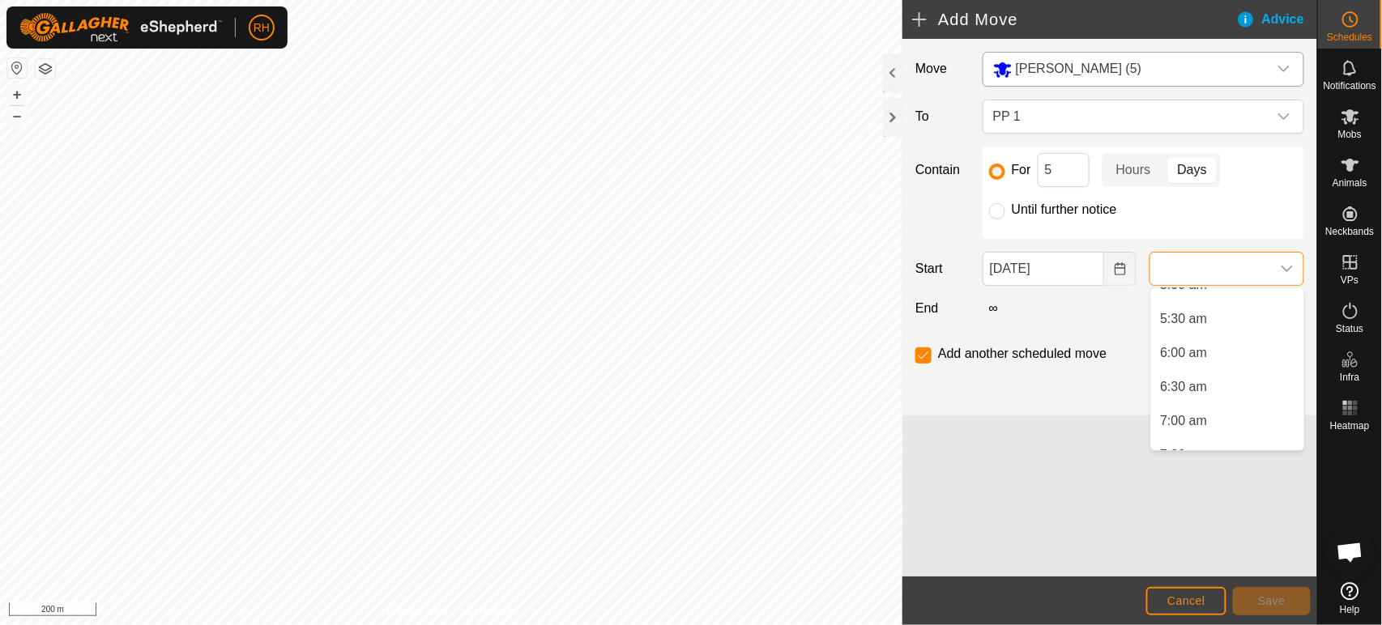
scroll to position [450, 0]
click at [1175, 330] on li "7:00 am" at bounding box center [1227, 331] width 153 height 32
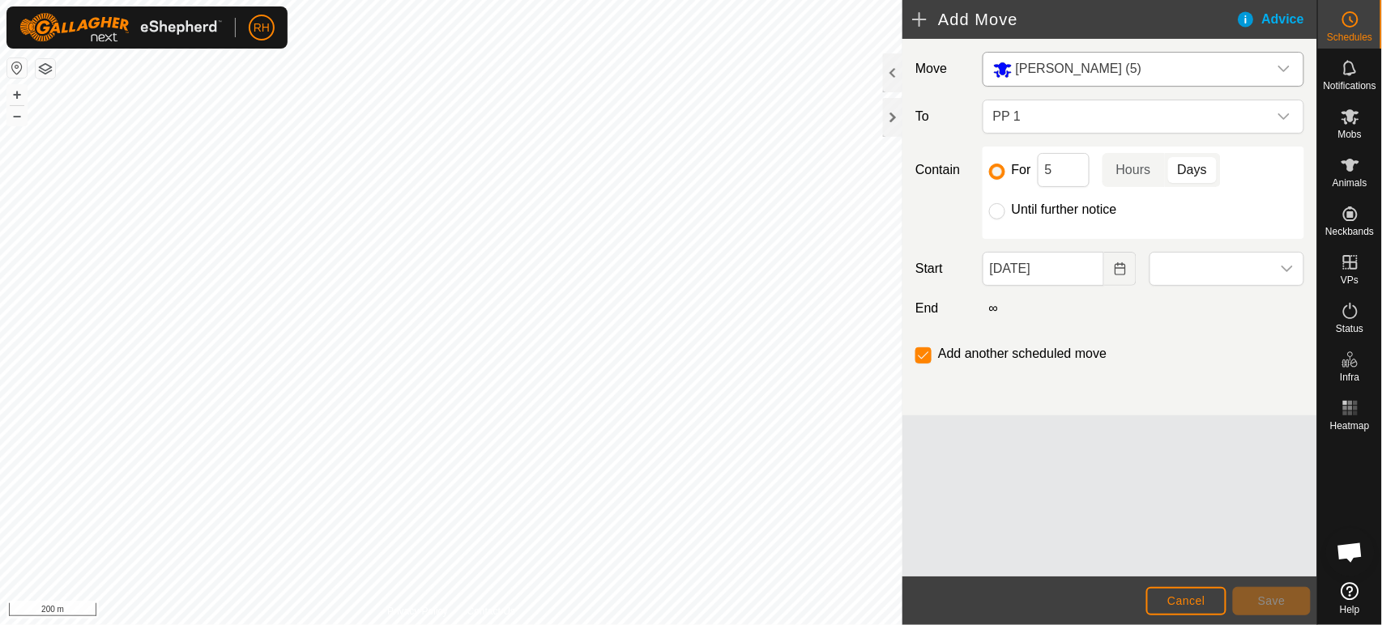
click at [1175, 330] on span "7:00 am" at bounding box center [1184, 321] width 47 height 15
click at [1275, 598] on span "Save" at bounding box center [1272, 600] width 28 height 13
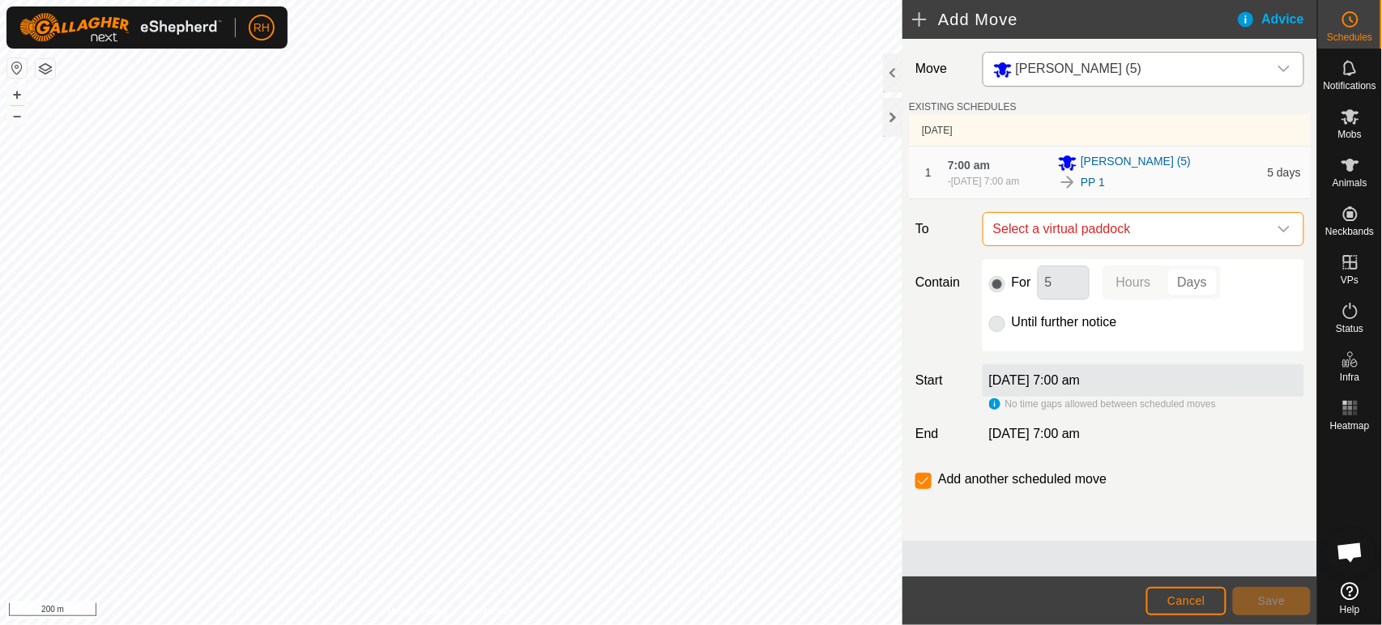
click at [1157, 240] on span "Select a virtual paddock" at bounding box center [1127, 229] width 281 height 32
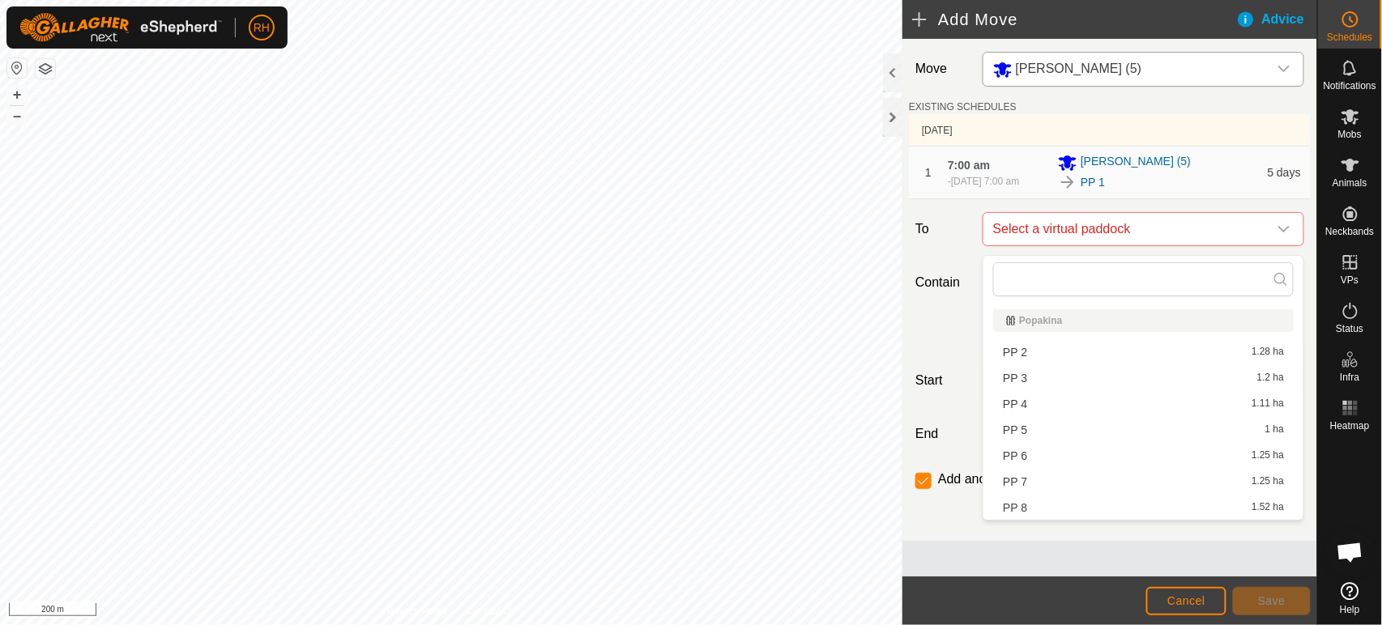
click at [1090, 381] on li "PP 3 1.2 ha" at bounding box center [1143, 378] width 300 height 24
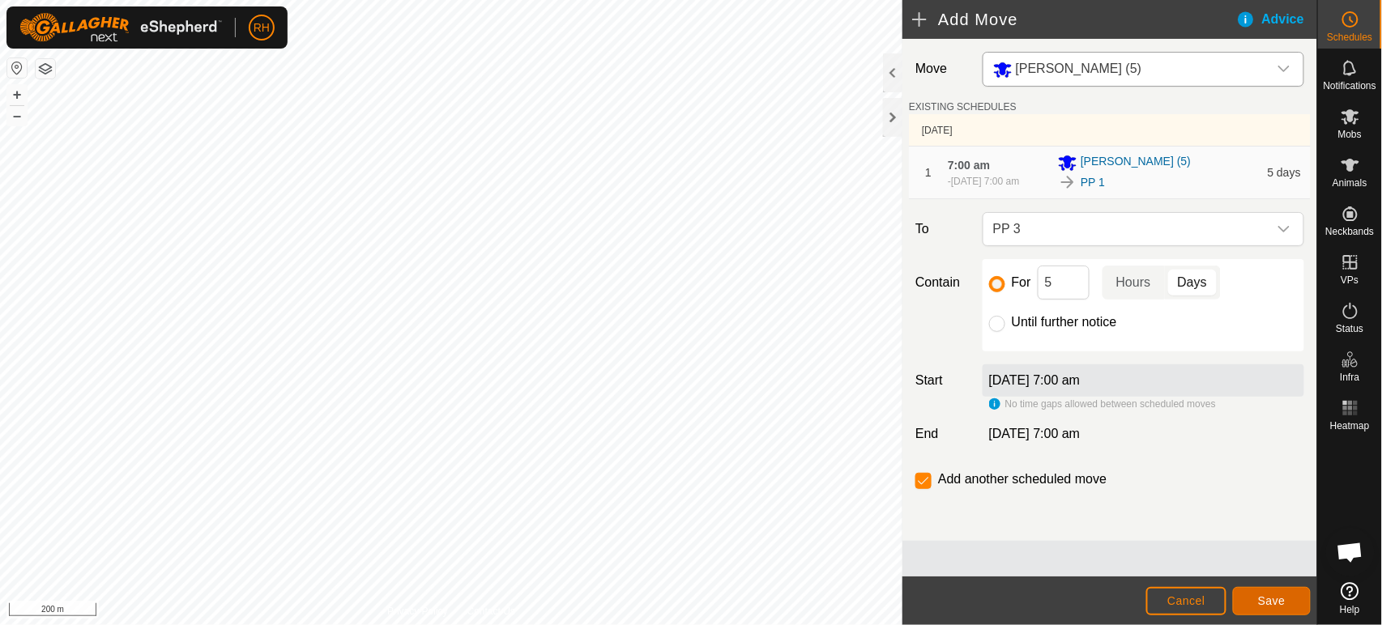
click at [1258, 601] on span "Save" at bounding box center [1272, 600] width 28 height 13
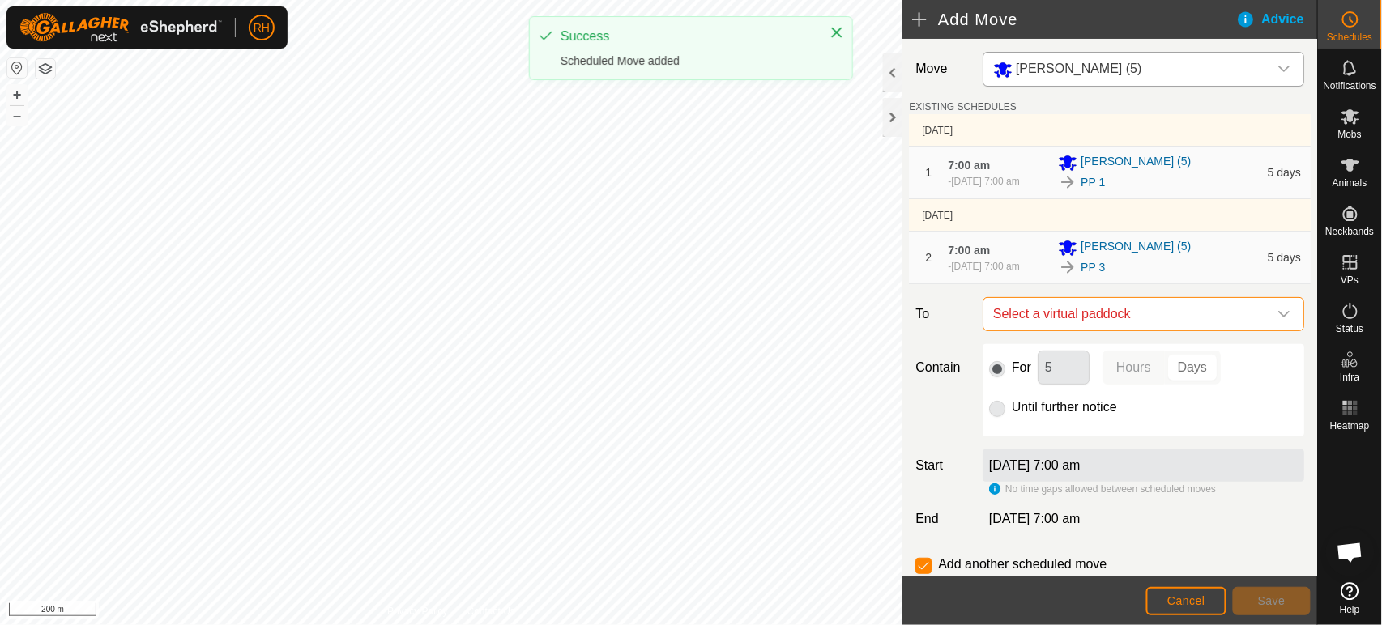
click at [1077, 324] on span "Select a virtual paddock" at bounding box center [1127, 314] width 281 height 32
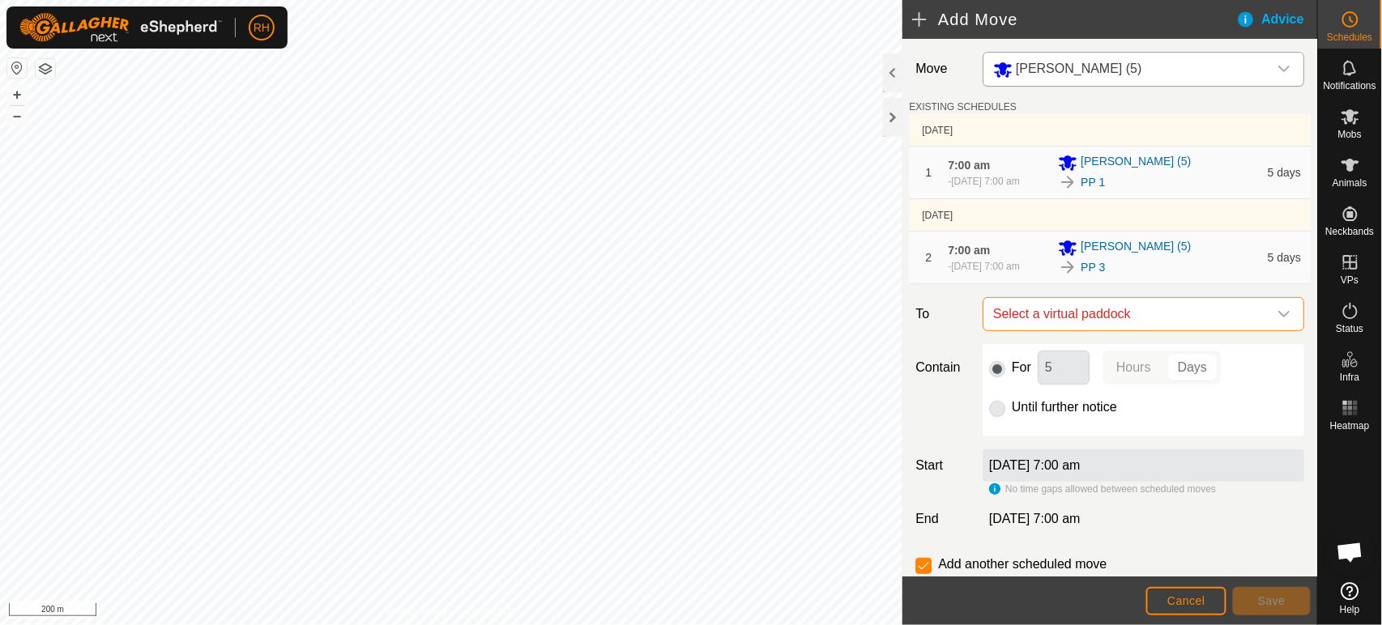
click at [1083, 329] on span "Select a virtual paddock" at bounding box center [1127, 314] width 281 height 32
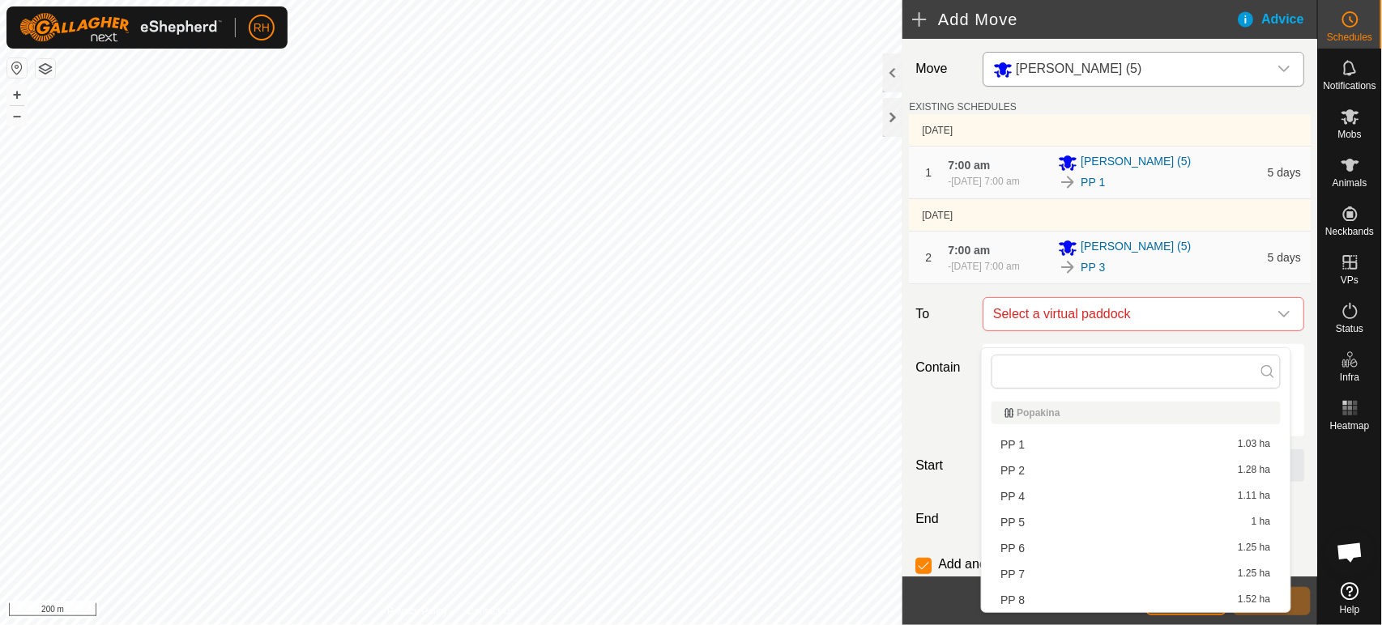
click at [1040, 497] on li "PP 4 1.11 ha" at bounding box center [1135, 496] width 289 height 24
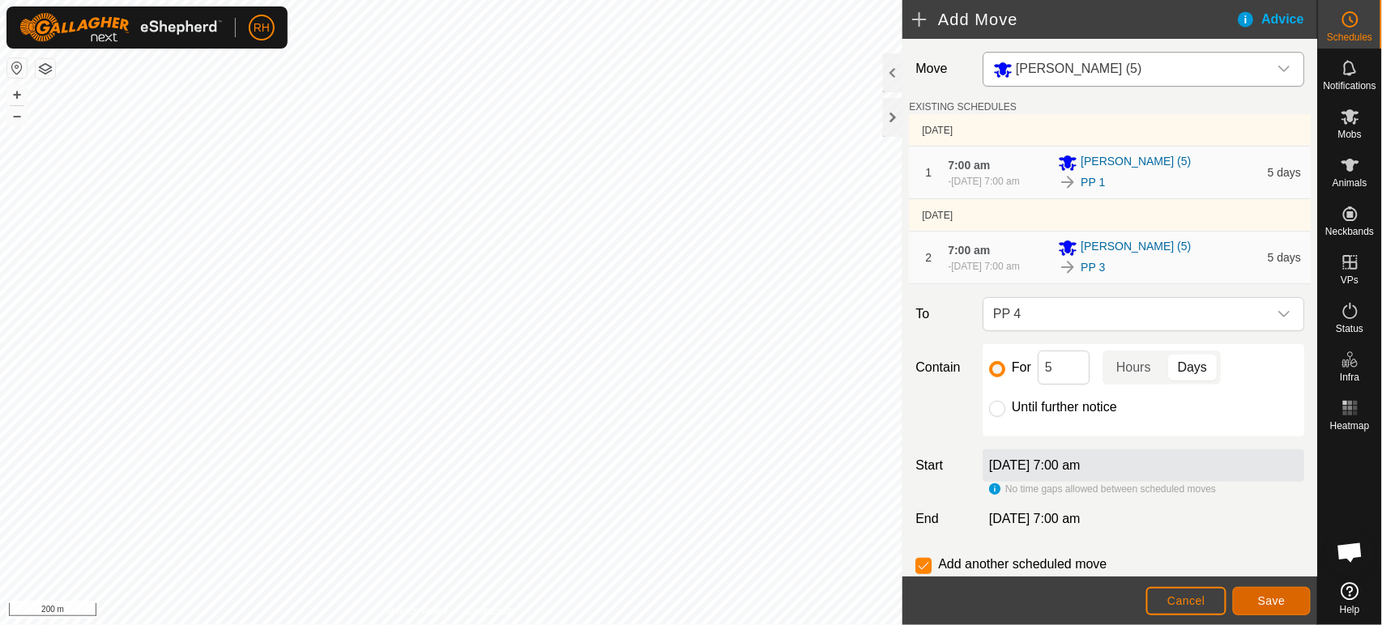
click at [1263, 598] on span "Save" at bounding box center [1272, 600] width 28 height 13
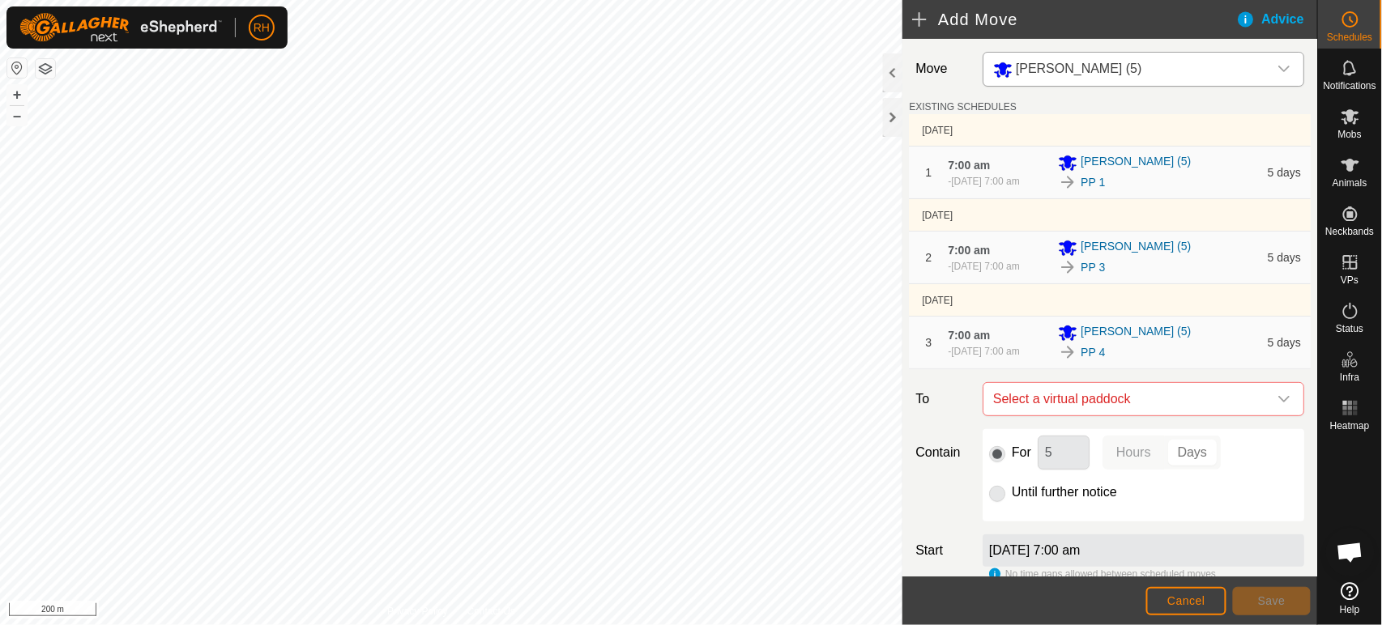
scroll to position [90, 0]
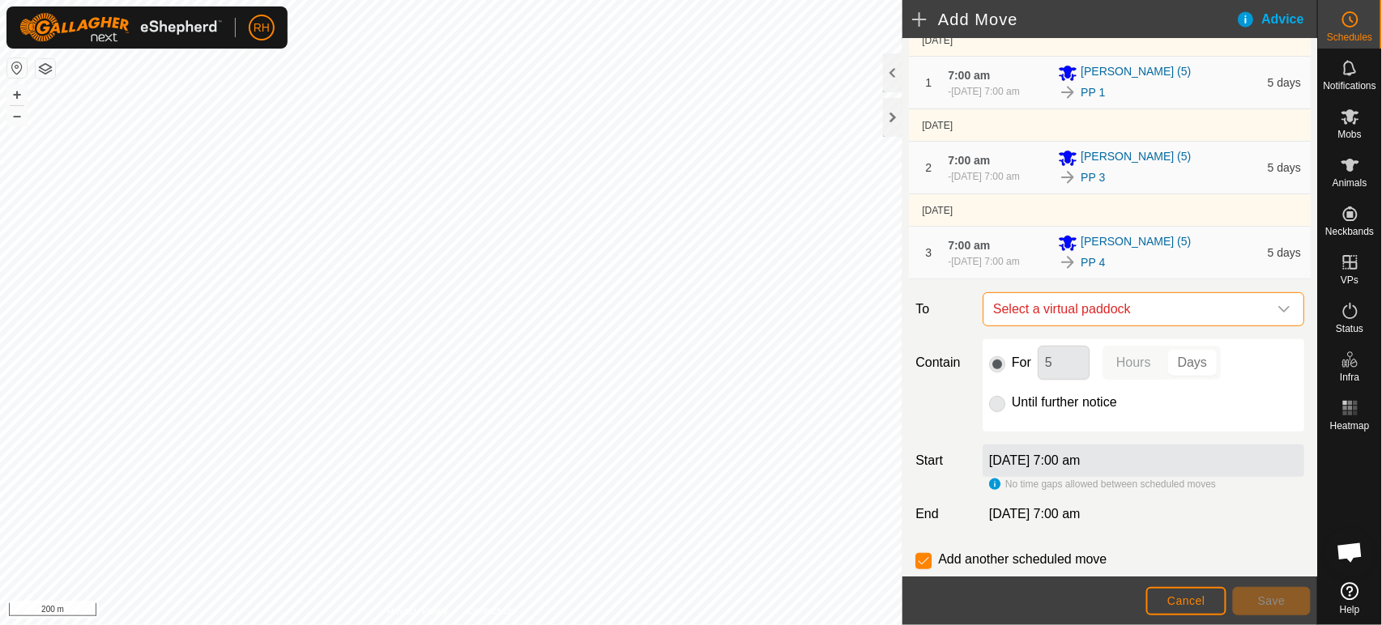
click at [1147, 326] on span "Select a virtual paddock" at bounding box center [1127, 309] width 281 height 32
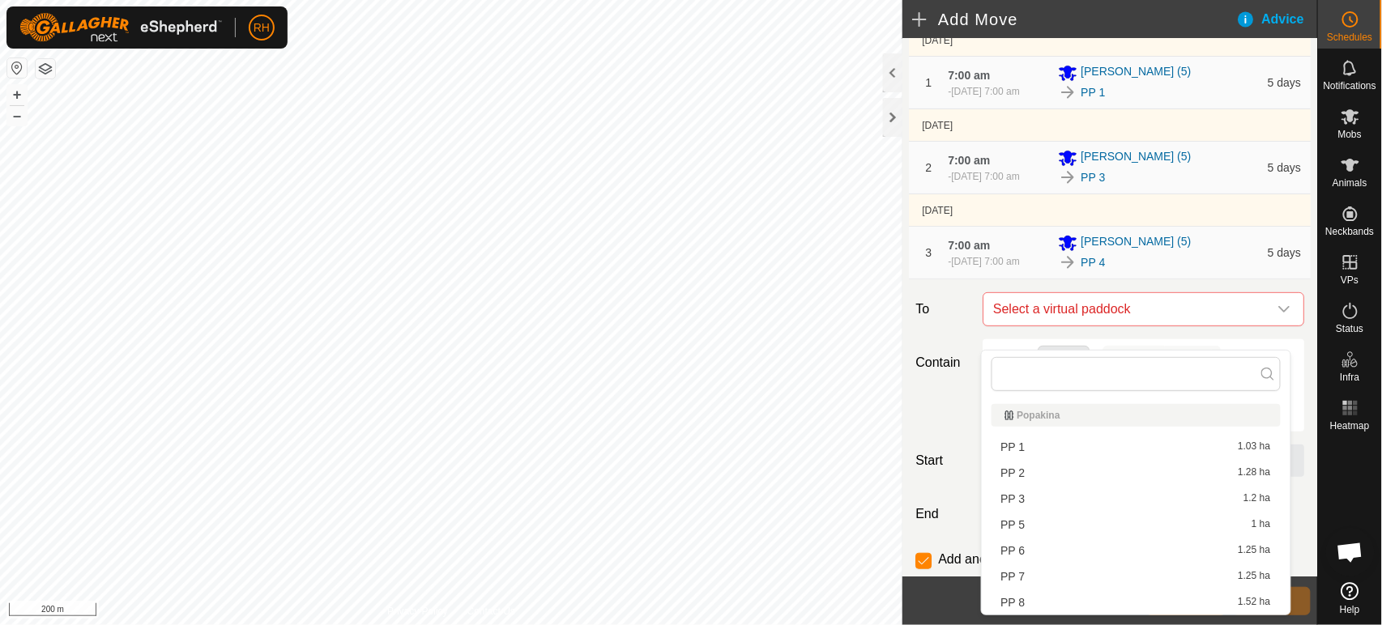
click at [1055, 525] on li "PP 5 1 ha" at bounding box center [1135, 525] width 289 height 24
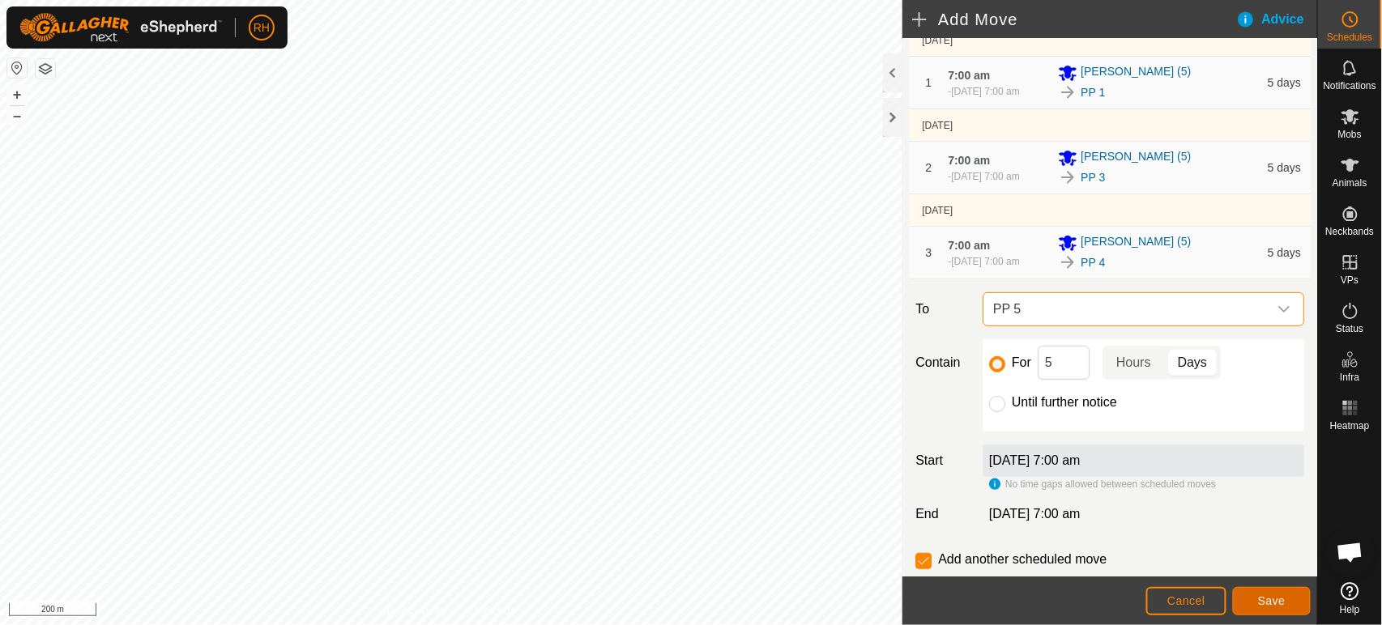
click at [1275, 596] on span "Save" at bounding box center [1272, 600] width 28 height 13
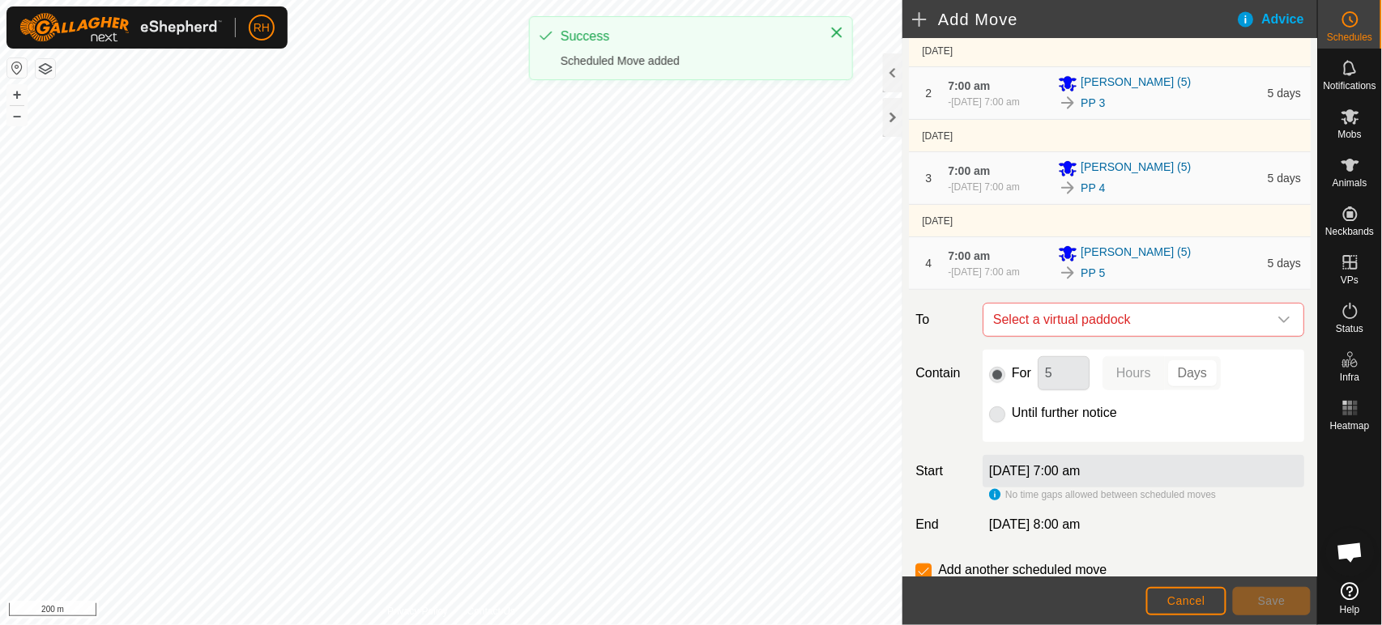
scroll to position [180, 0]
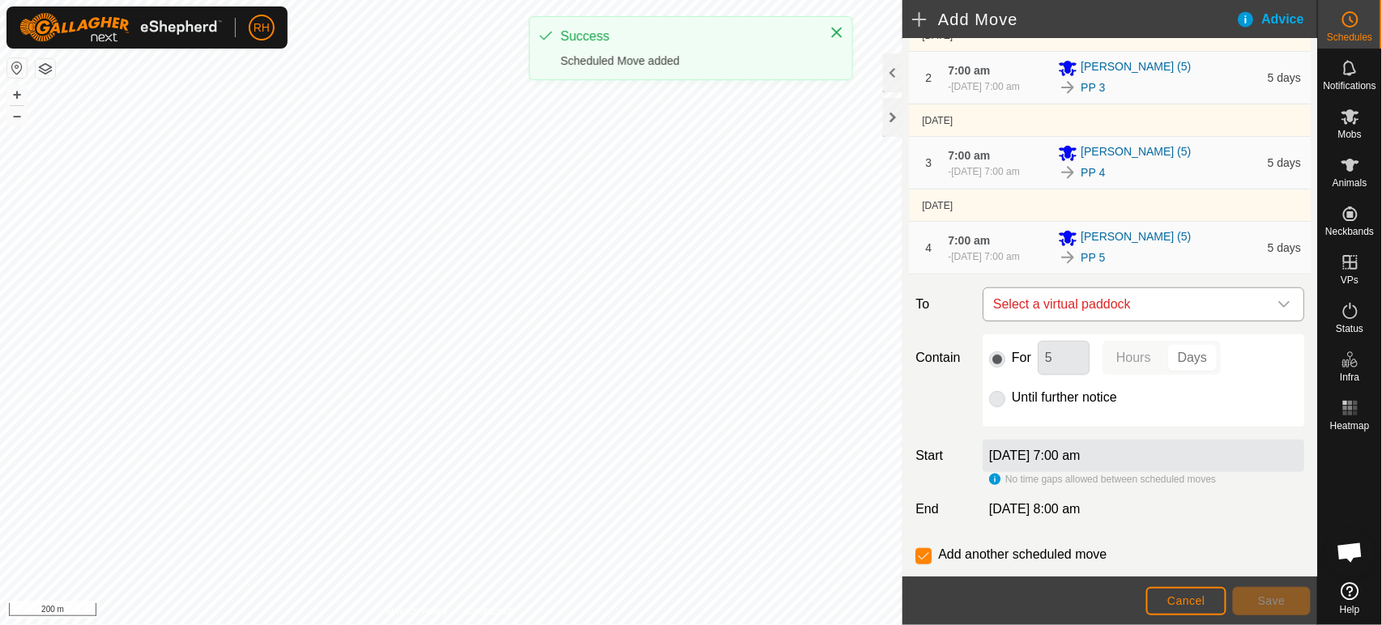
click at [1091, 321] on span "Select a virtual paddock" at bounding box center [1127, 304] width 281 height 32
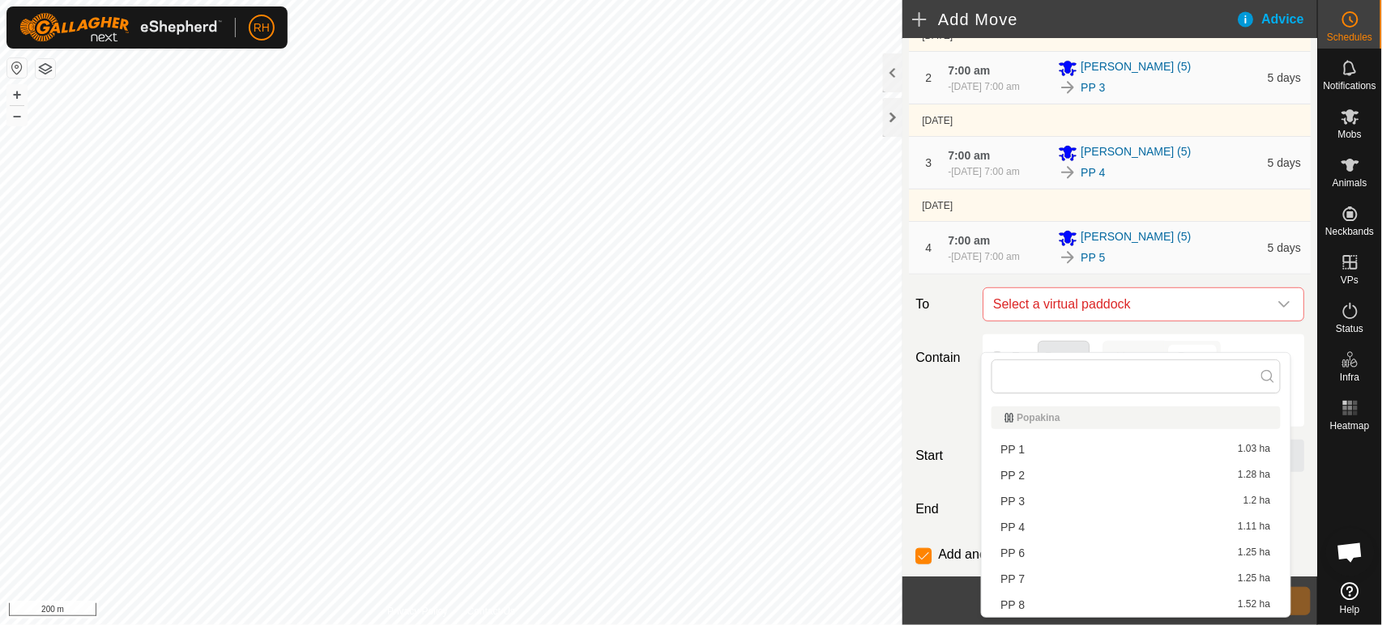
click at [1041, 551] on li "PP 6 1.25 ha" at bounding box center [1135, 553] width 289 height 24
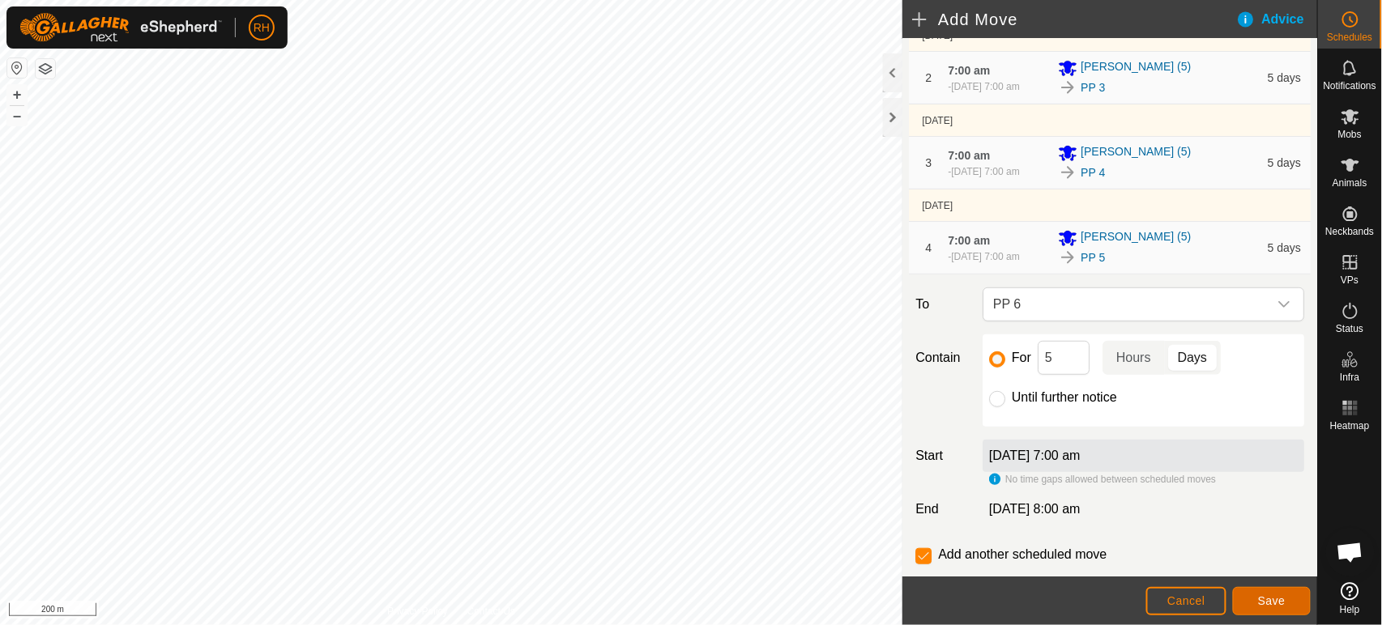
click at [1283, 603] on span "Save" at bounding box center [1272, 600] width 28 height 13
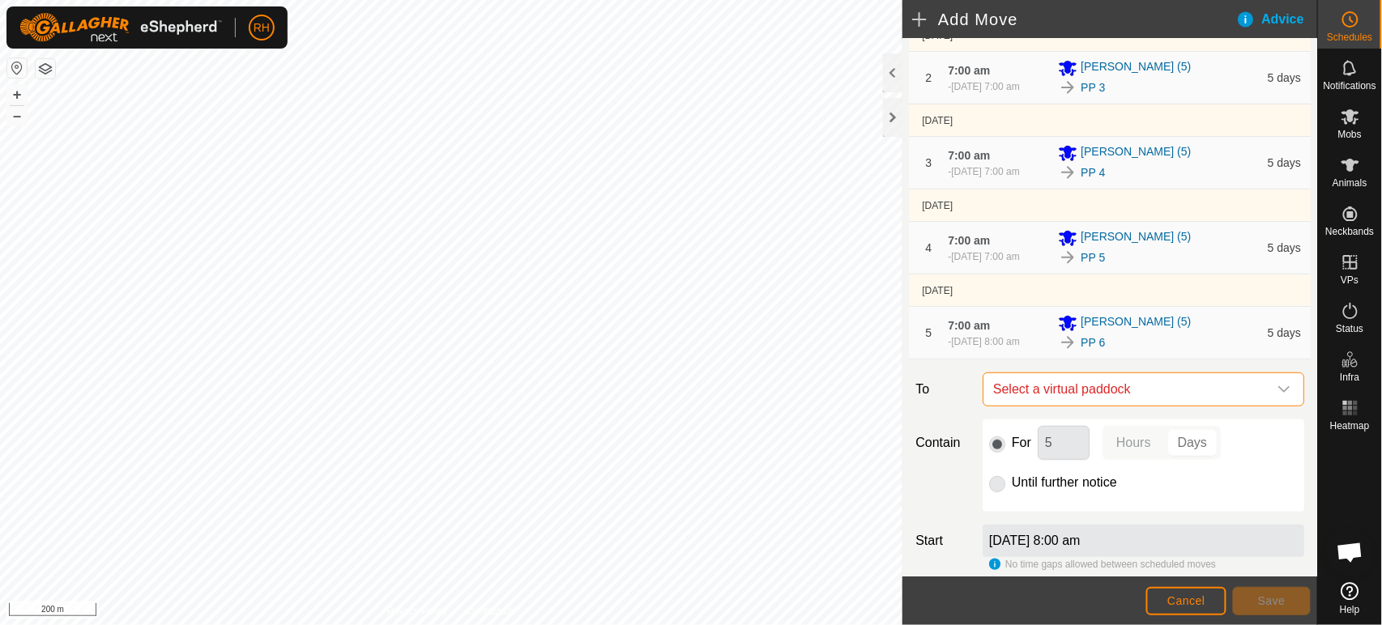
click at [1059, 406] on span "Select a virtual paddock" at bounding box center [1127, 389] width 281 height 32
click at [1089, 406] on span "Select a virtual paddock" at bounding box center [1127, 389] width 281 height 32
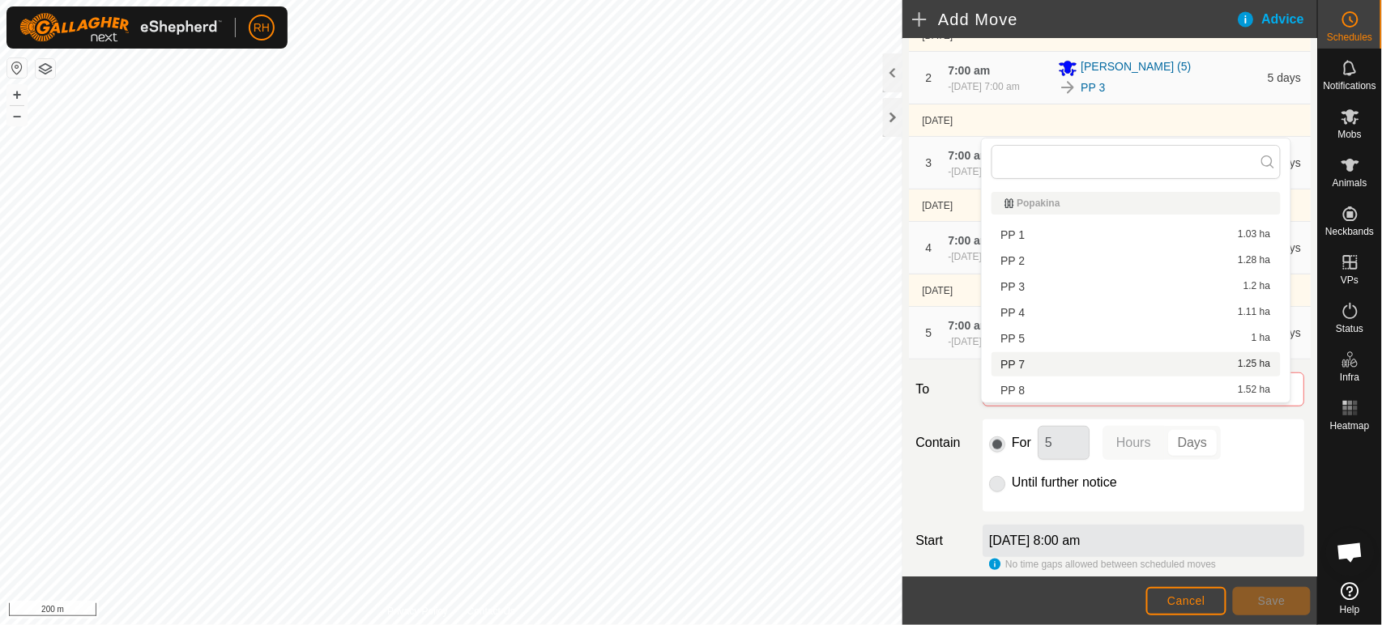
click at [1055, 365] on li "PP 7 1.25 ha" at bounding box center [1135, 364] width 289 height 24
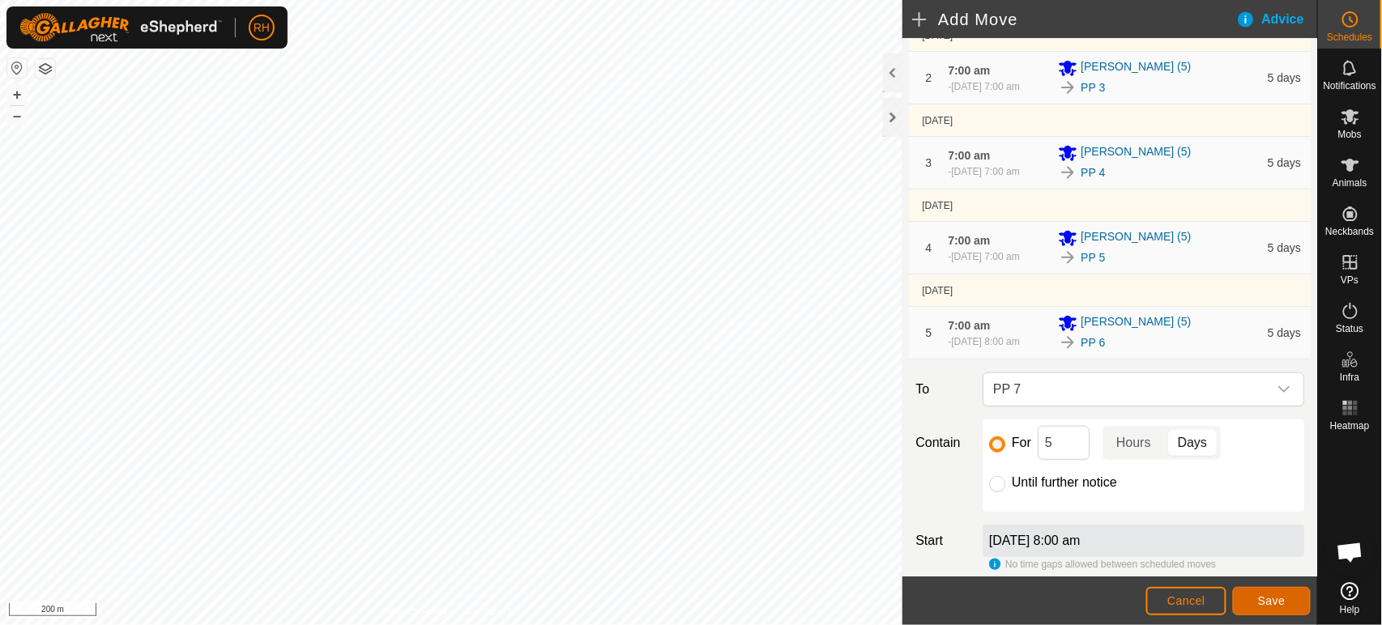
click at [1264, 599] on span "Save" at bounding box center [1272, 600] width 28 height 13
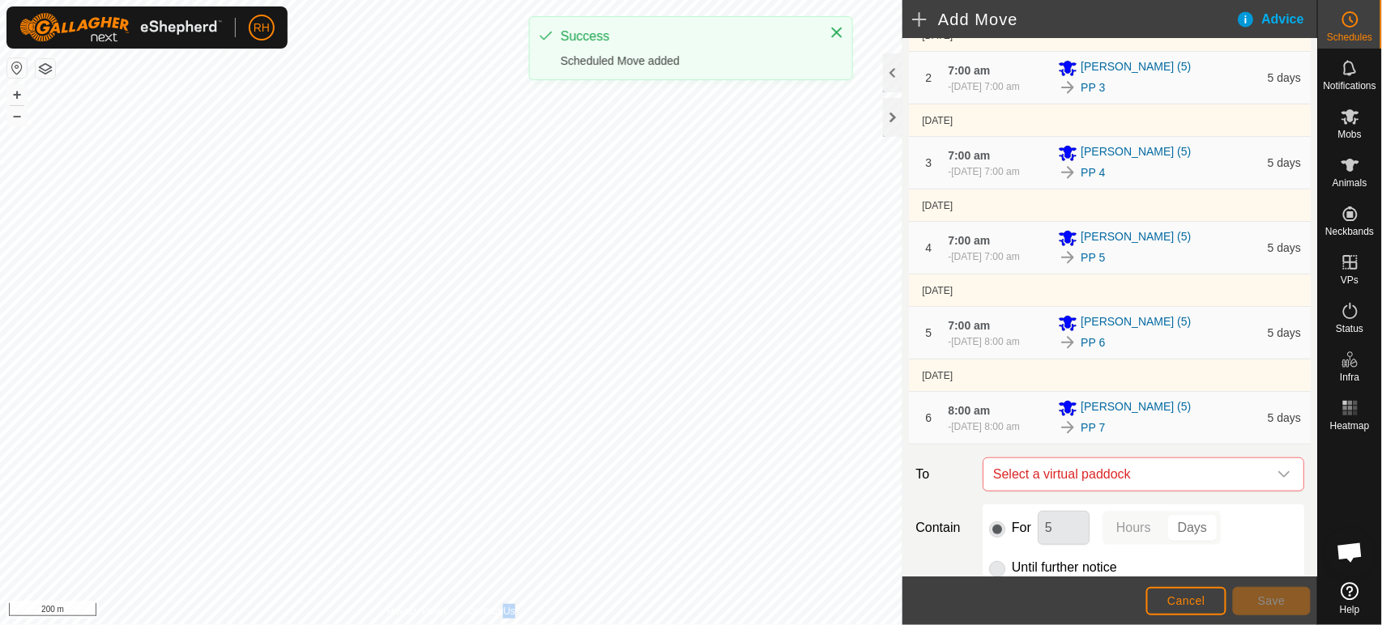
scroll to position [270, 0]
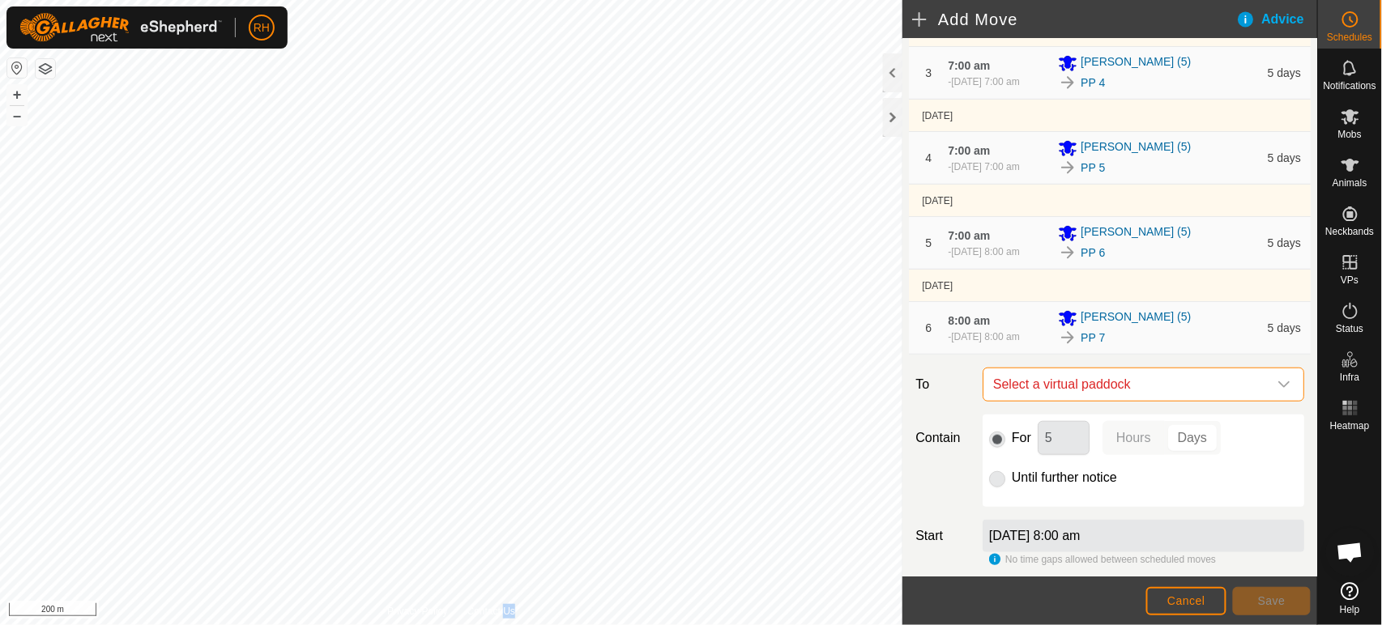
click at [1080, 401] on span "Select a virtual paddock" at bounding box center [1127, 385] width 281 height 32
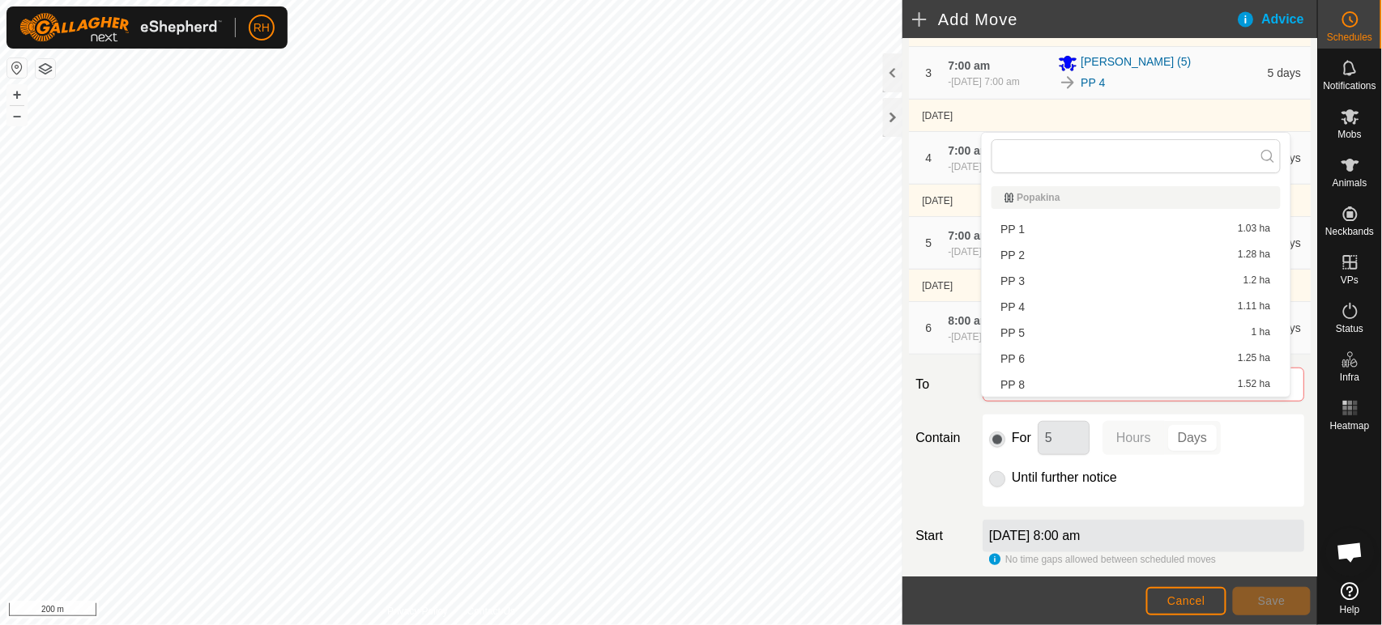
click at [1059, 377] on li "PP 8 1.52 ha" at bounding box center [1135, 385] width 289 height 24
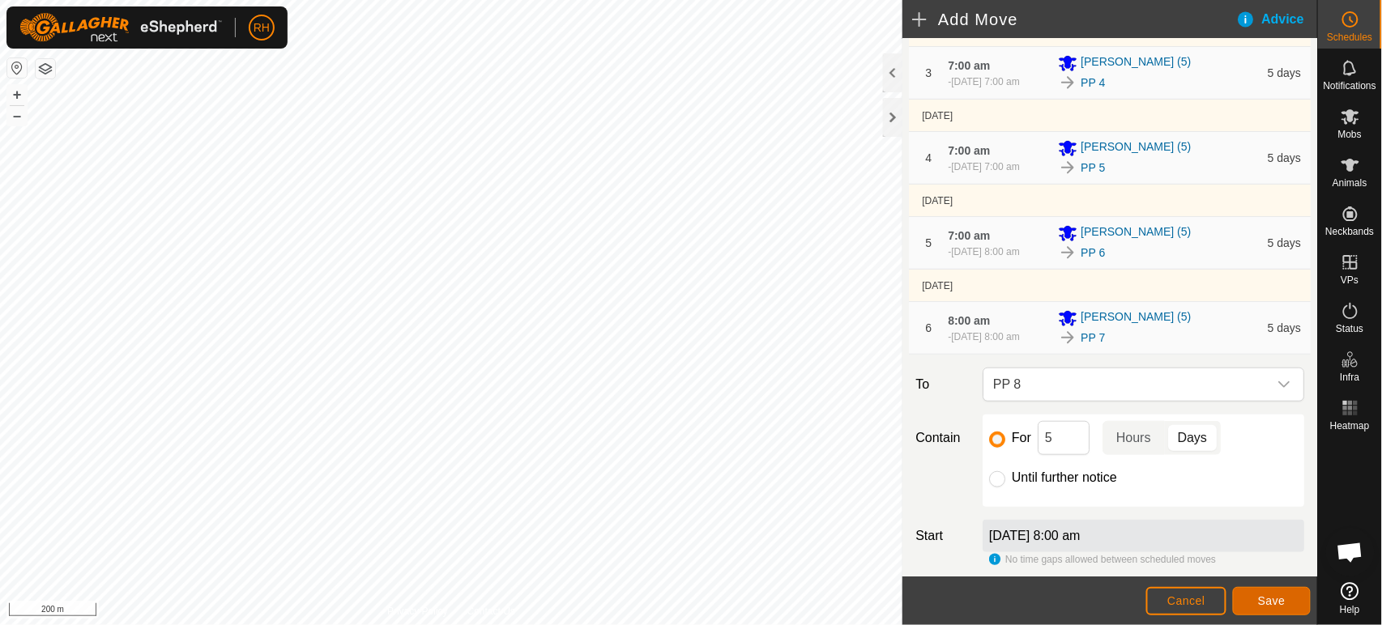
click at [1265, 594] on span "Save" at bounding box center [1272, 600] width 28 height 13
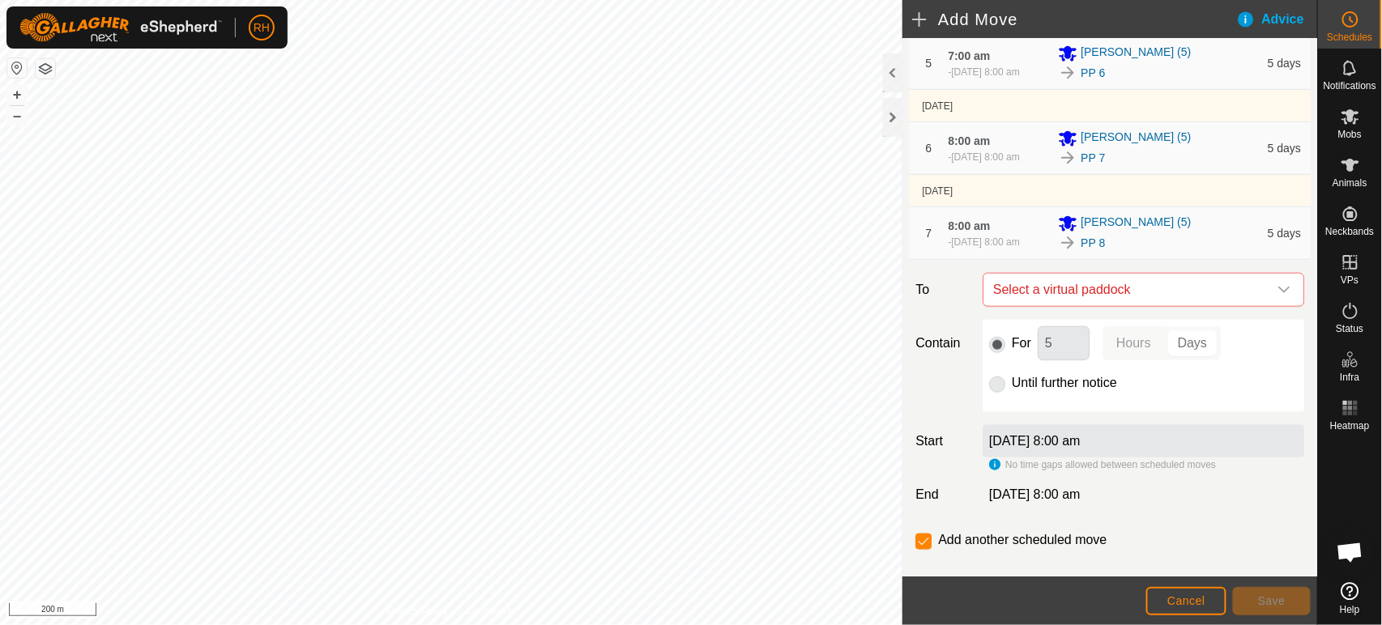
scroll to position [502, 0]
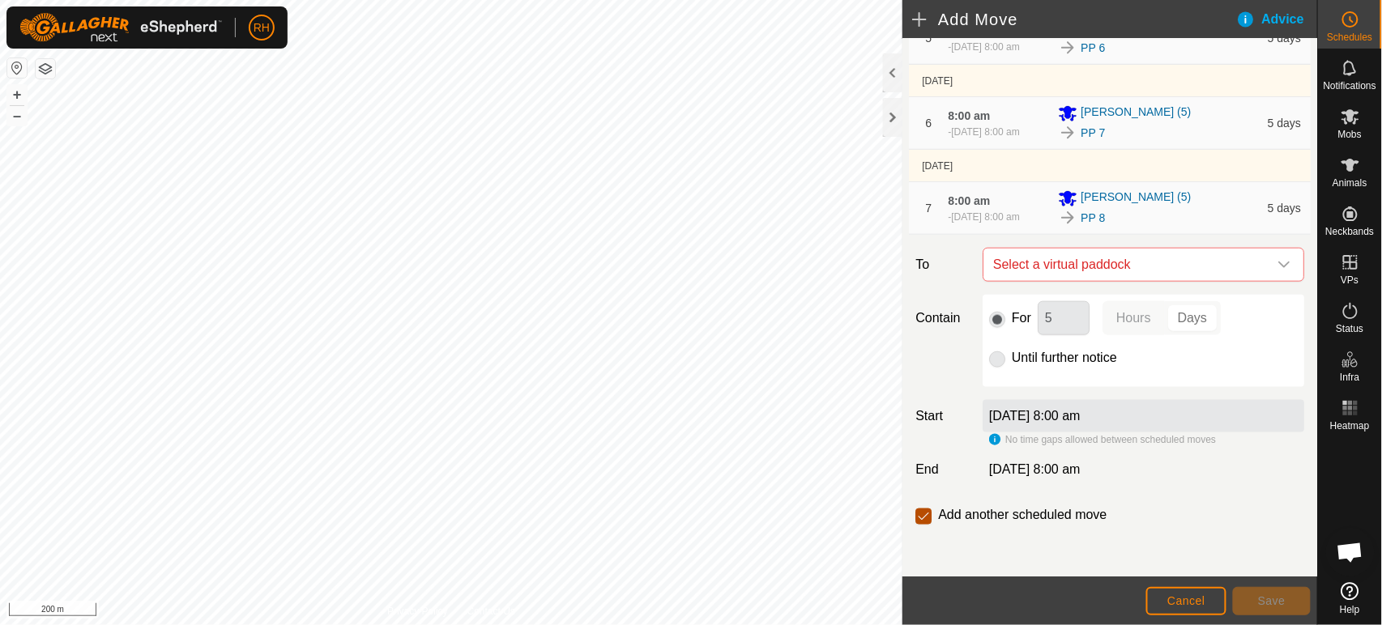
click at [927, 517] on input "checkbox" at bounding box center [923, 517] width 16 height 16
checkbox input "false"
click at [1199, 596] on span "Cancel" at bounding box center [1186, 600] width 38 height 13
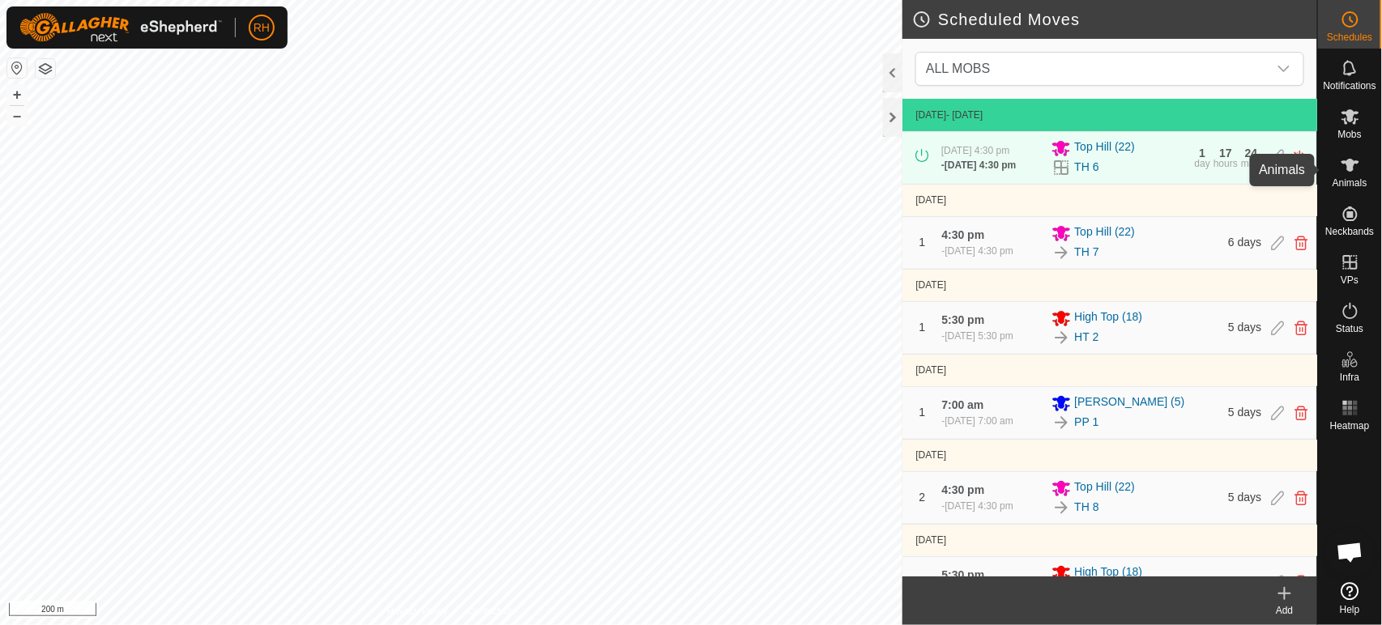
click at [1357, 165] on icon at bounding box center [1349, 165] width 19 height 19
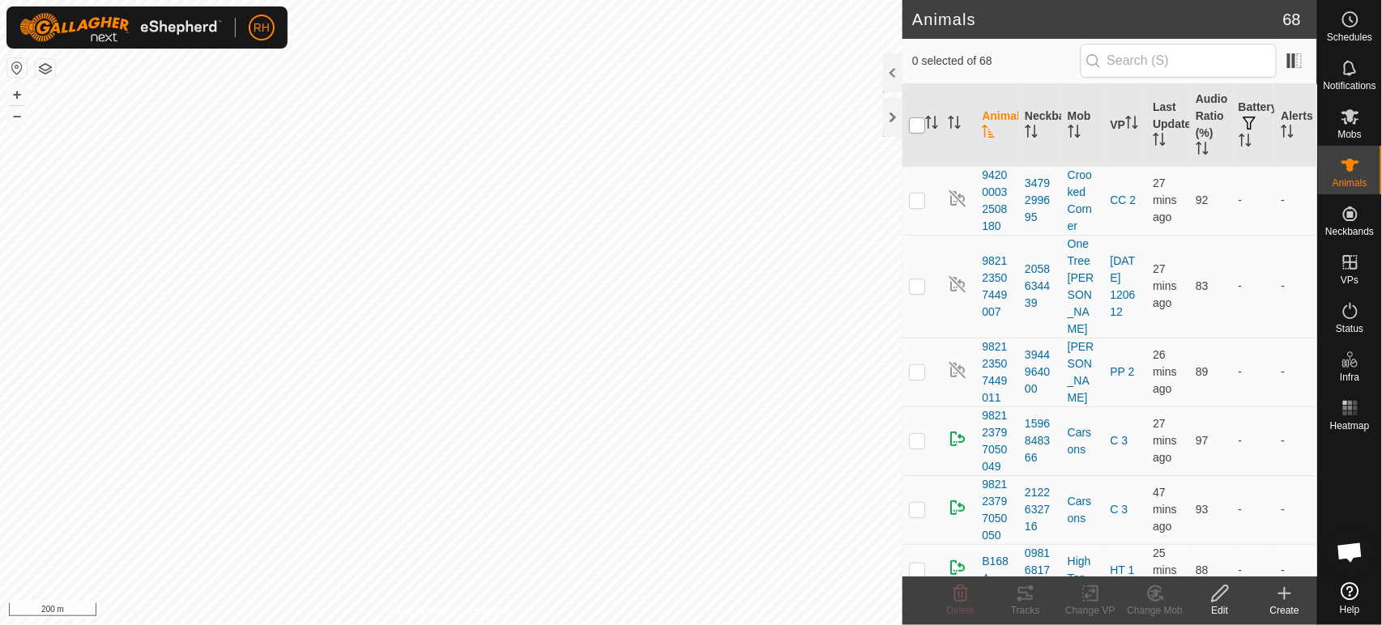
click at [918, 126] on input "checkbox" at bounding box center [917, 125] width 16 height 16
checkbox input "true"
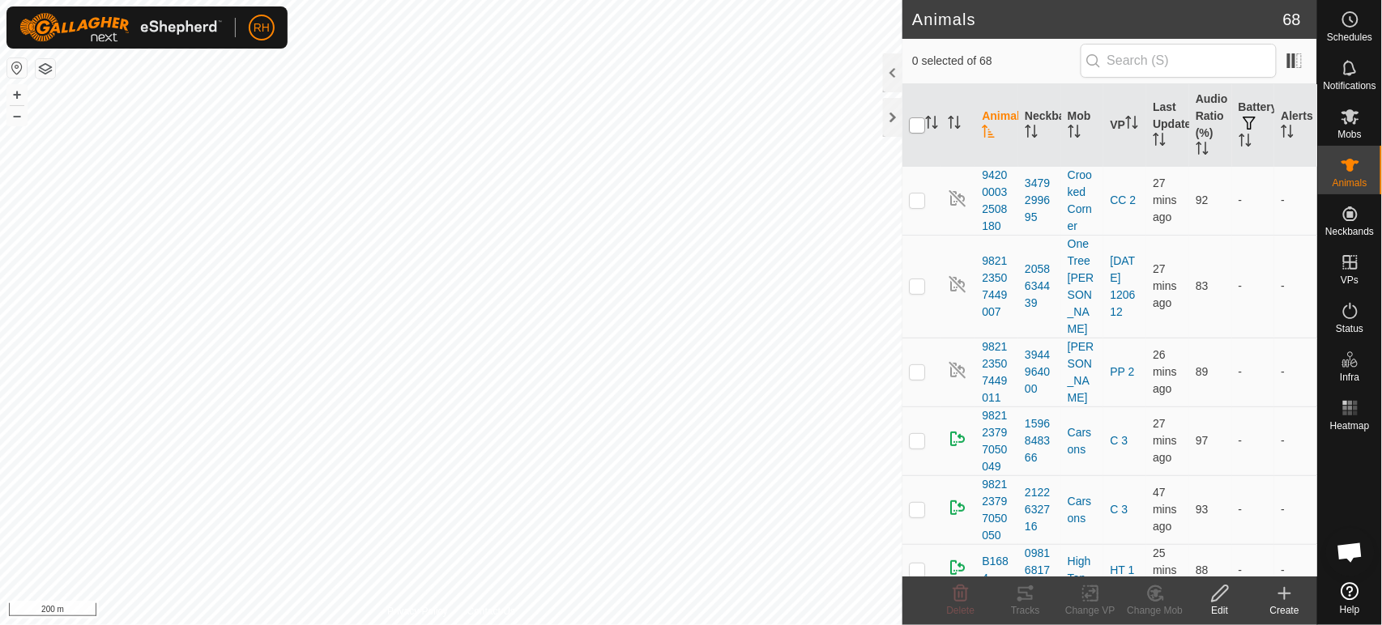
checkbox input "true"
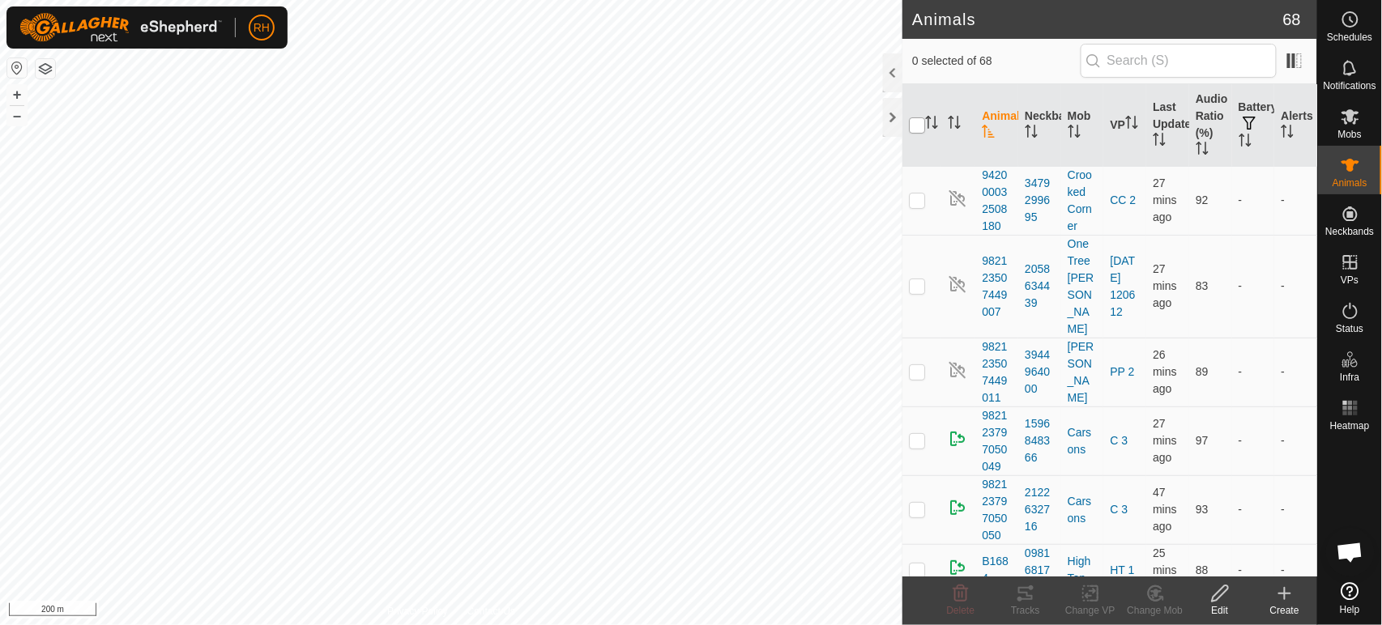
checkbox input "true"
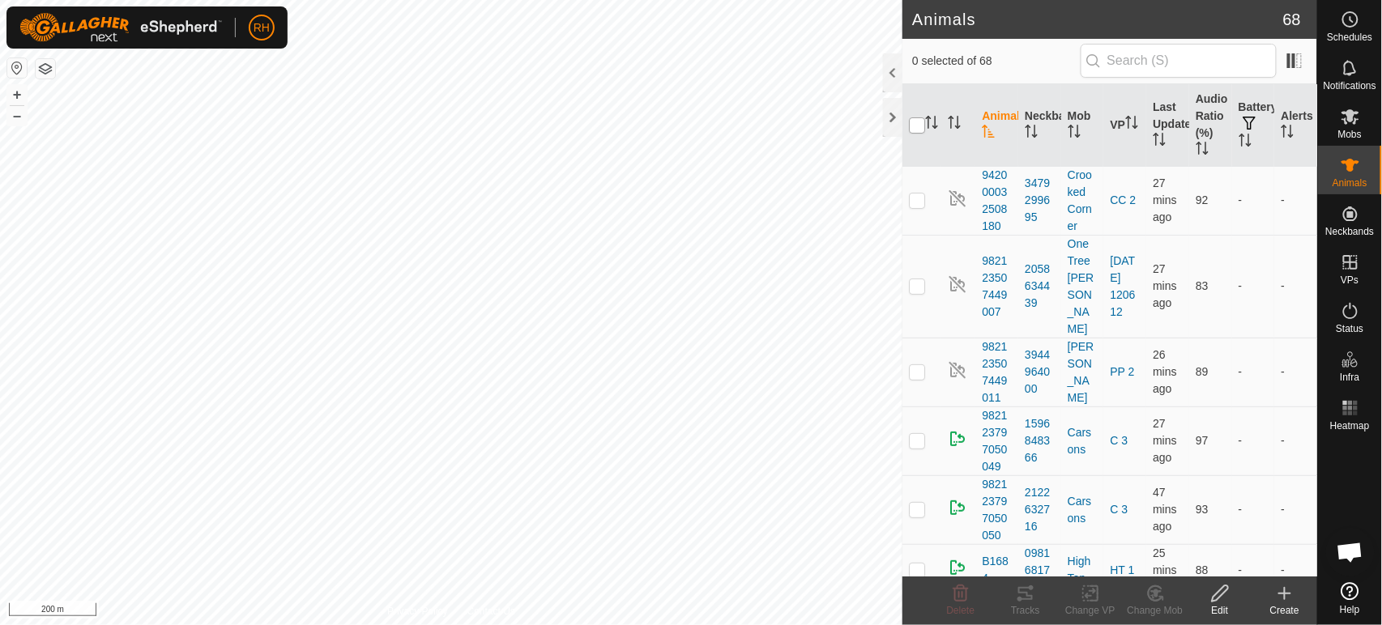
checkbox input "true"
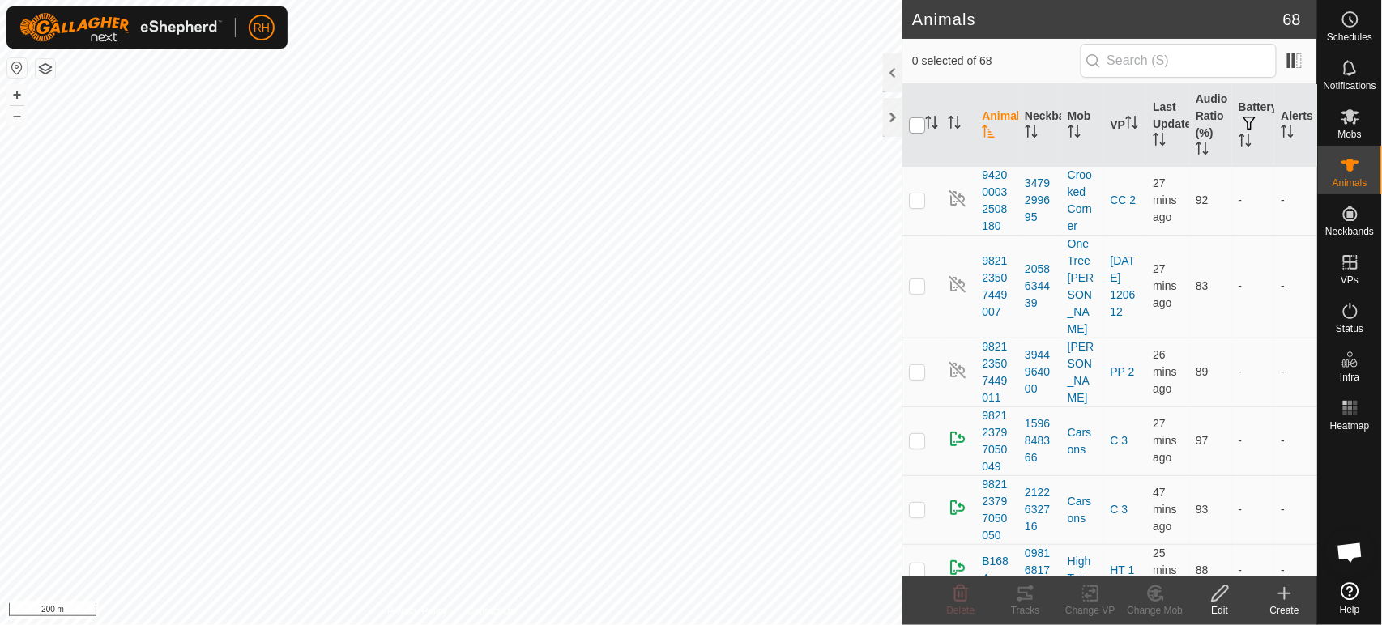
checkbox input "true"
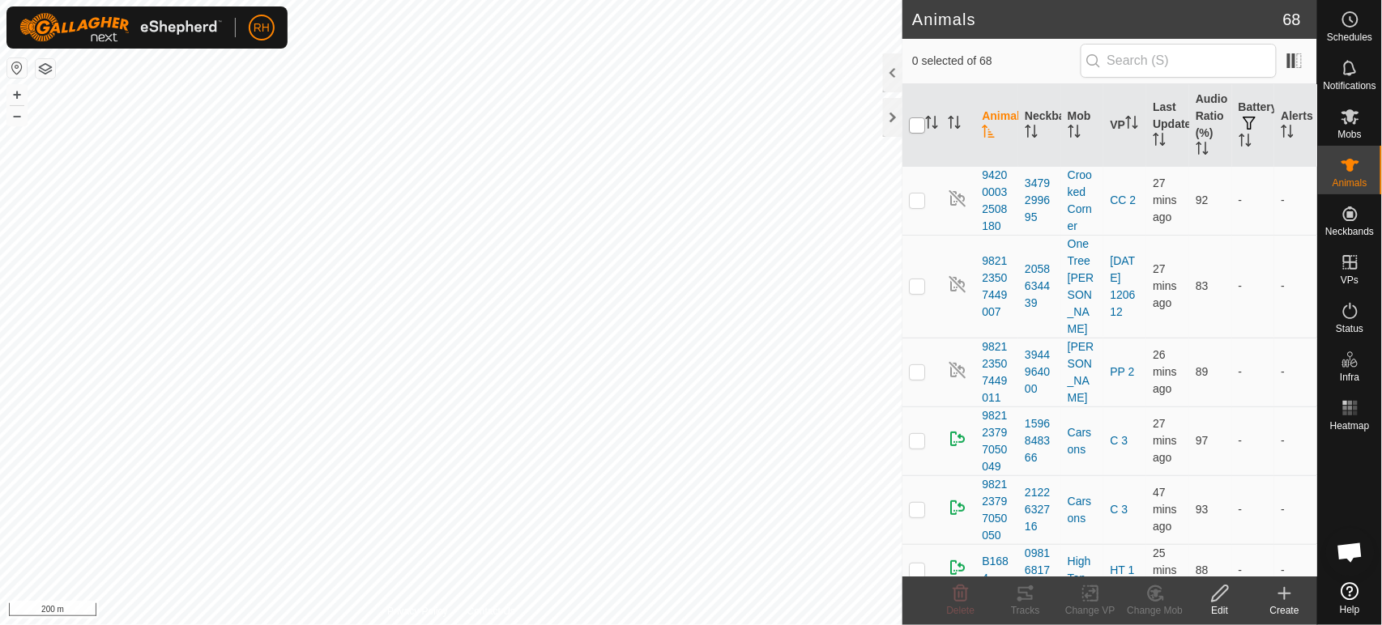
checkbox input "true"
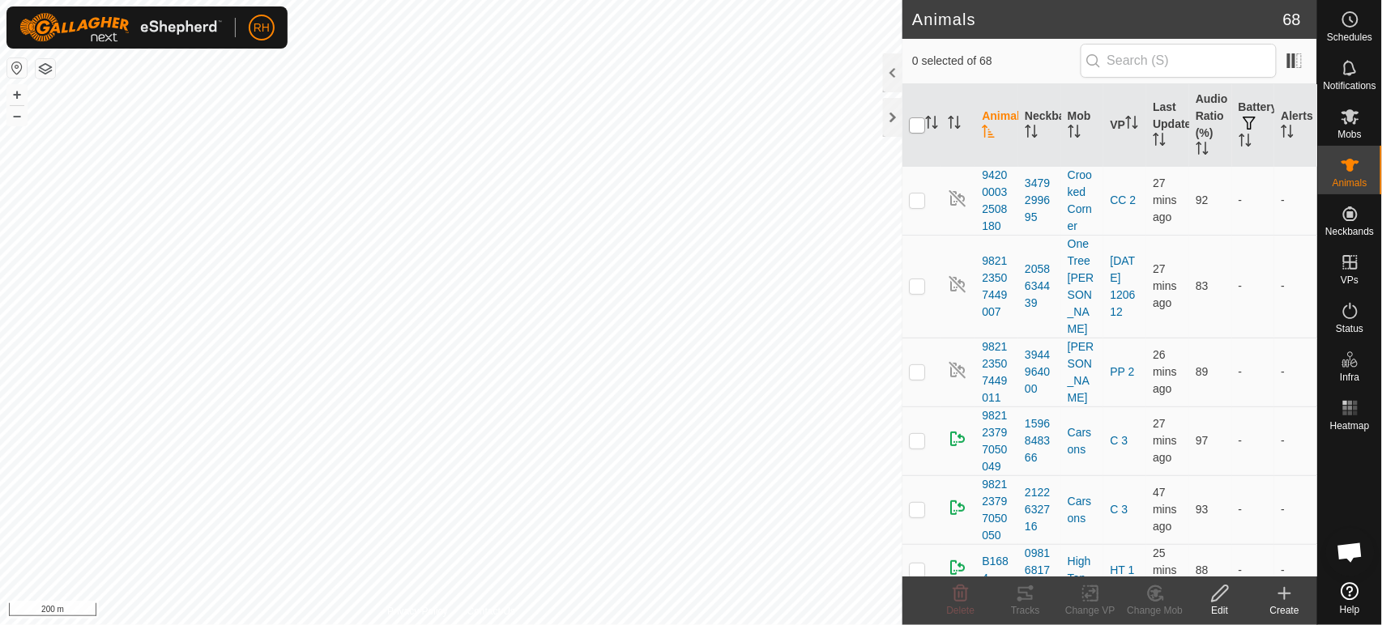
checkbox input "true"
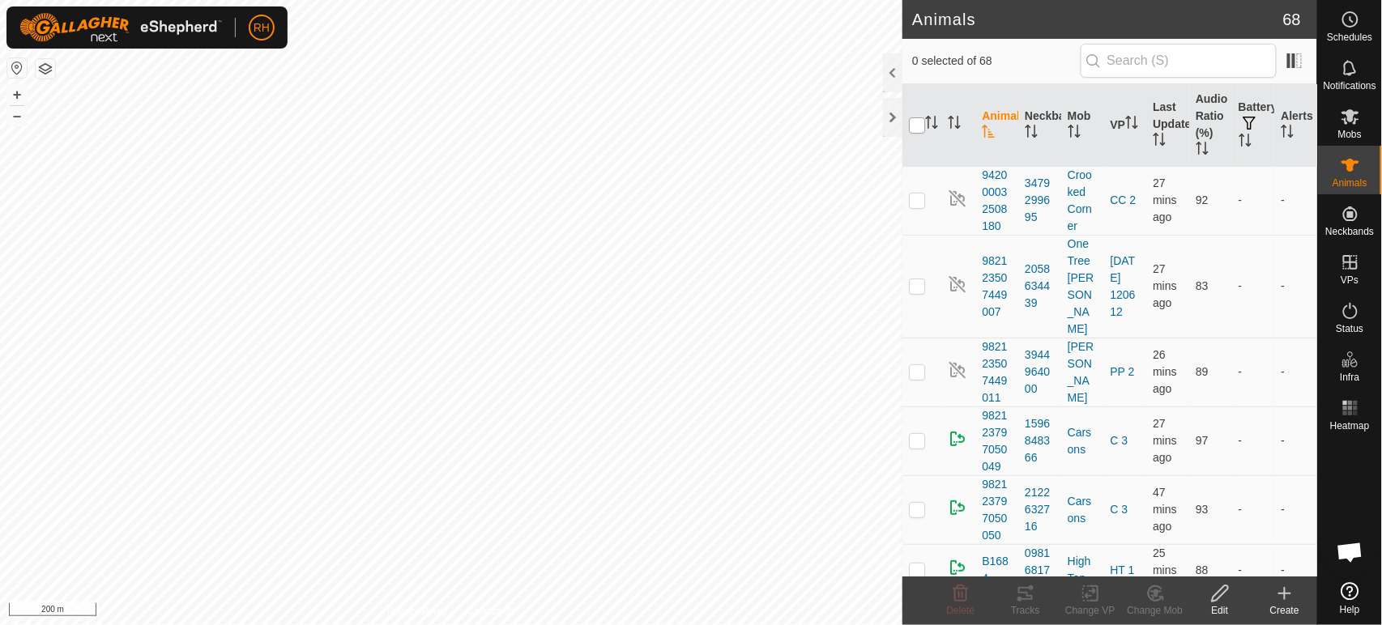
checkbox input "true"
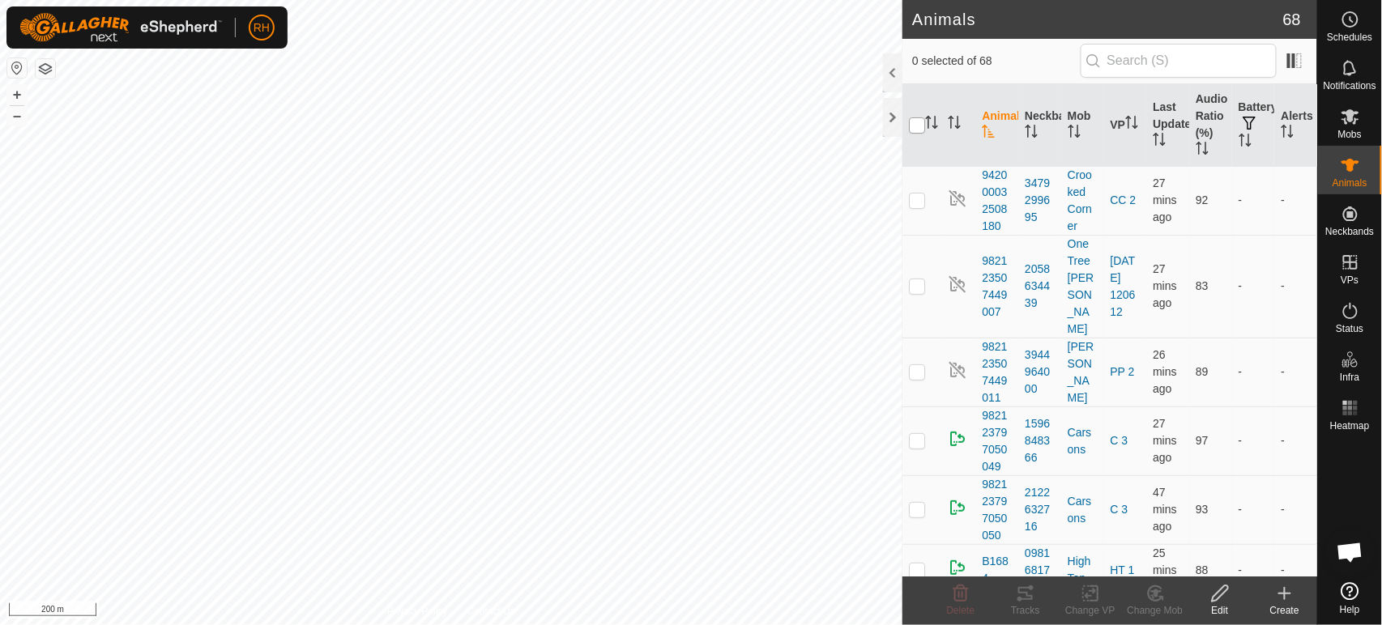
checkbox input "true"
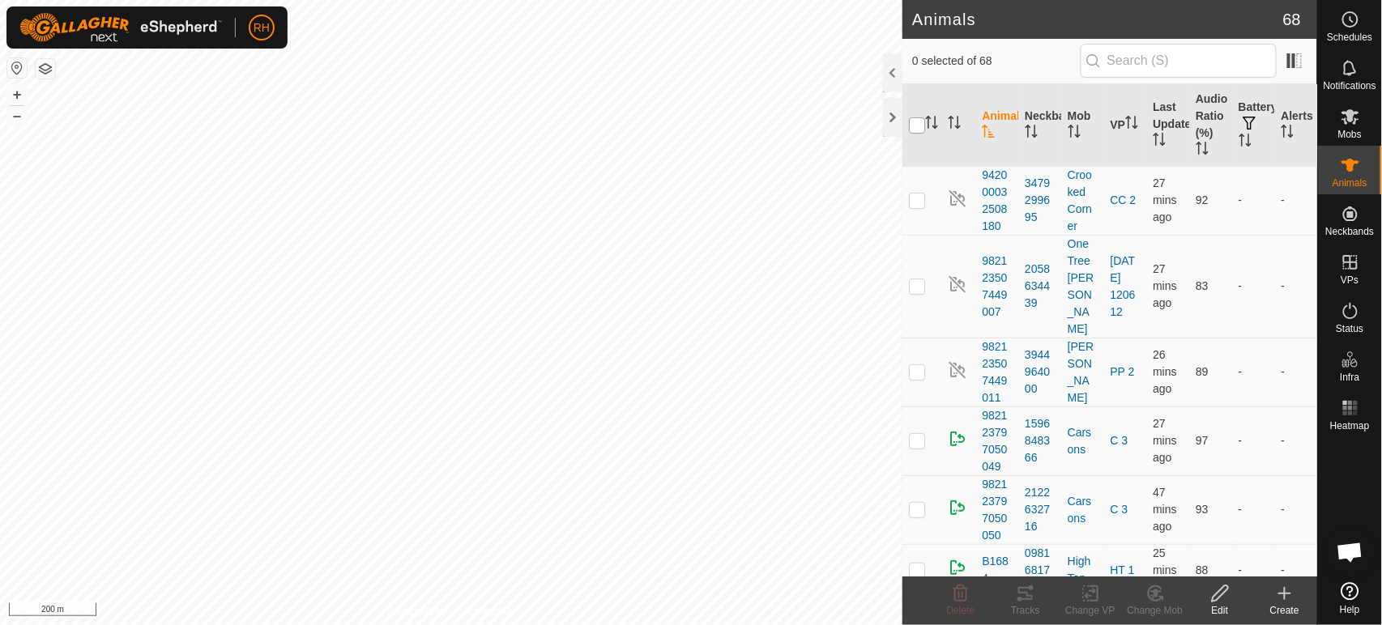
checkbox input "true"
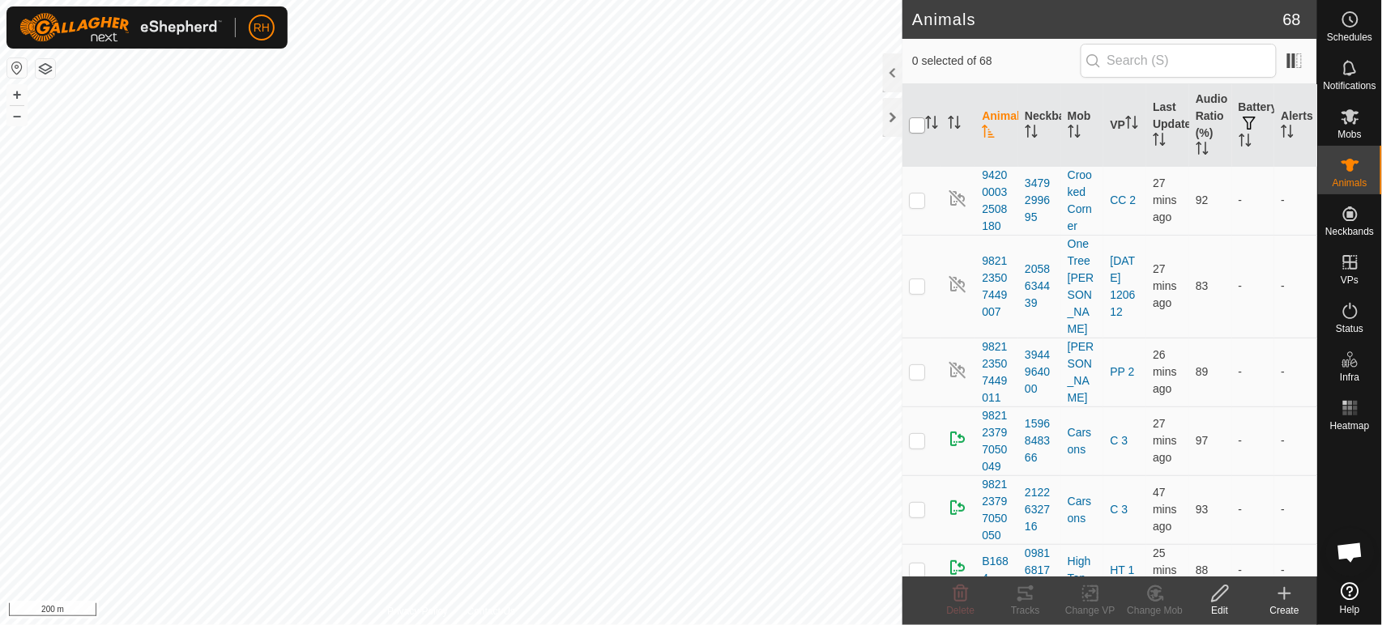
checkbox input "true"
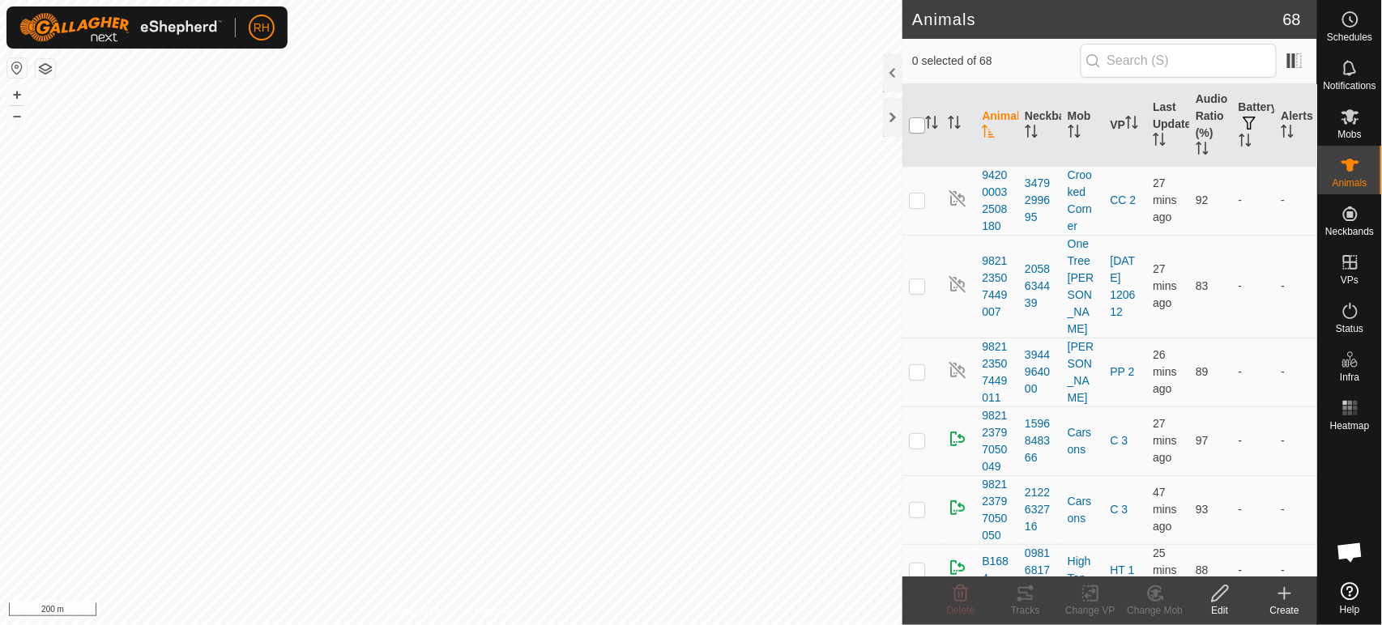
checkbox input "true"
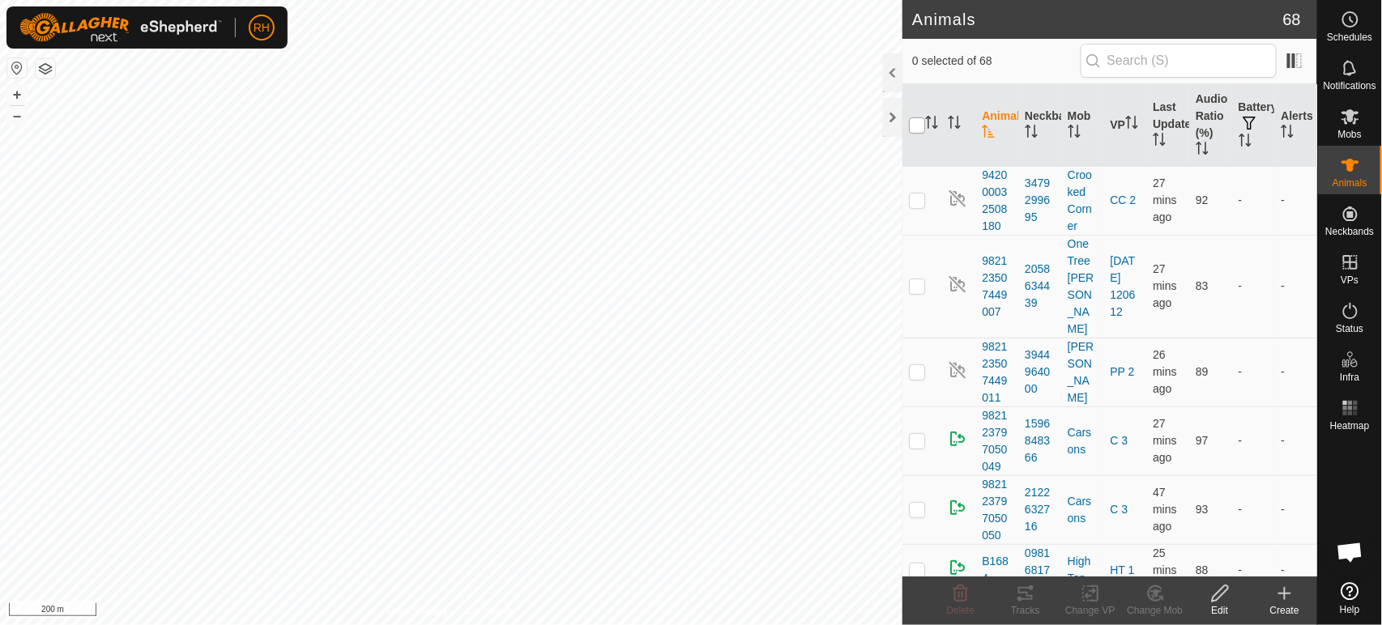
checkbox input "true"
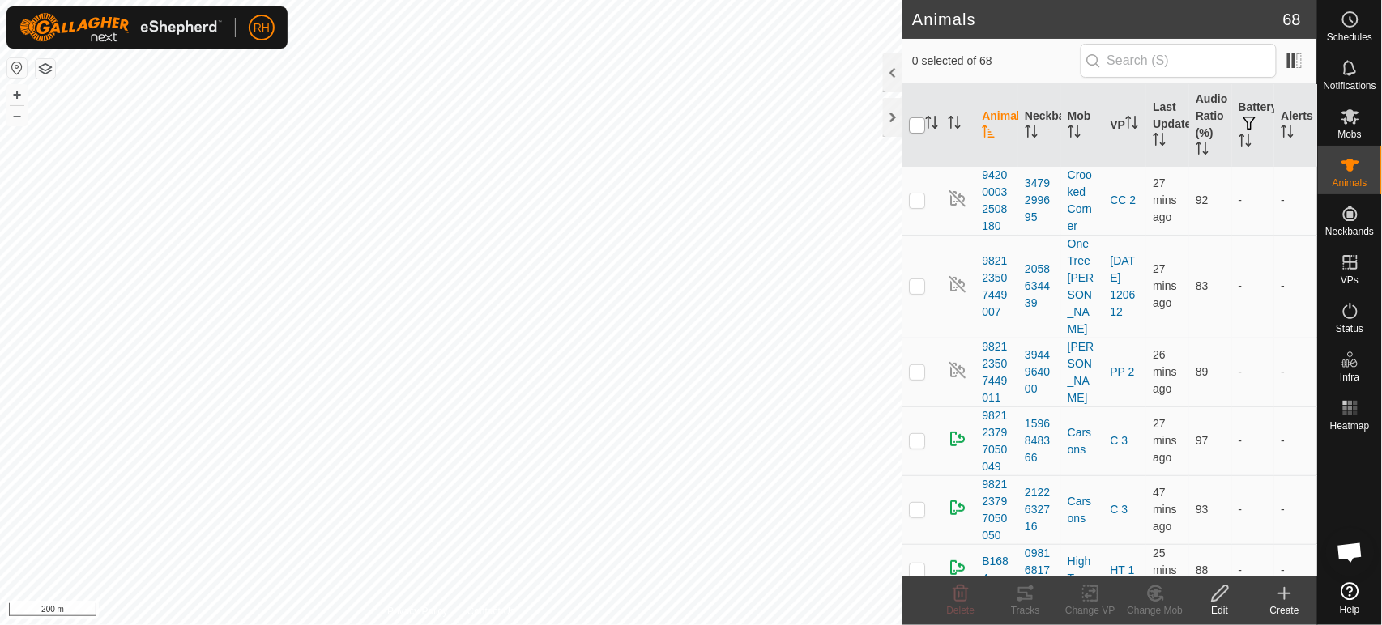
checkbox input "true"
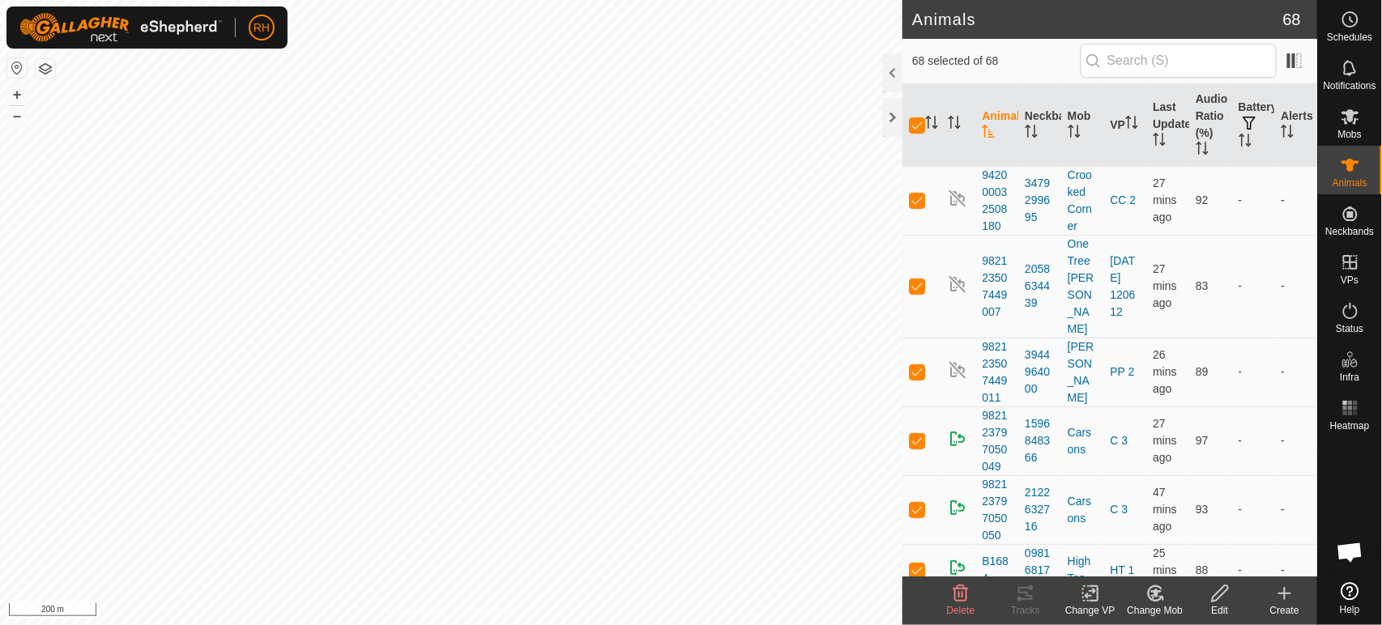
click at [1221, 596] on icon at bounding box center [1220, 594] width 16 height 16
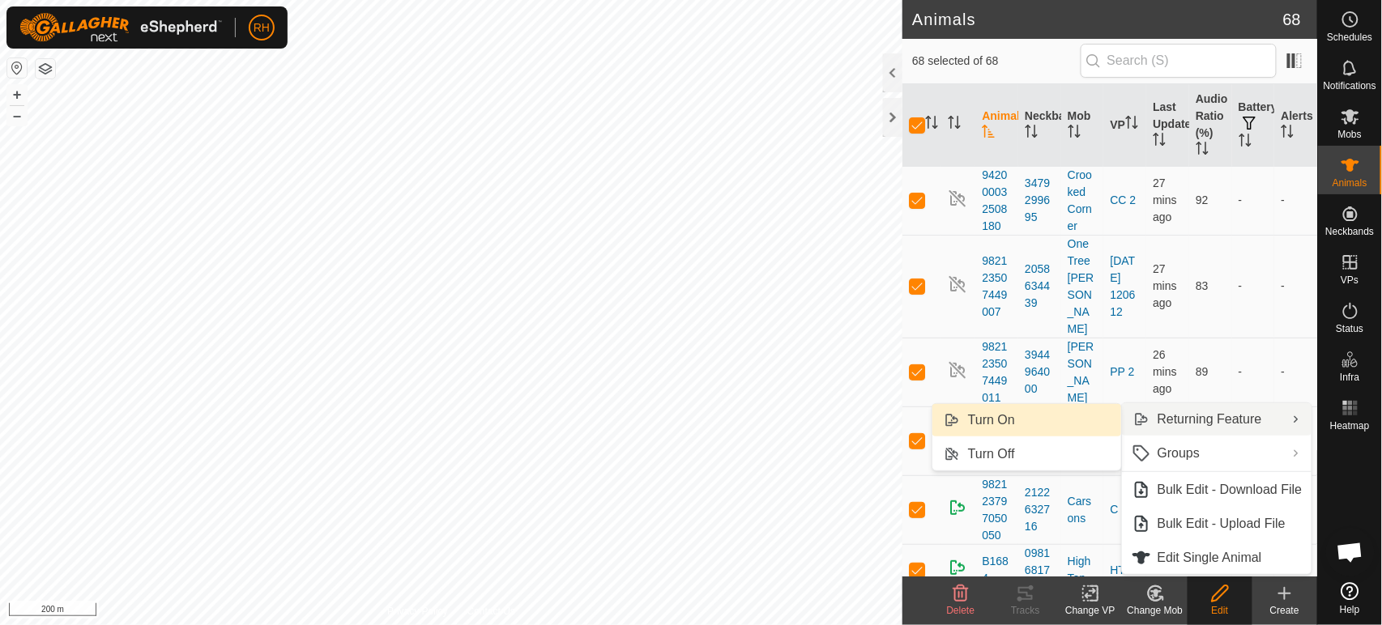
click at [1008, 420] on link "Turn On" at bounding box center [1026, 420] width 189 height 32
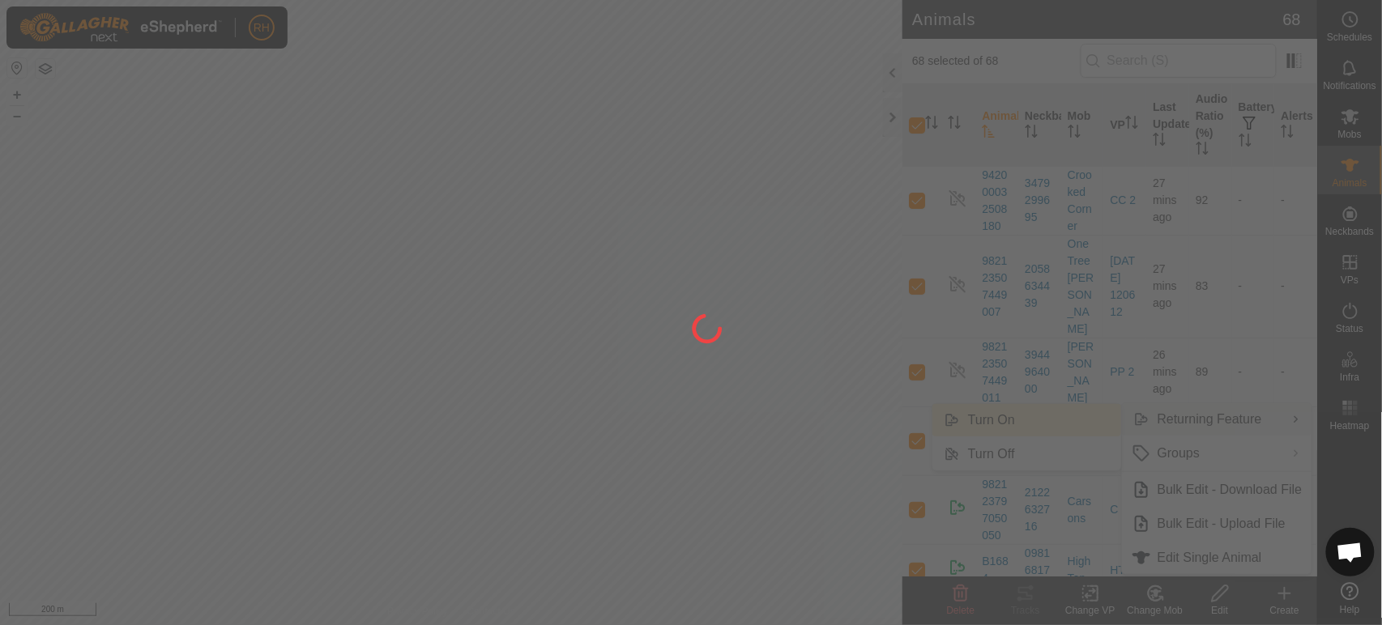
checkbox input "false"
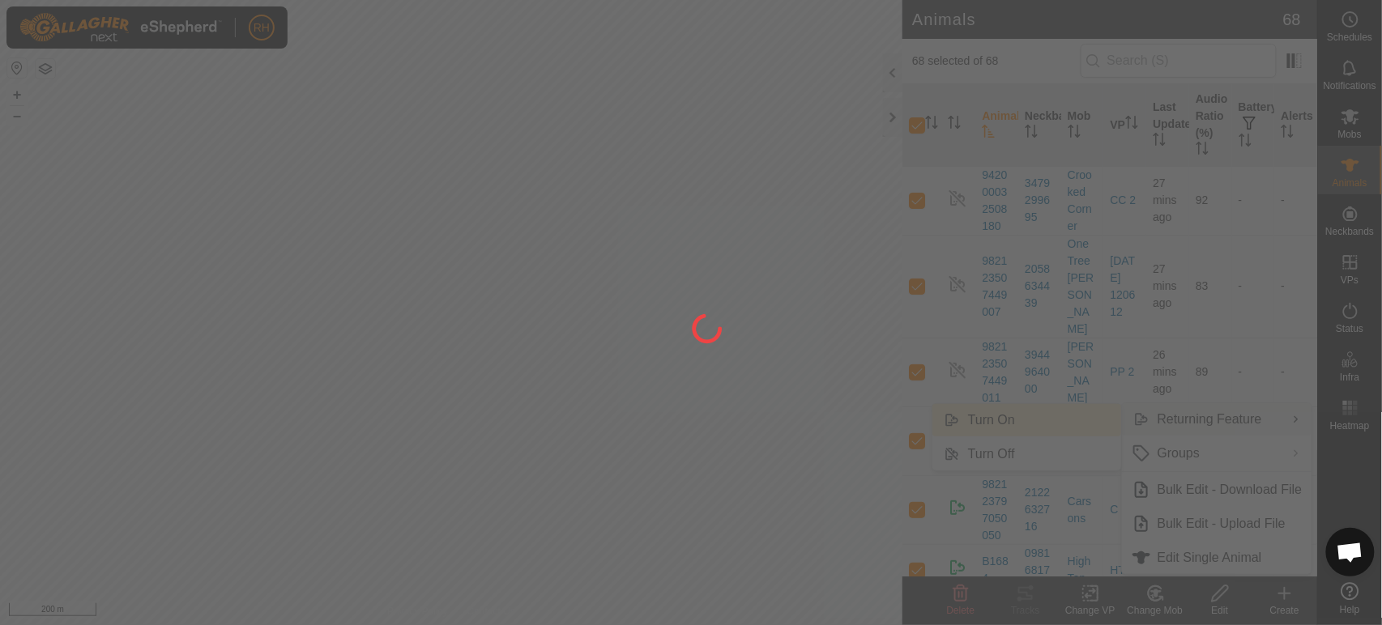
checkbox input "false"
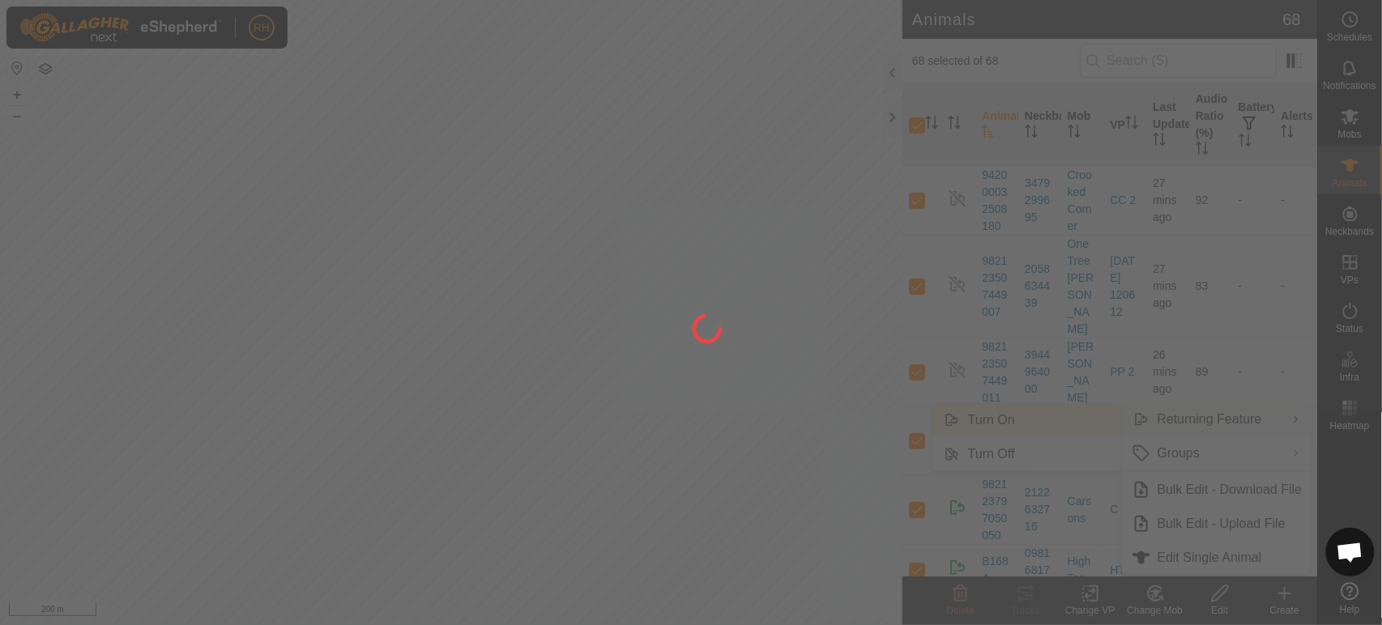
checkbox input "false"
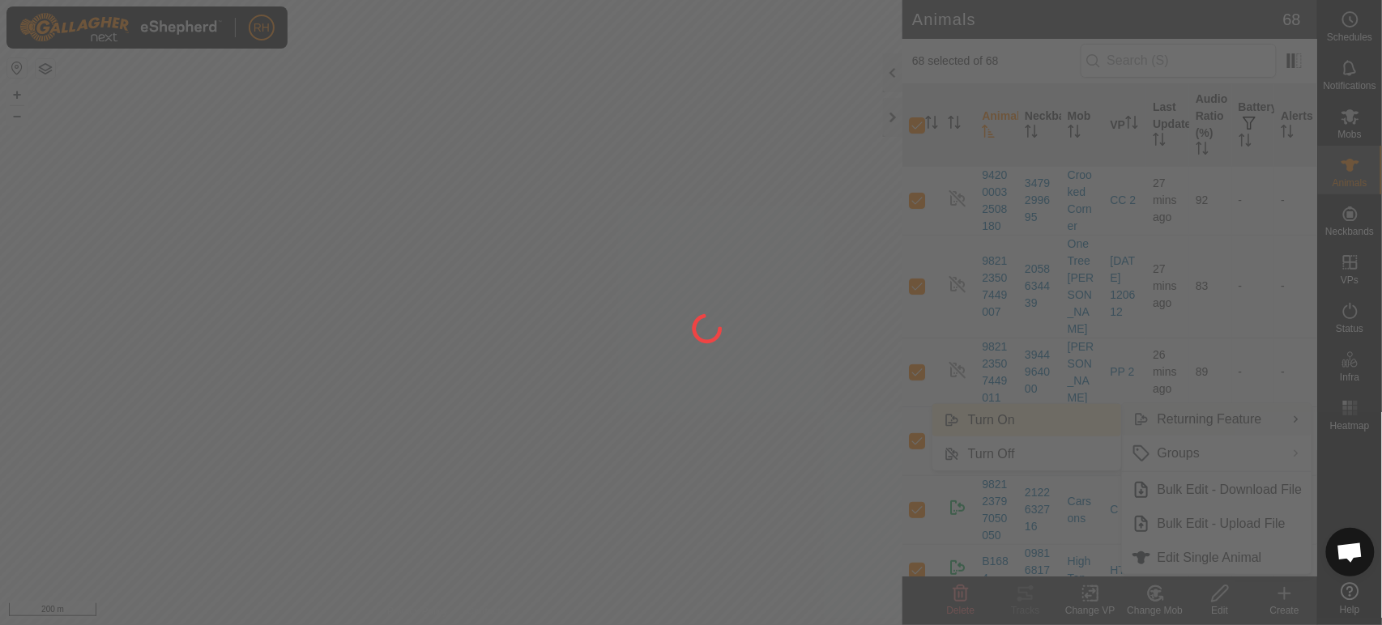
checkbox input "false"
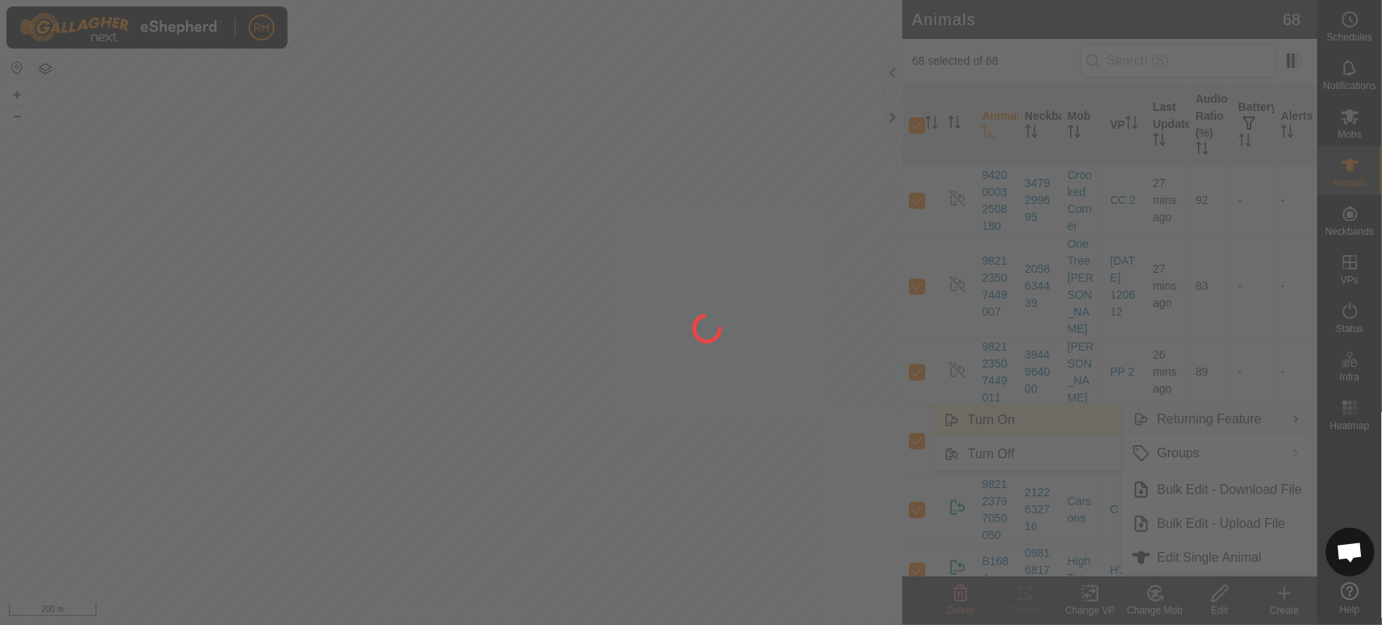
checkbox input "false"
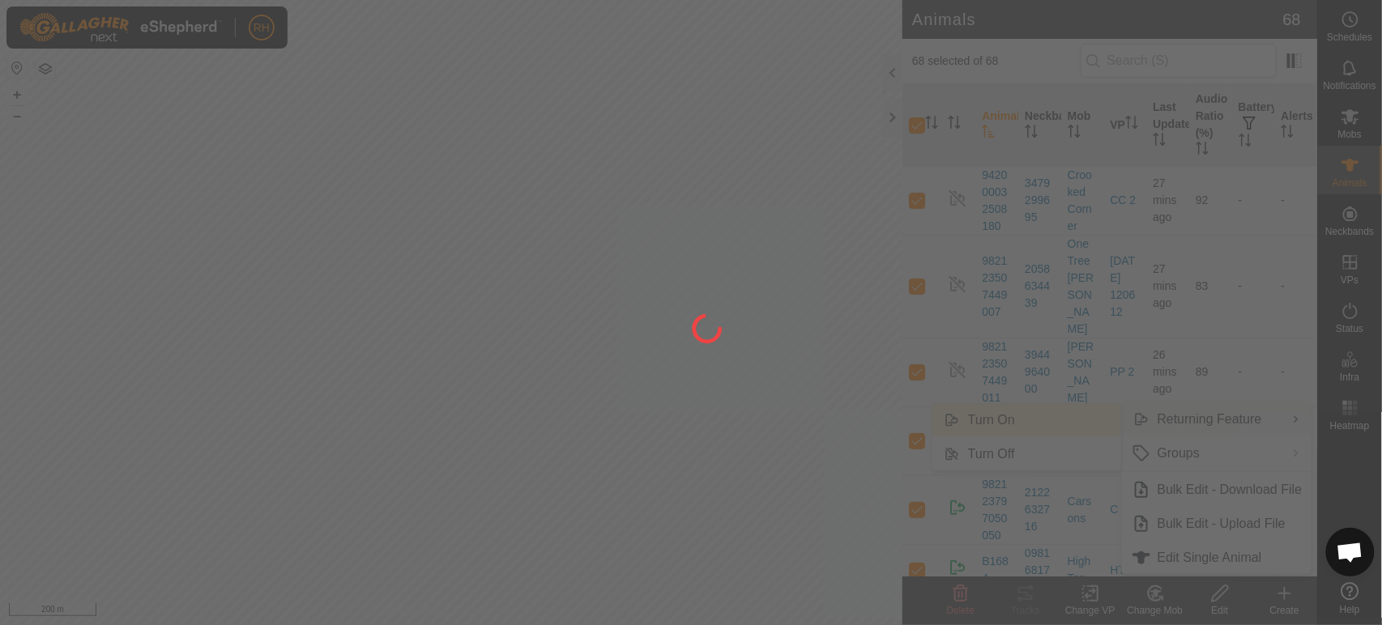
checkbox input "false"
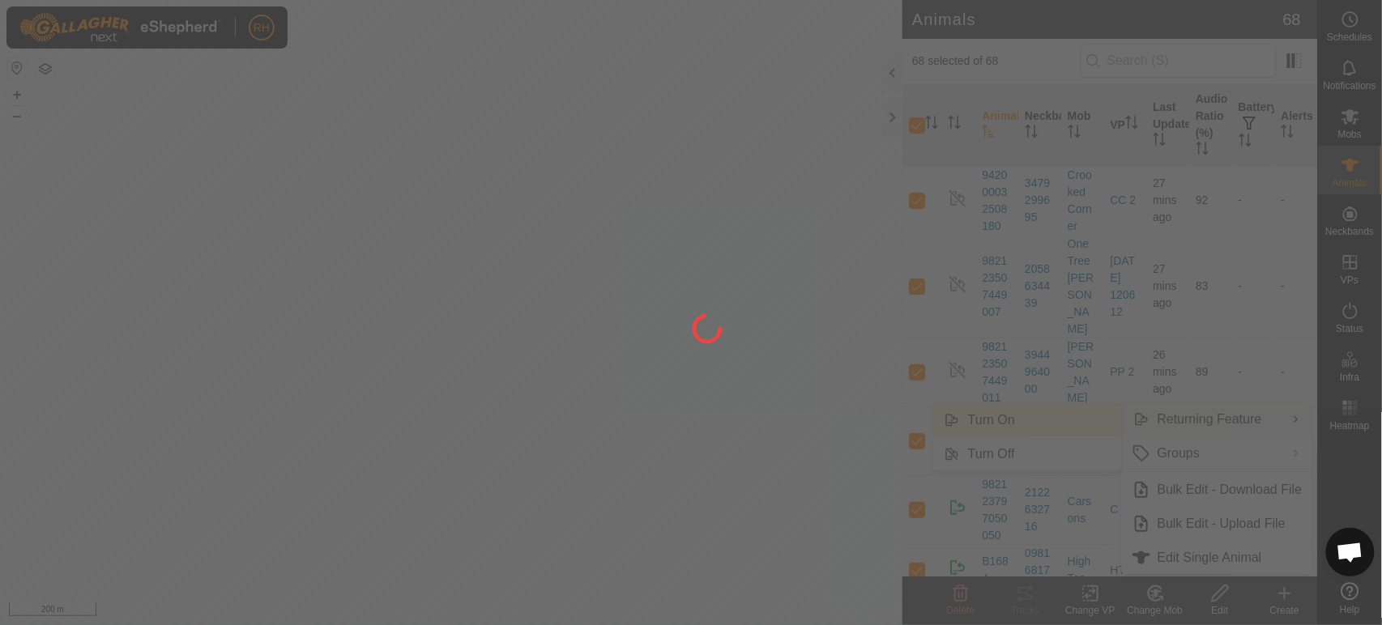
checkbox input "false"
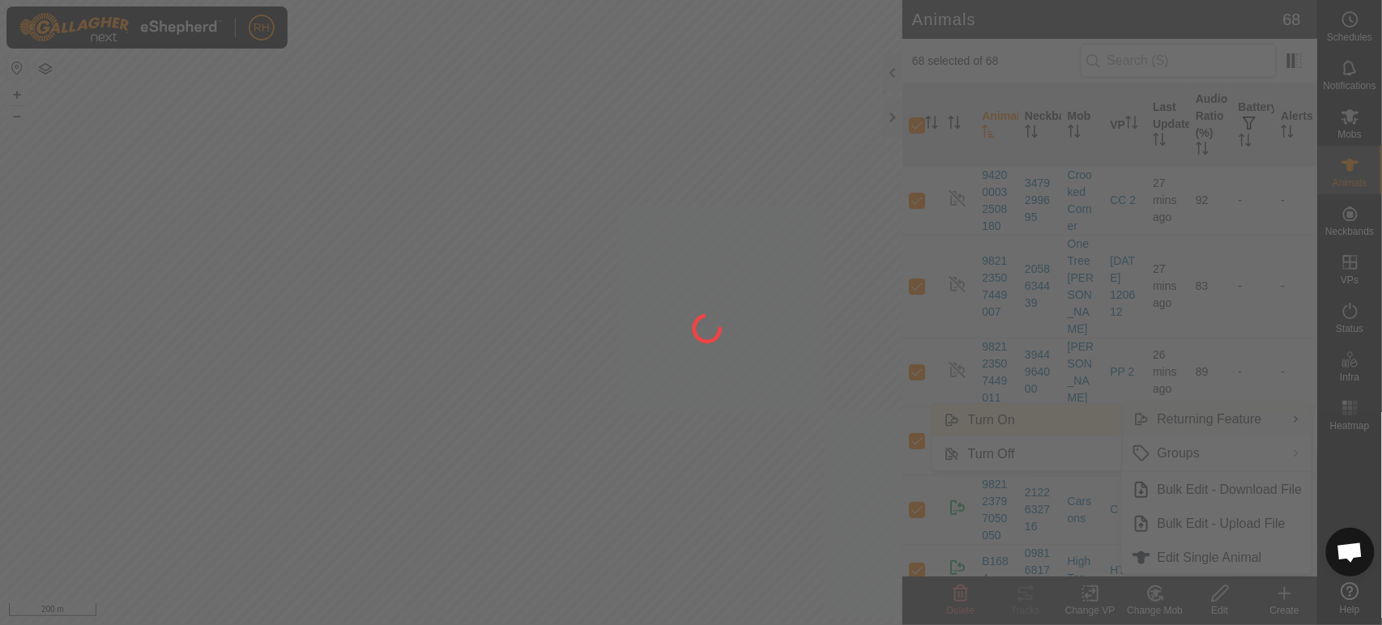
checkbox input "false"
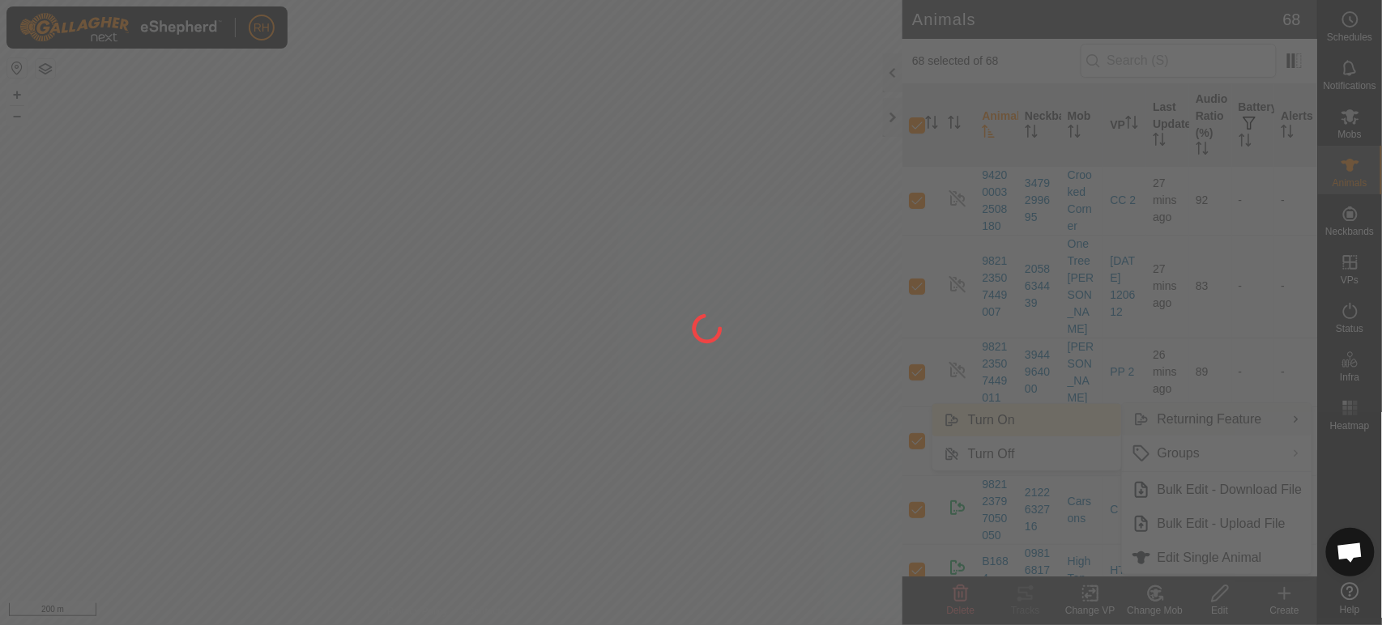
checkbox input "false"
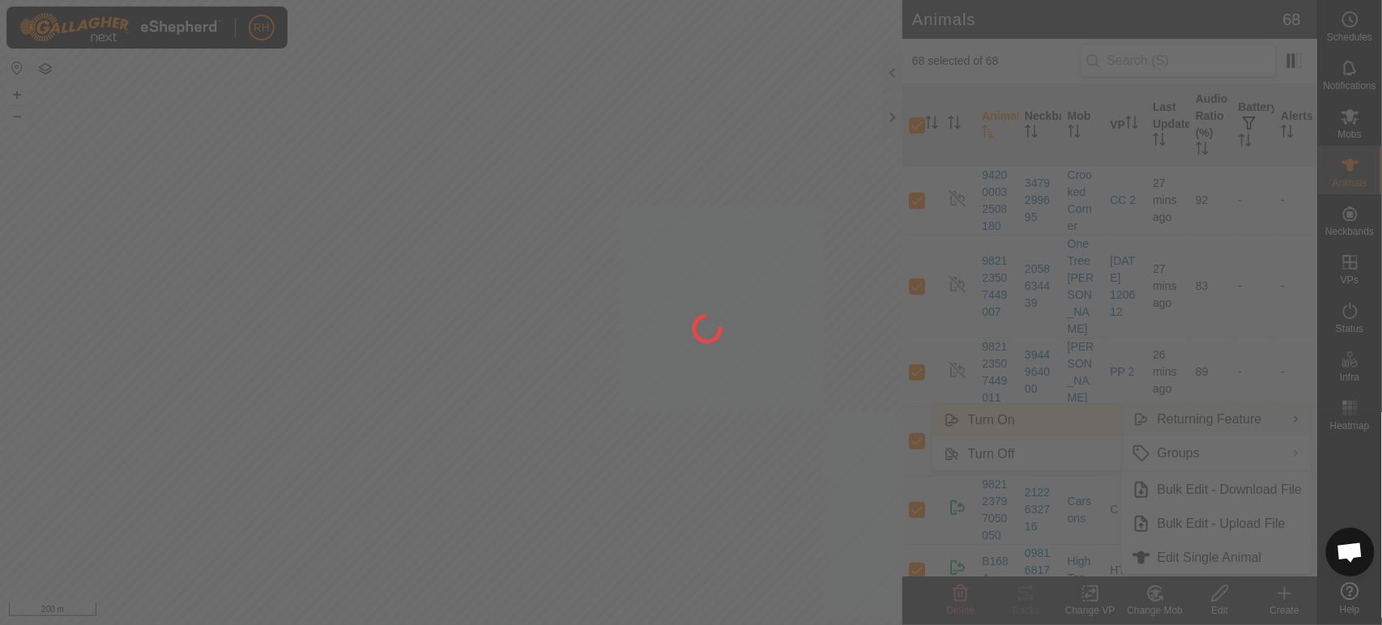
checkbox input "false"
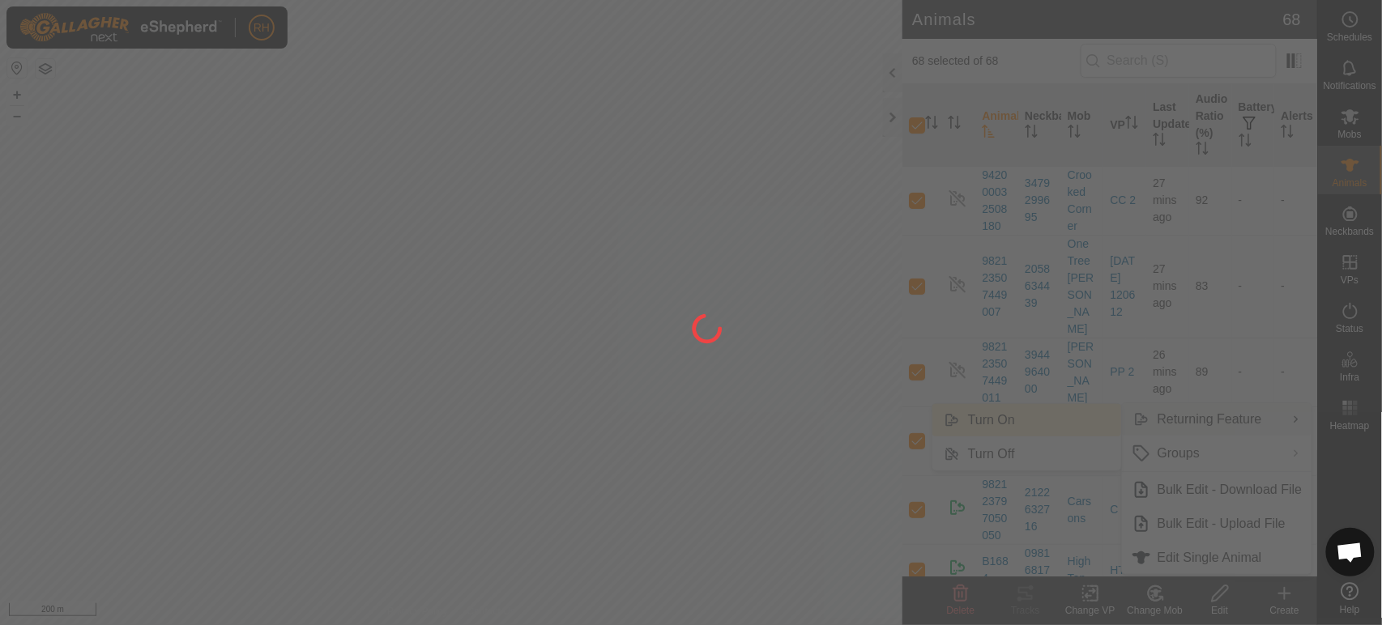
checkbox input "false"
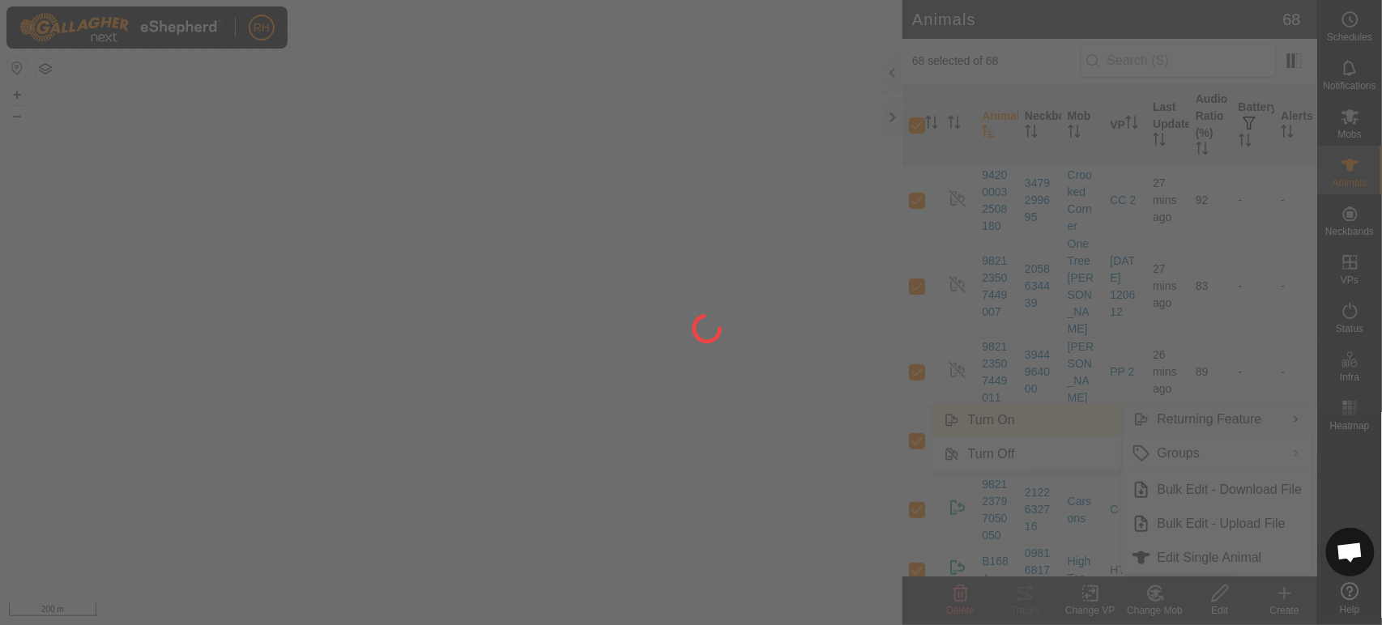
checkbox input "false"
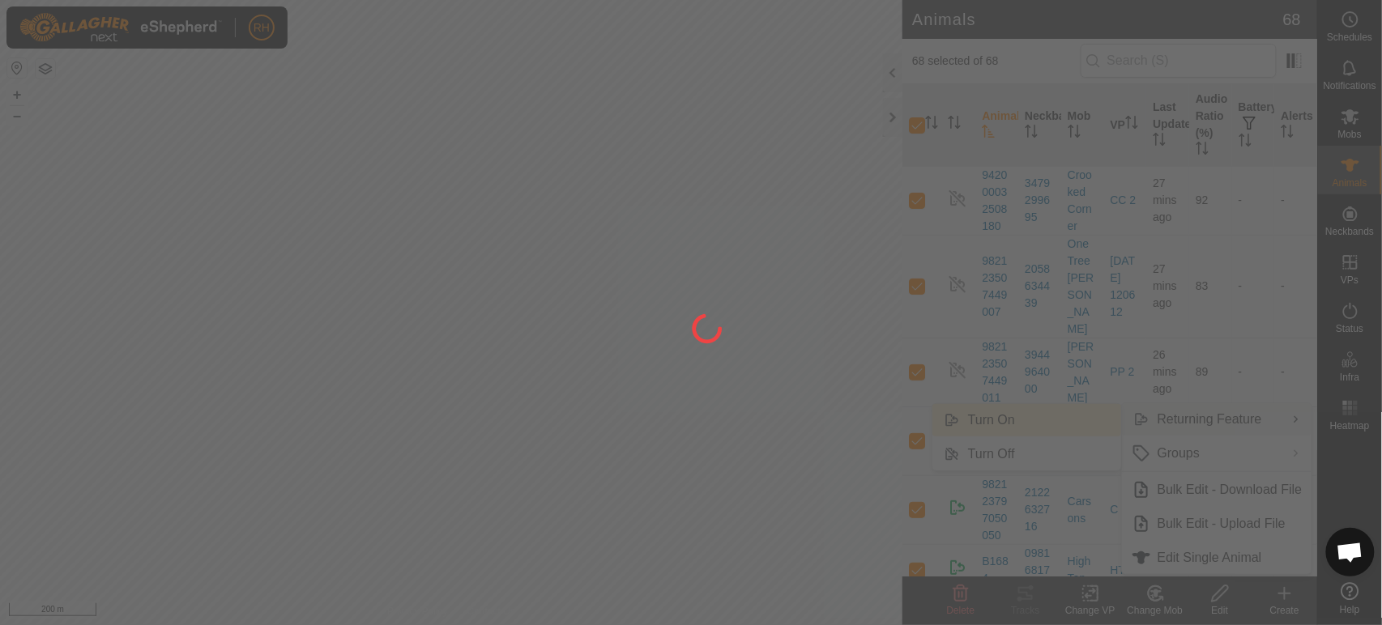
checkbox input "false"
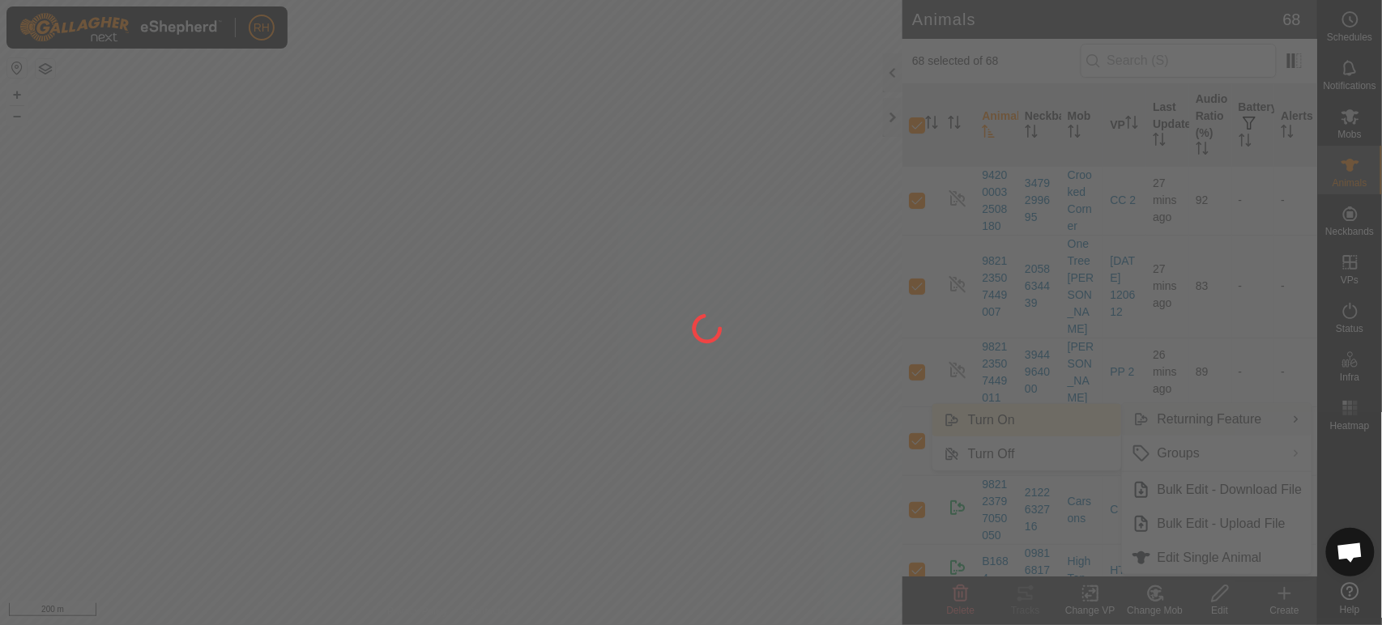
checkbox input "false"
